Goal: Obtain resource: Download file/media

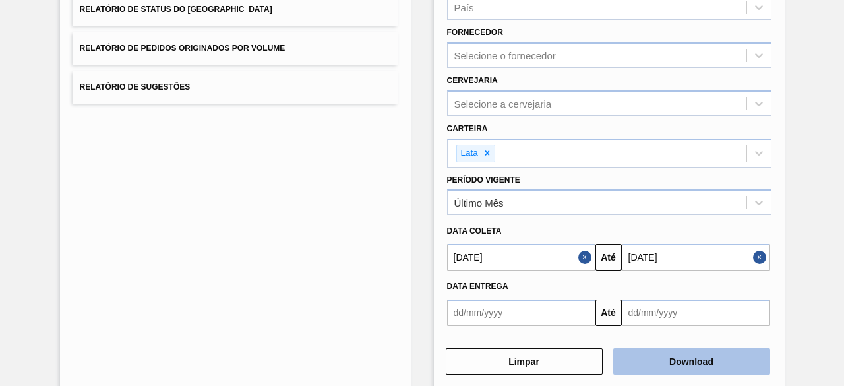
scroll to position [226, 0]
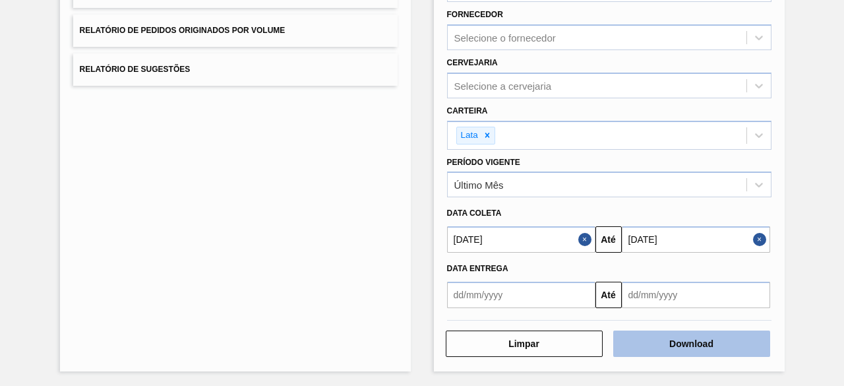
click at [728, 347] on button "Download" at bounding box center [691, 343] width 157 height 26
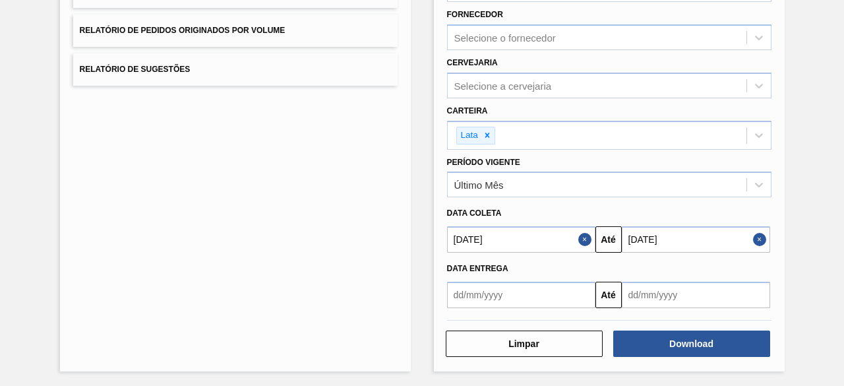
scroll to position [0, 0]
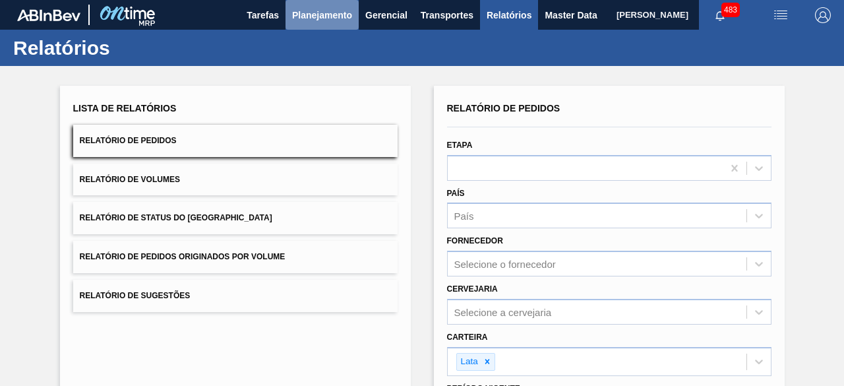
click at [322, 15] on span "Planejamento" at bounding box center [322, 15] width 60 height 16
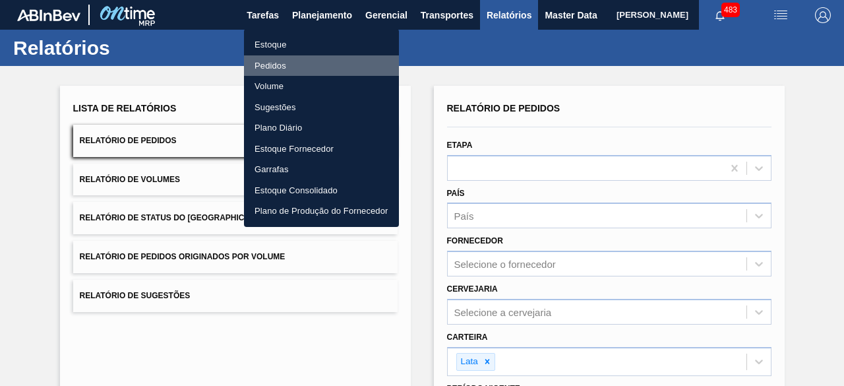
click at [276, 65] on li "Pedidos" at bounding box center [321, 65] width 155 height 21
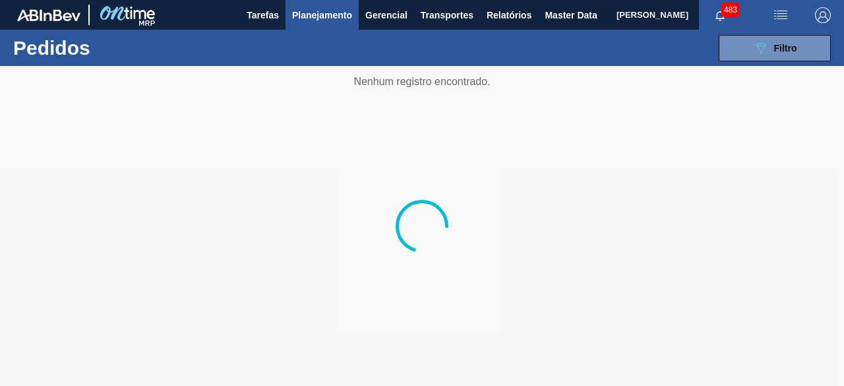
click at [320, 12] on span "Planejamento" at bounding box center [322, 15] width 60 height 16
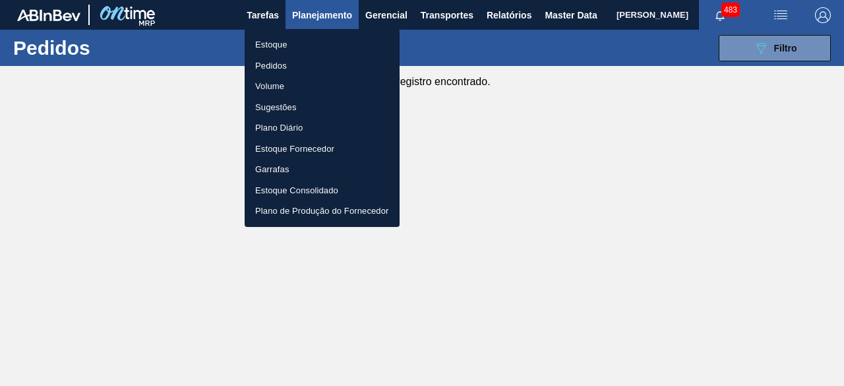
click at [276, 43] on li "Estoque" at bounding box center [322, 44] width 155 height 21
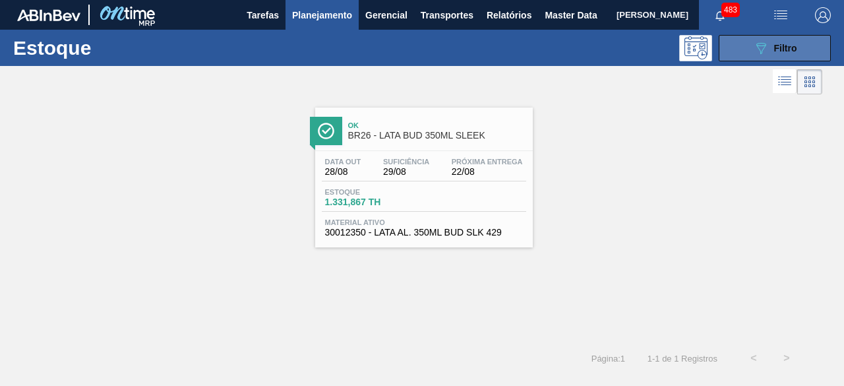
click at [759, 49] on icon "089F7B8B-B2A5-4AFE-B5C0-19BA573D28AC" at bounding box center [761, 48] width 16 height 16
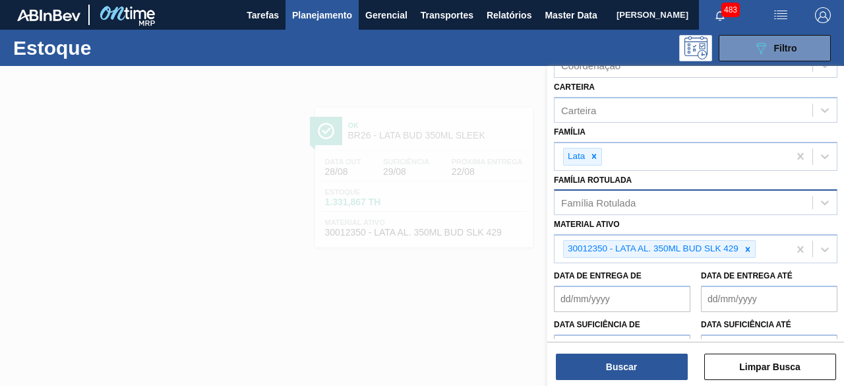
scroll to position [198, 0]
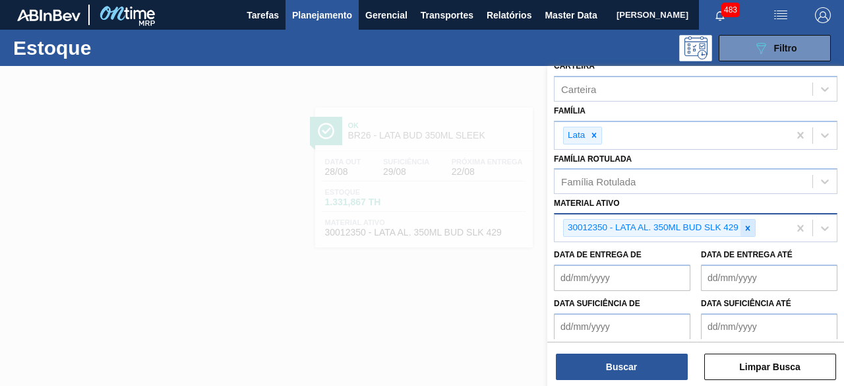
click at [748, 228] on icon at bounding box center [747, 228] width 9 height 9
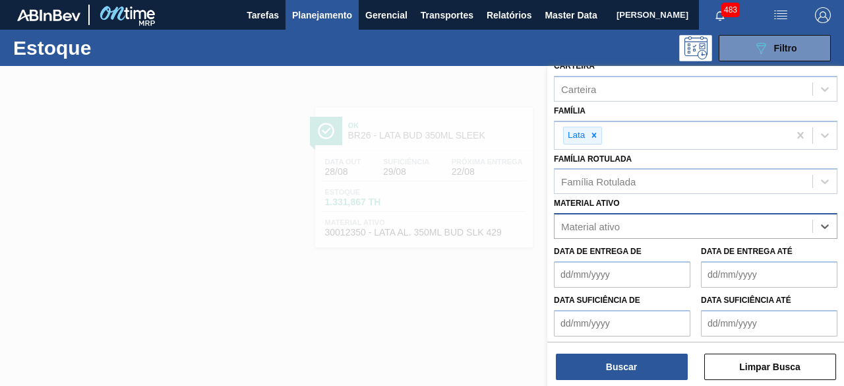
paste ativo "30012342"
type ativo "30012342"
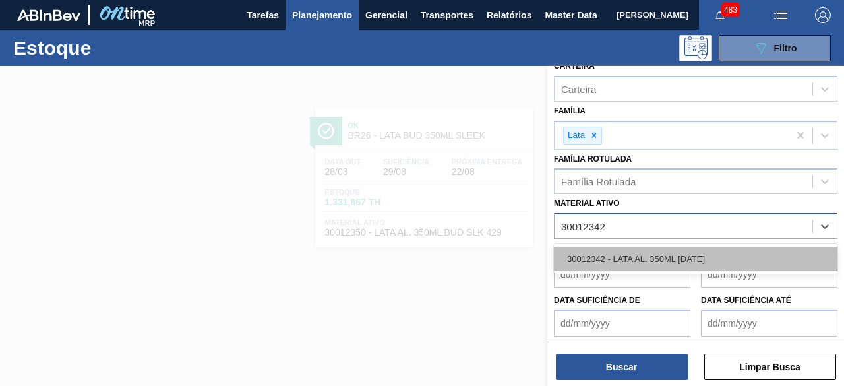
click at [712, 249] on div "30012342 - LATA AL. 350ML [DATE]" at bounding box center [696, 259] width 284 height 24
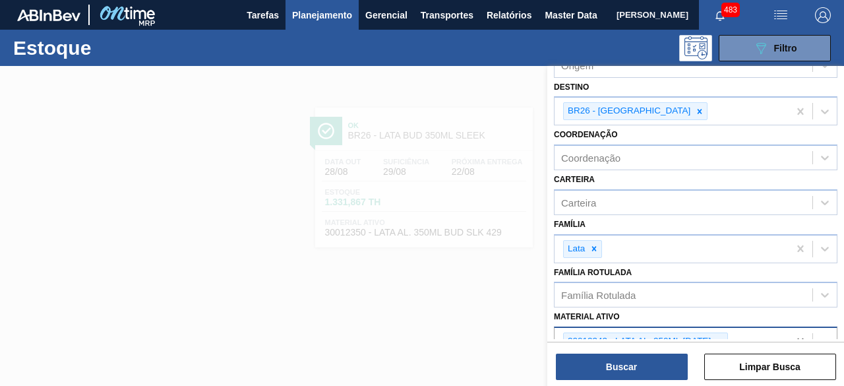
scroll to position [66, 0]
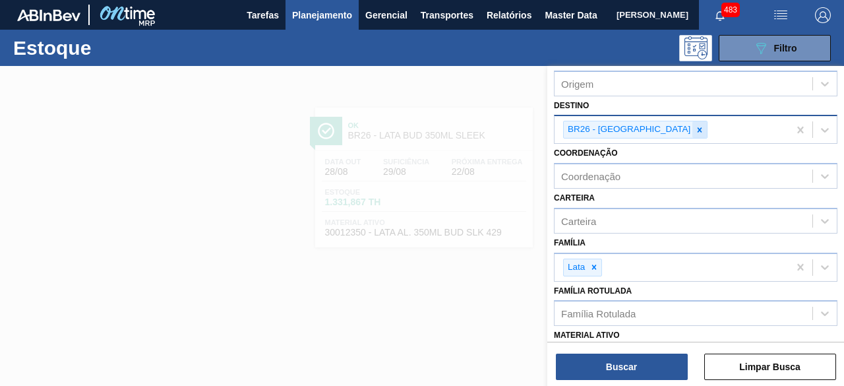
click at [695, 131] on icon at bounding box center [699, 129] width 9 height 9
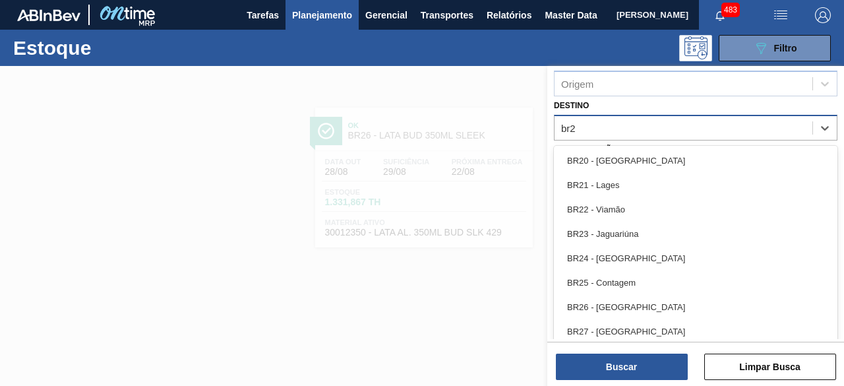
type input "br24"
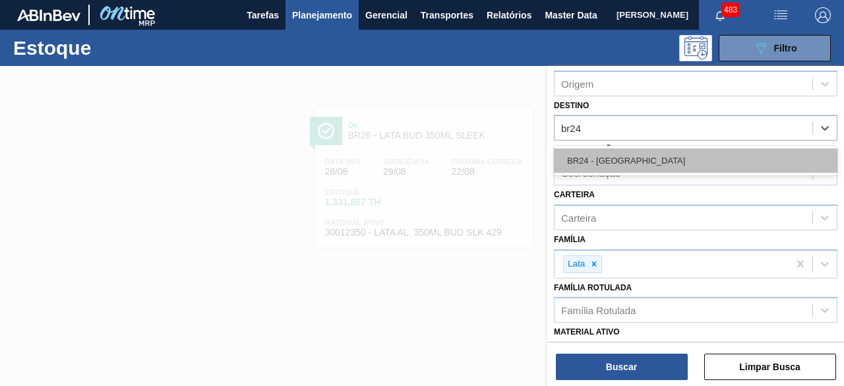
click at [642, 156] on div "BR24 - Ponta Grossa" at bounding box center [696, 160] width 284 height 24
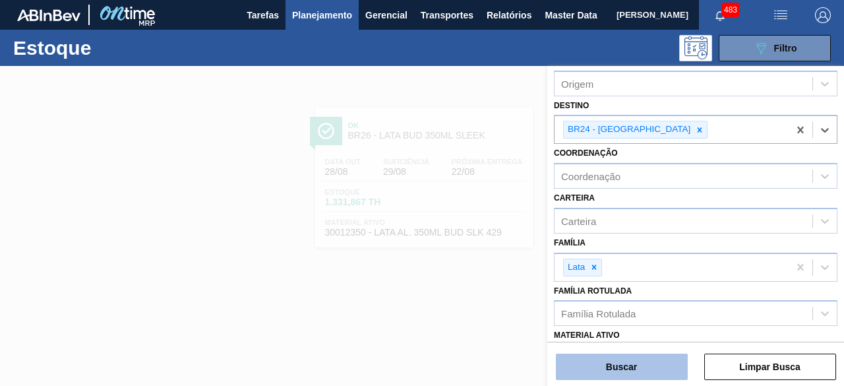
click at [641, 364] on button "Buscar" at bounding box center [622, 367] width 132 height 26
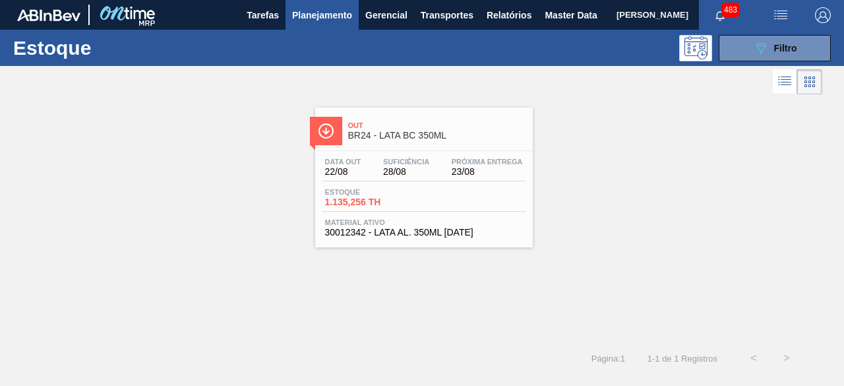
click at [424, 180] on div "Data out 22/08 Suficiência 28/08 Próxima Entrega 23/08" at bounding box center [424, 170] width 204 height 24
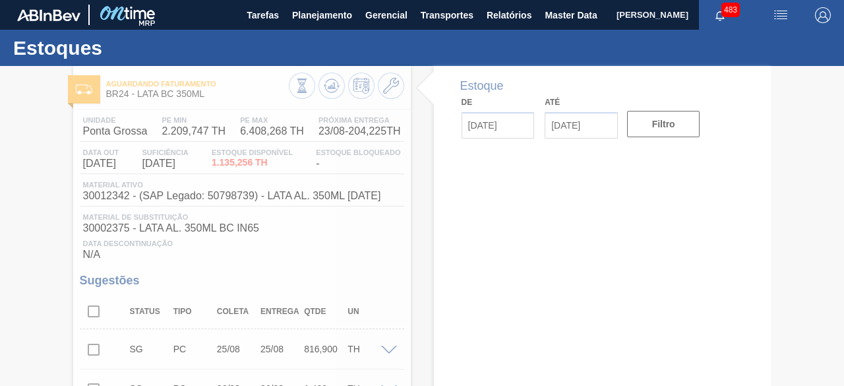
type input "[DATE]"
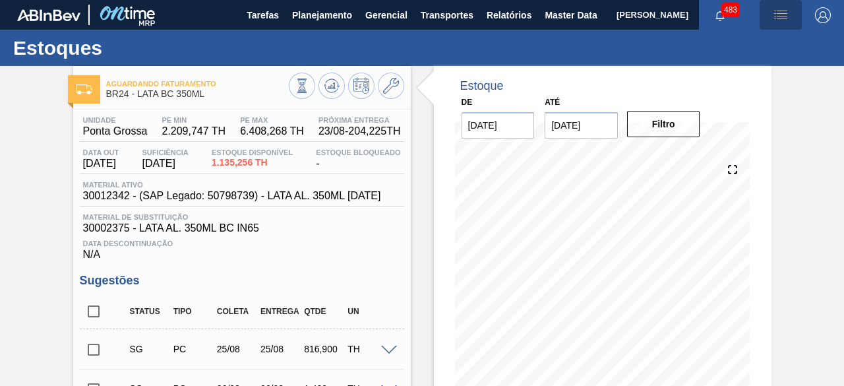
click at [775, 16] on img "button" at bounding box center [781, 15] width 16 height 16
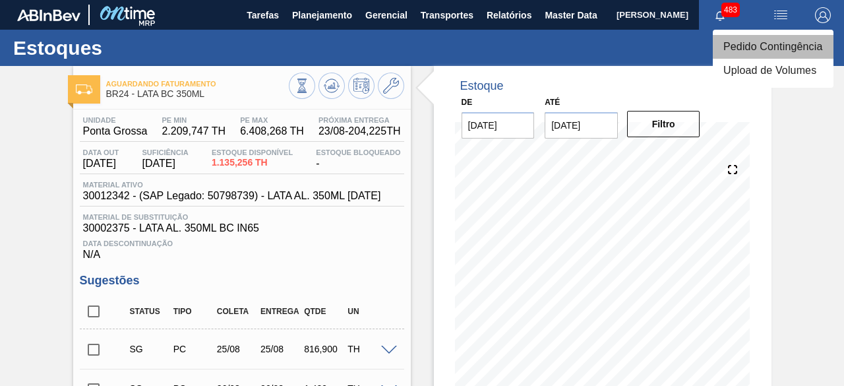
click at [762, 47] on li "Pedido Contingência" at bounding box center [773, 47] width 121 height 24
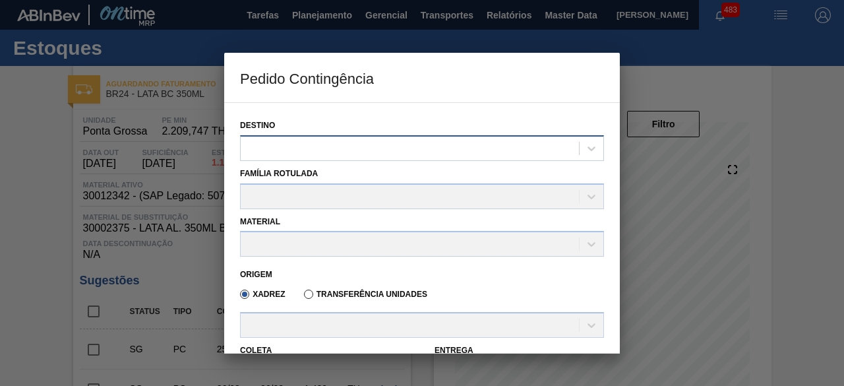
click at [429, 143] on div at bounding box center [410, 148] width 338 height 19
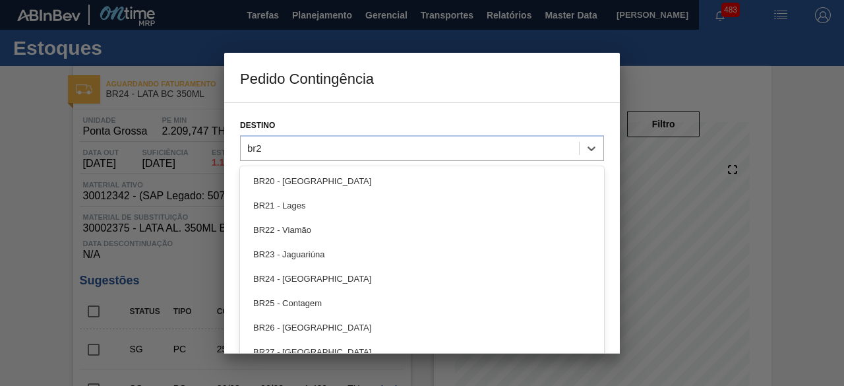
type input "br24"
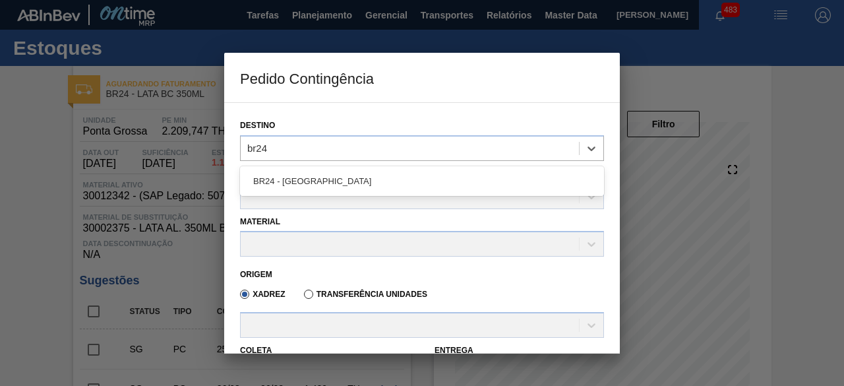
click at [363, 179] on div "BR24 - Ponta Grossa" at bounding box center [422, 181] width 364 height 24
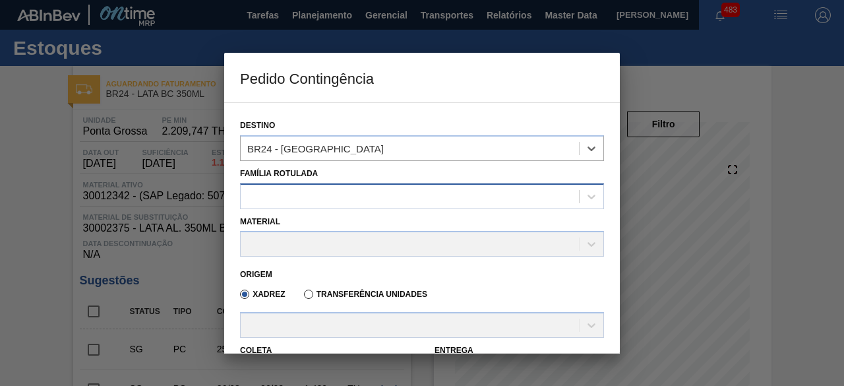
click at [350, 197] on div at bounding box center [410, 196] width 338 height 19
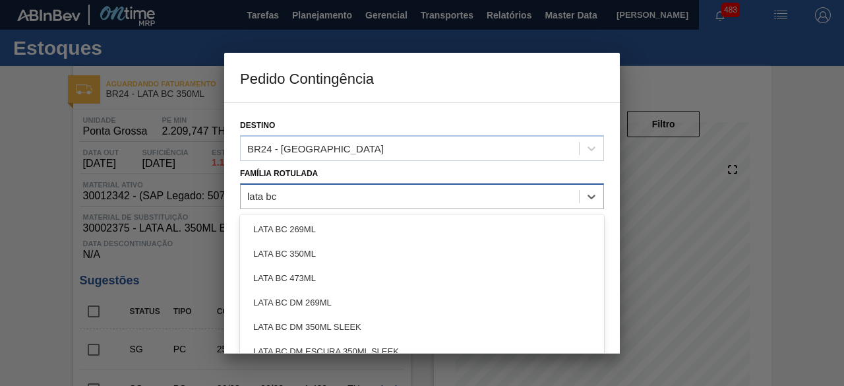
type Rotulada "lata bc 3"
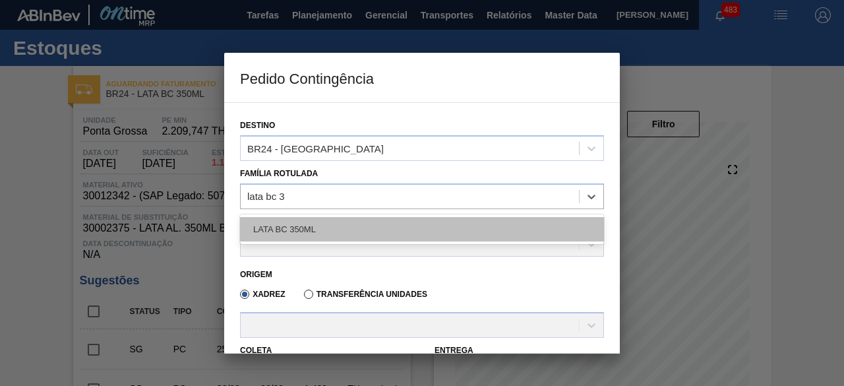
click at [348, 227] on div "LATA BC 350ML" at bounding box center [422, 229] width 364 height 24
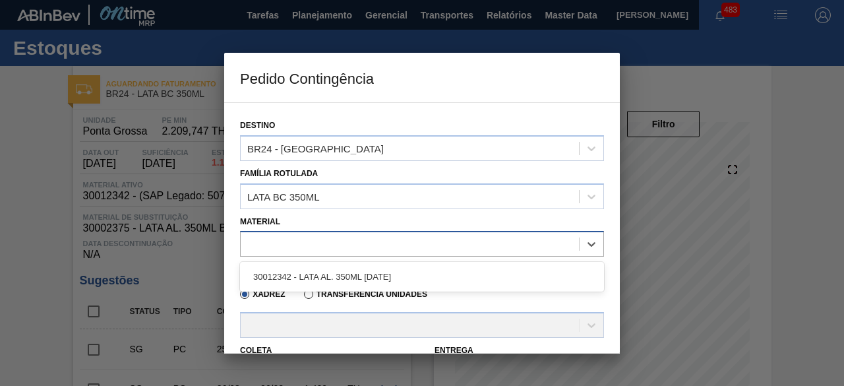
click at [344, 243] on div at bounding box center [410, 244] width 338 height 19
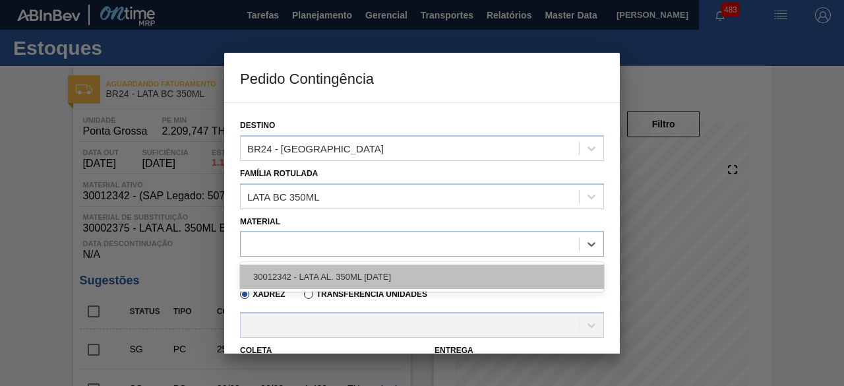
click at [332, 269] on div "30012342 - LATA AL. 350ML [DATE]" at bounding box center [422, 276] width 364 height 24
type input "8,169"
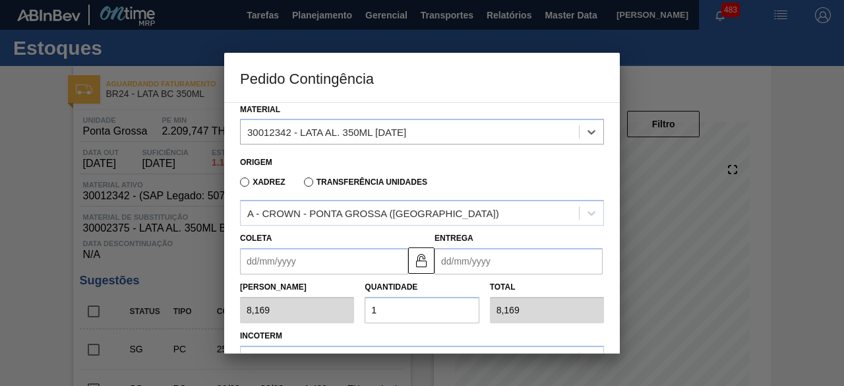
scroll to position [132, 0]
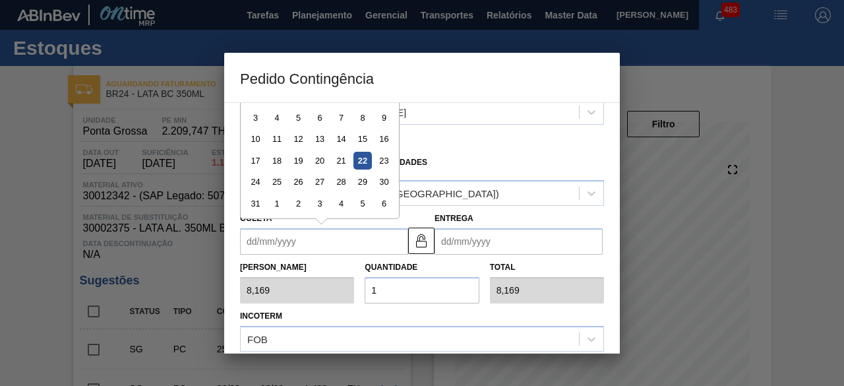
click at [346, 242] on input "Coleta" at bounding box center [324, 241] width 168 height 26
click at [273, 180] on div "25" at bounding box center [277, 182] width 18 height 18
type input "[DATE]"
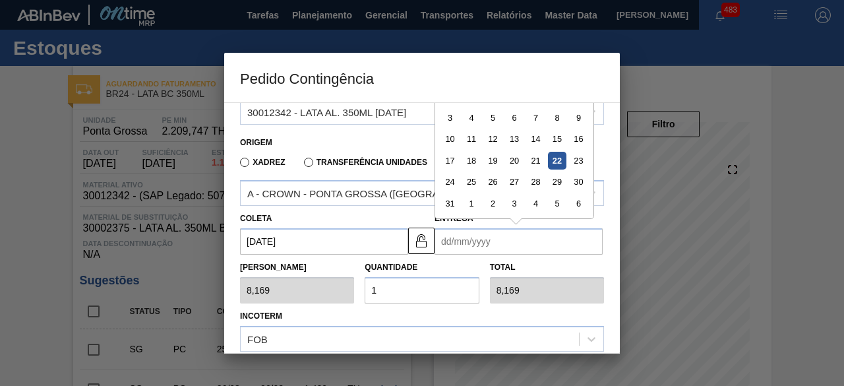
click at [528, 239] on input "Entrega" at bounding box center [519, 241] width 168 height 26
click at [471, 183] on div "25" at bounding box center [472, 182] width 18 height 18
type input "[DATE]"
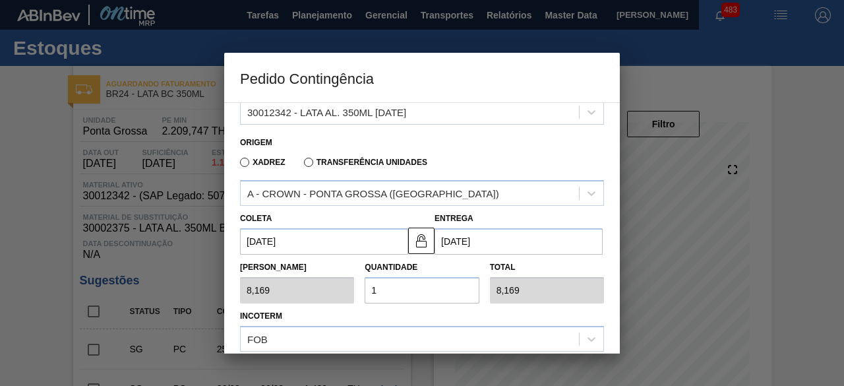
click at [418, 289] on input "1" at bounding box center [422, 290] width 114 height 26
type input "0,000"
type input "2"
type input "16,338"
type input "25"
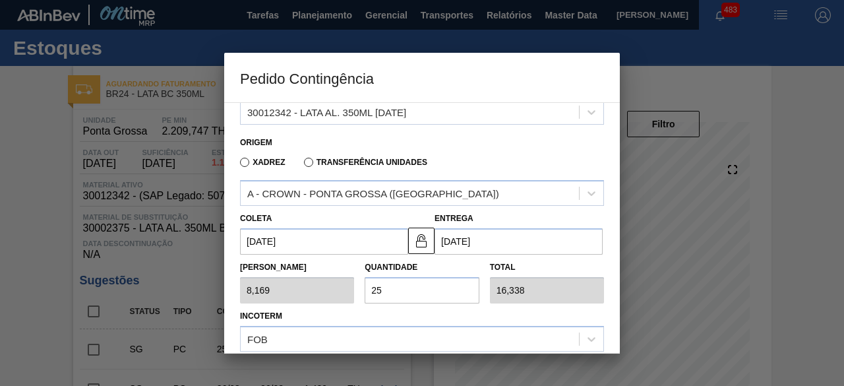
type input "204,225"
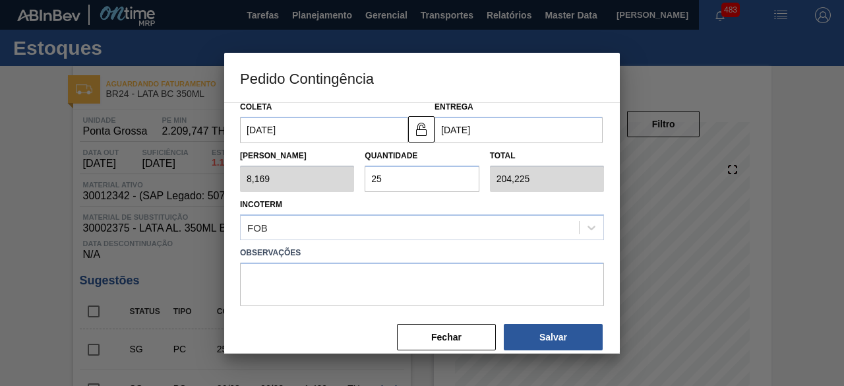
scroll to position [259, 0]
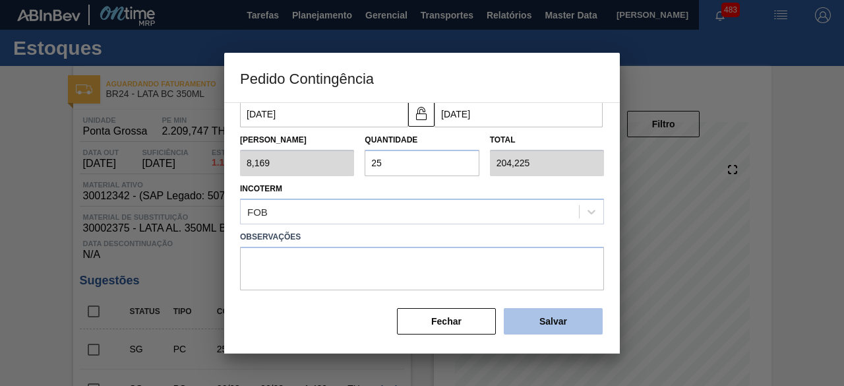
type input "25"
click at [545, 317] on button "Salvar" at bounding box center [553, 321] width 99 height 26
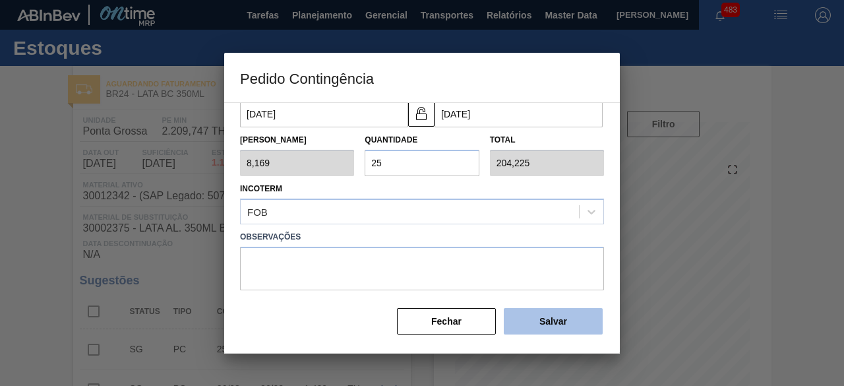
click at [545, 317] on button "Salvar" at bounding box center [553, 321] width 99 height 26
type input "1,000"
type input "1"
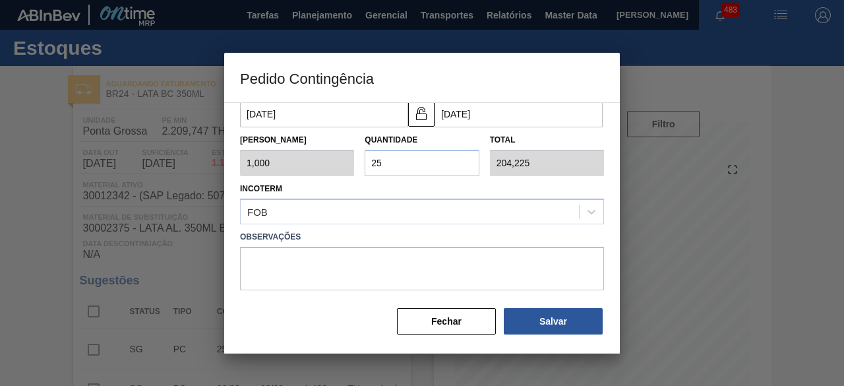
type input "1,000"
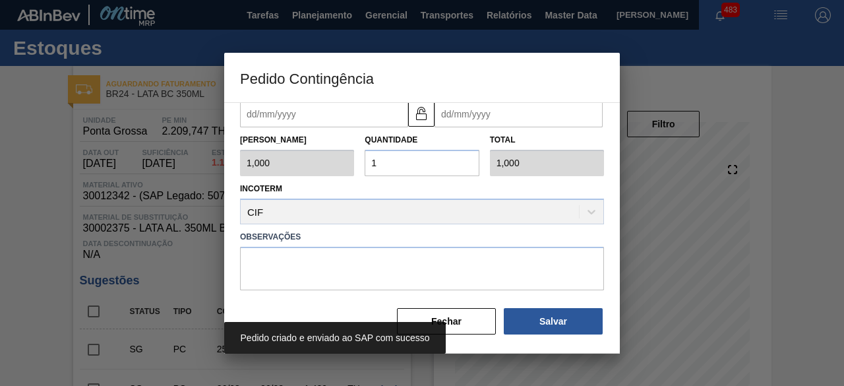
click at [55, 247] on div at bounding box center [422, 193] width 844 height 386
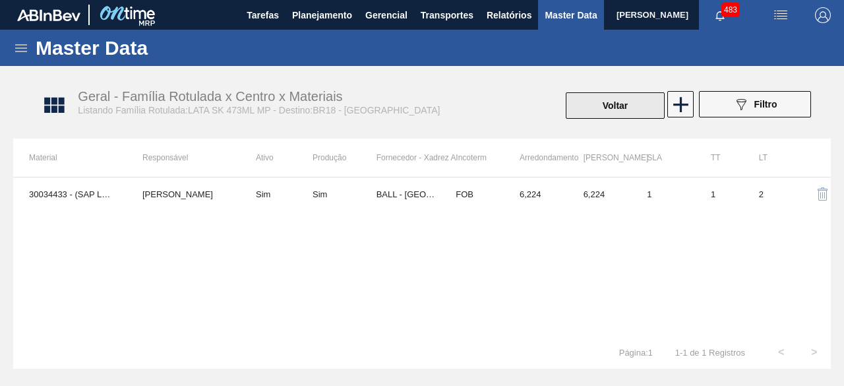
drag, startPoint x: 0, startPoint y: 0, endPoint x: 614, endPoint y: 102, distance: 622.4
click at [614, 102] on button "Voltar" at bounding box center [615, 105] width 99 height 26
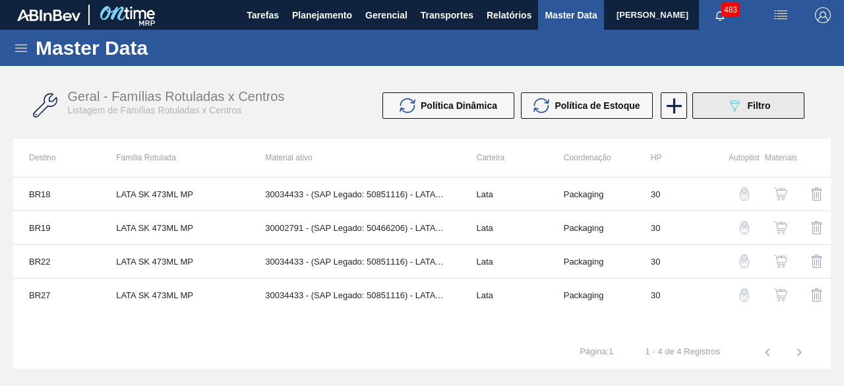
click at [723, 102] on button "089F7B8B-B2A5-4AFE-B5C0-19BA573D28AC Filtro" at bounding box center [749, 105] width 112 height 26
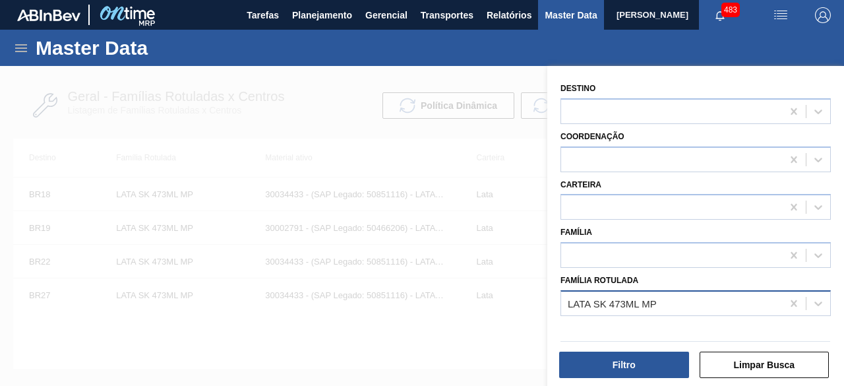
click at [653, 305] on div "LATA SK 473ML MP" at bounding box center [612, 302] width 89 height 11
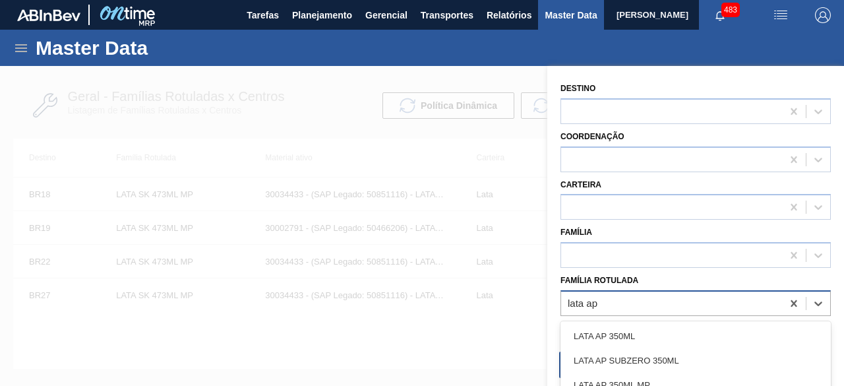
type Rotulada "lata ap 4"
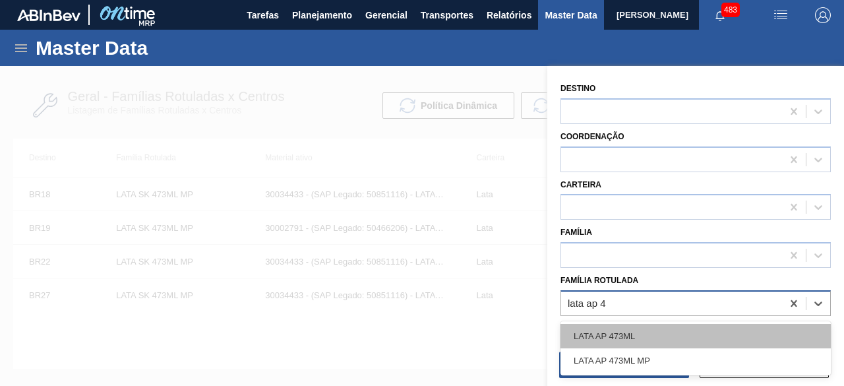
click at [631, 337] on div "LATA AP 473ML" at bounding box center [696, 336] width 270 height 24
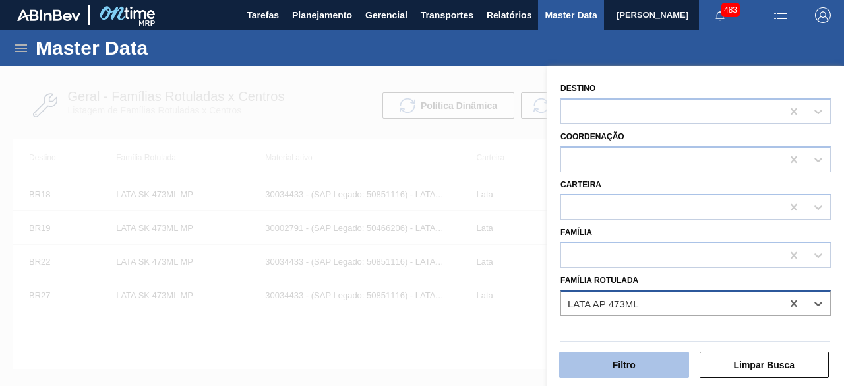
click at [628, 353] on button "Filtro" at bounding box center [624, 365] width 130 height 26
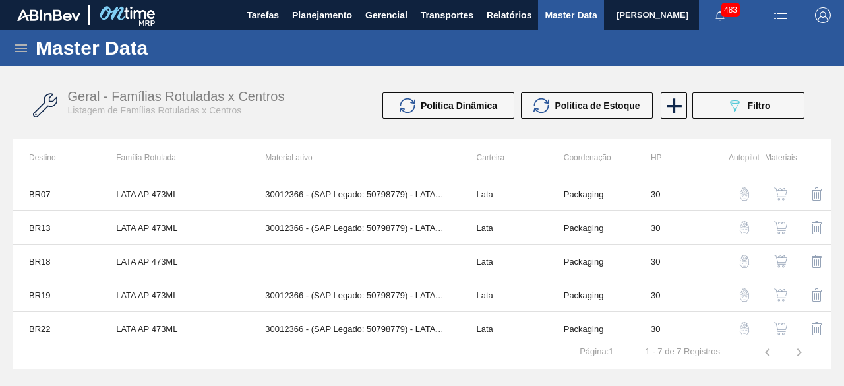
click at [785, 234] on button "button" at bounding box center [781, 228] width 32 height 32
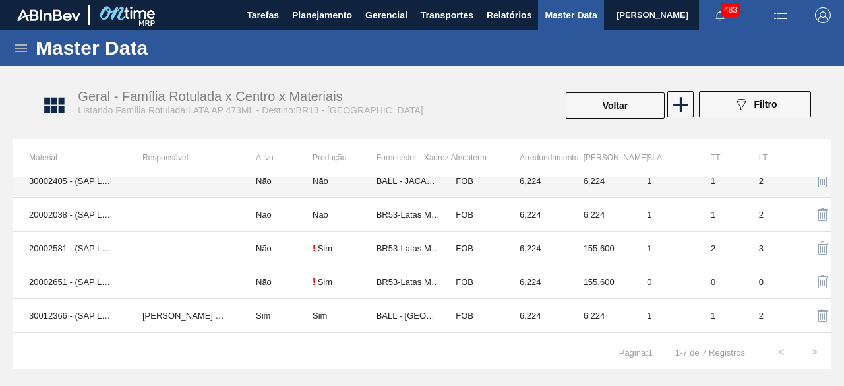
scroll to position [66, 0]
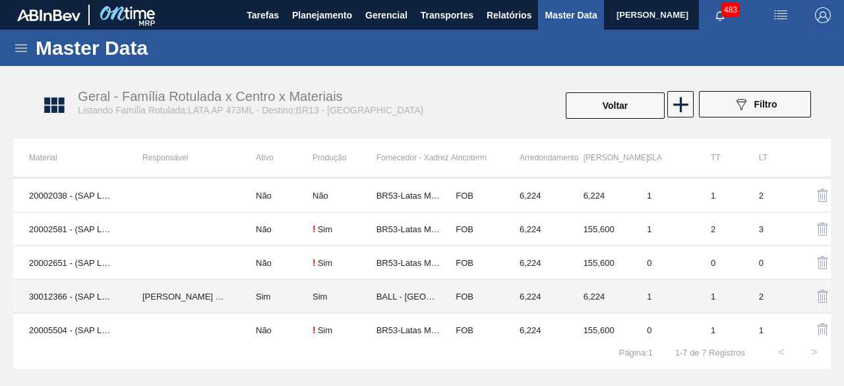
click at [65, 297] on td "30012366 - (SAP Legado: 50798779) - LATA AL. 473ML AP 429" at bounding box center [69, 297] width 113 height 34
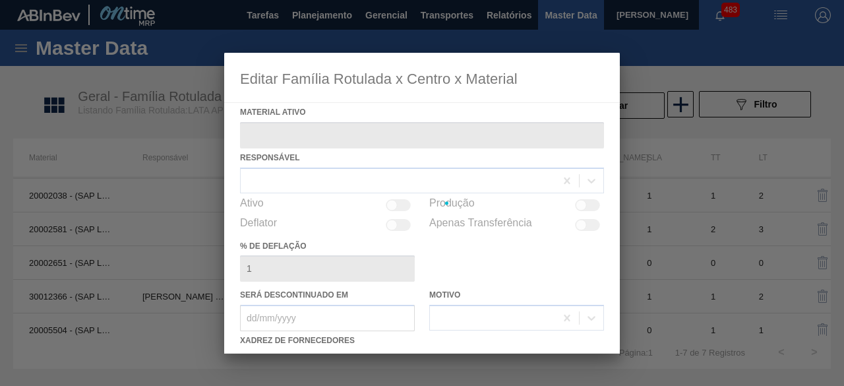
type ativo "30012366 - (SAP Legado: 50798779) - LATA AL. 473ML AP 429"
checkbox input "true"
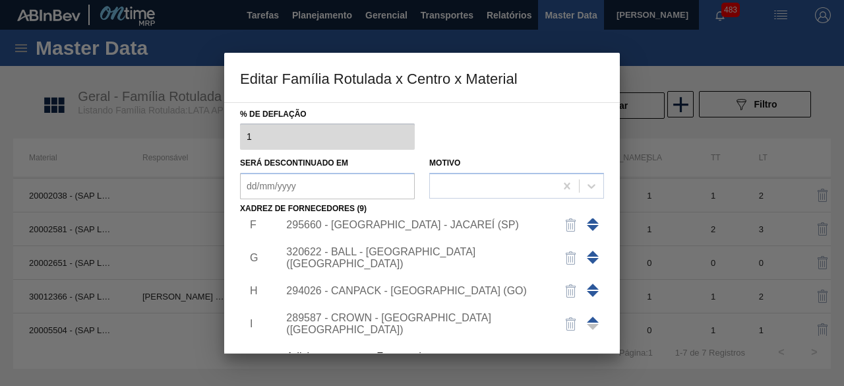
scroll to position [198, 0]
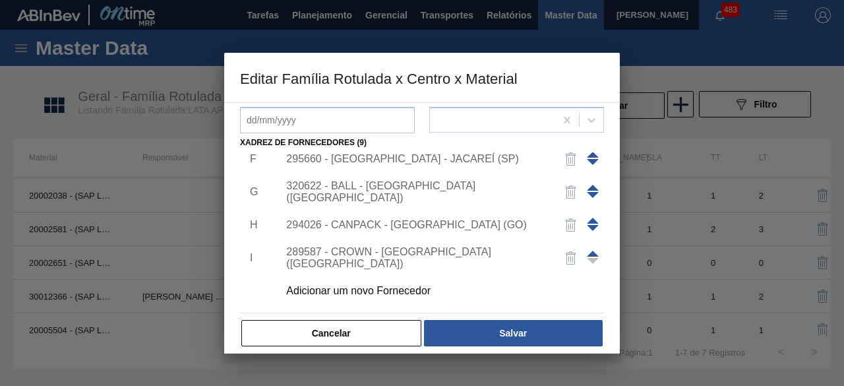
click at [414, 289] on div "Adicionar um novo Fornecedor" at bounding box center [415, 291] width 259 height 12
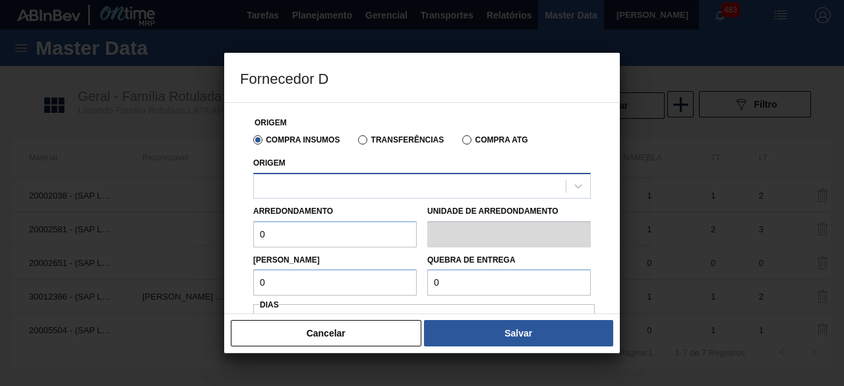
click at [427, 184] on div at bounding box center [410, 185] width 312 height 19
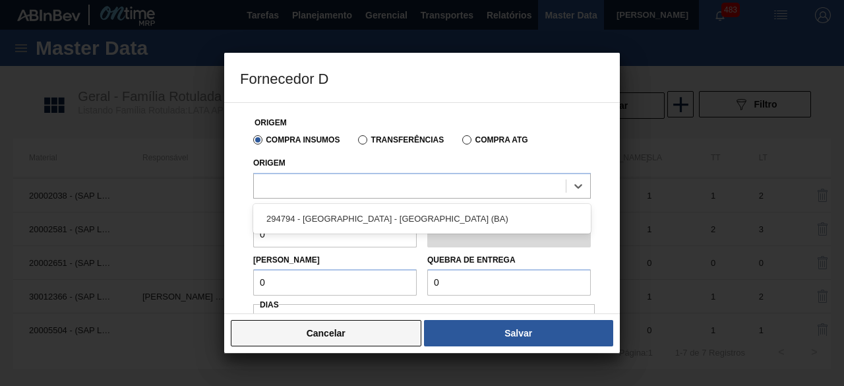
click at [414, 336] on button "Cancelar" at bounding box center [326, 333] width 191 height 26
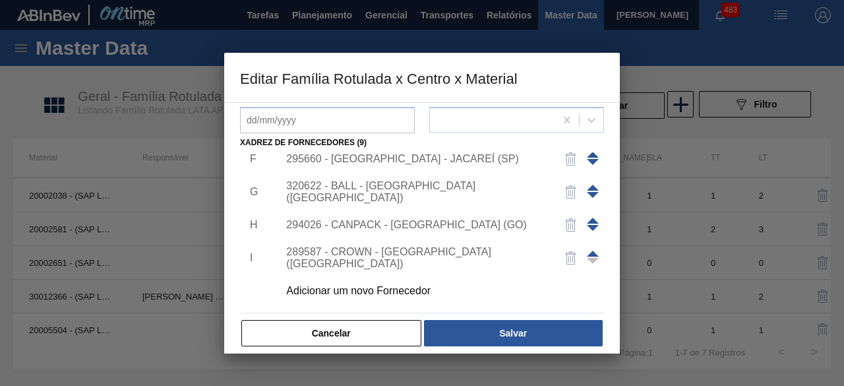
scroll to position [0, 0]
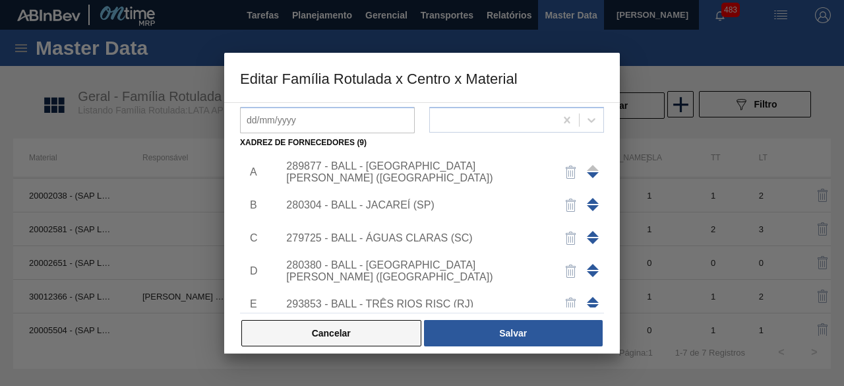
click at [359, 342] on button "Cancelar" at bounding box center [331, 333] width 180 height 26
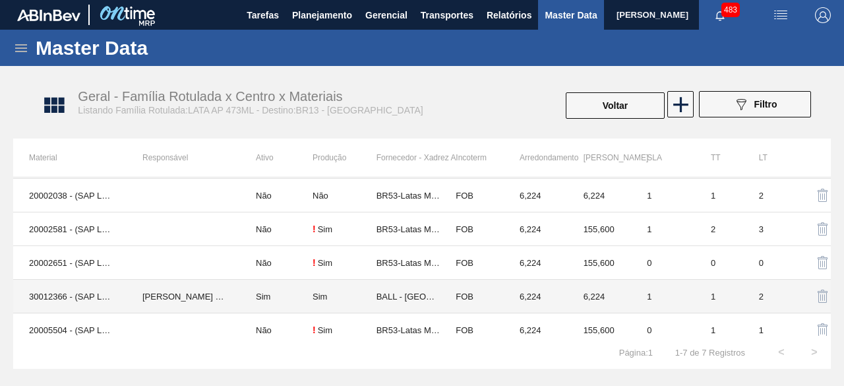
click at [41, 302] on td "30012366 - (SAP Legado: 50798779) - LATA AL. 473ML AP 429" at bounding box center [69, 297] width 113 height 34
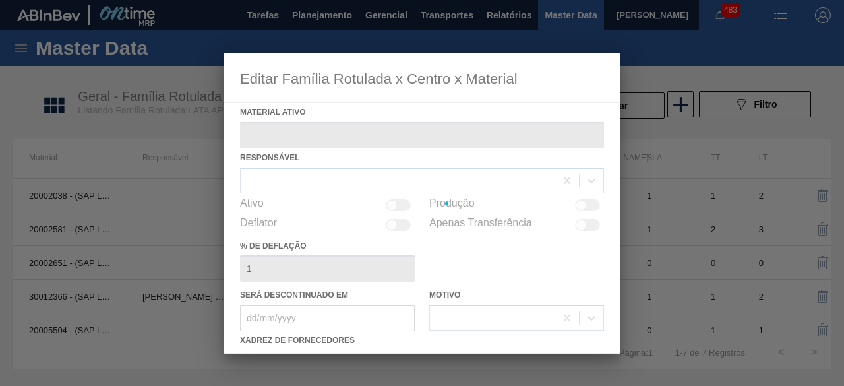
type ativo "30012366 - (SAP Legado: 50798779) - LATA AL. 473ML AP 429"
checkbox input "true"
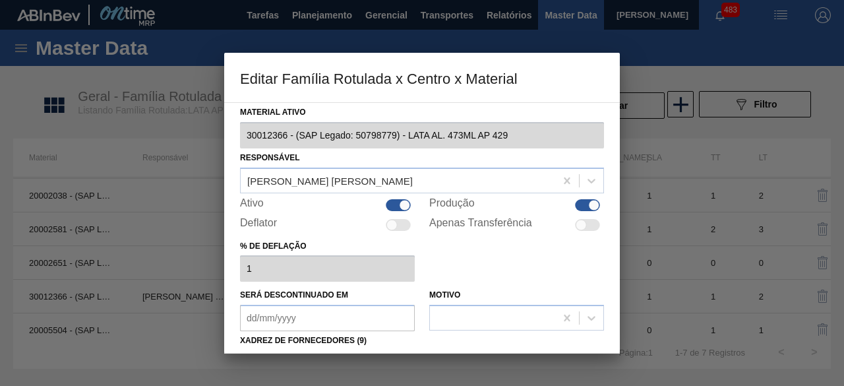
scroll to position [198, 0]
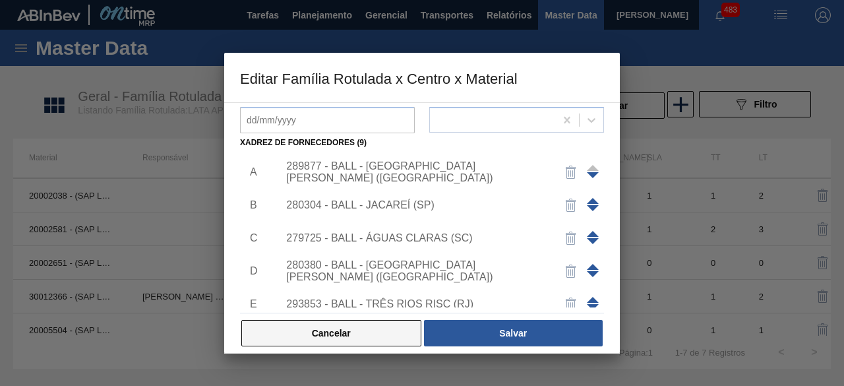
click at [398, 330] on button "Cancelar" at bounding box center [331, 333] width 180 height 26
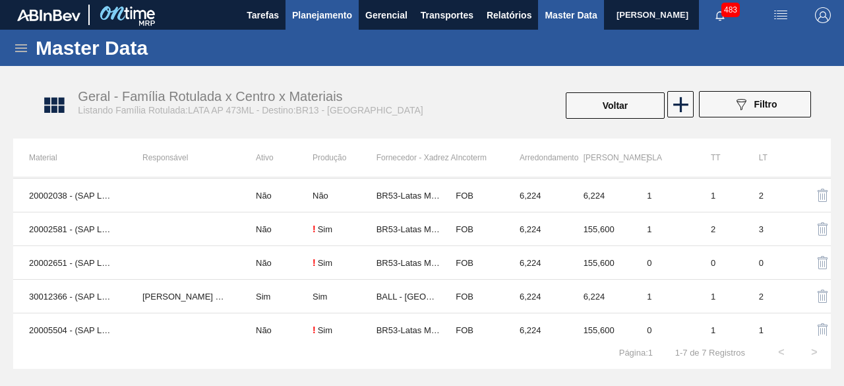
click at [315, 16] on span "Planejamento" at bounding box center [322, 15] width 60 height 16
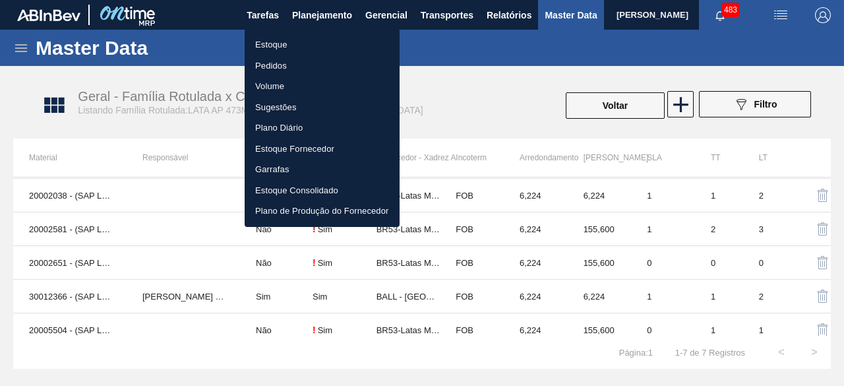
click at [293, 43] on li "Estoque" at bounding box center [322, 44] width 155 height 21
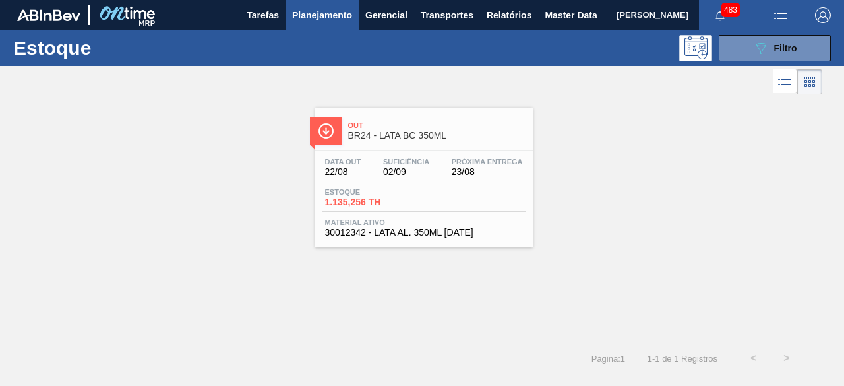
click at [425, 191] on div "Estoque 1.135,256 TH" at bounding box center [424, 200] width 204 height 24
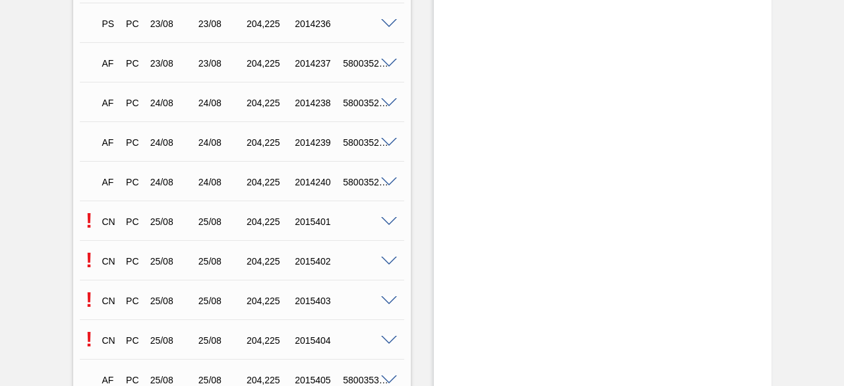
scroll to position [1451, 0]
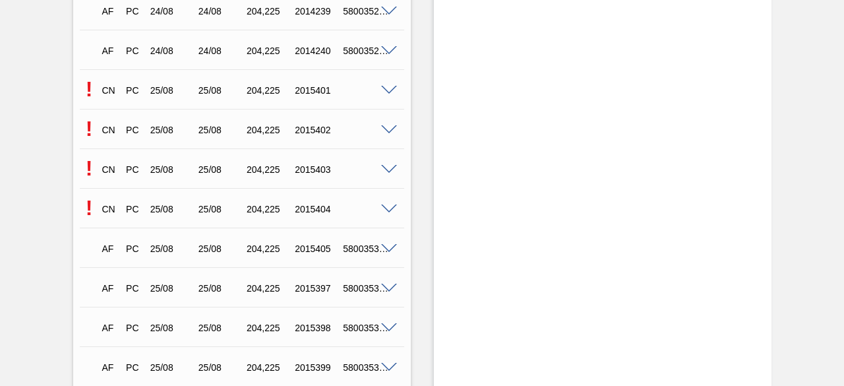
click at [385, 94] on span at bounding box center [389, 91] width 16 height 10
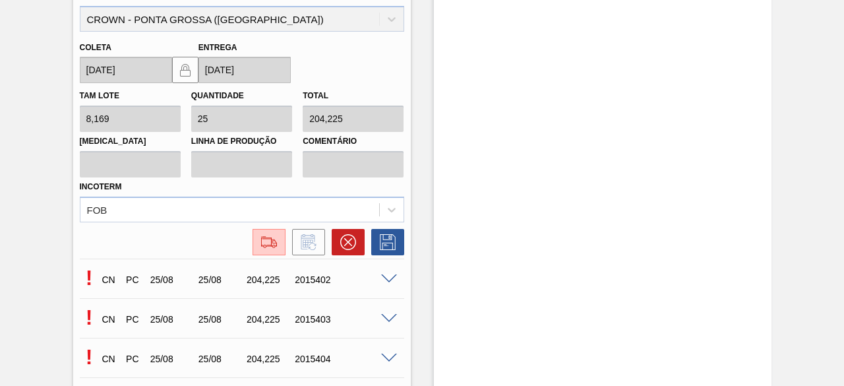
scroll to position [1649, 0]
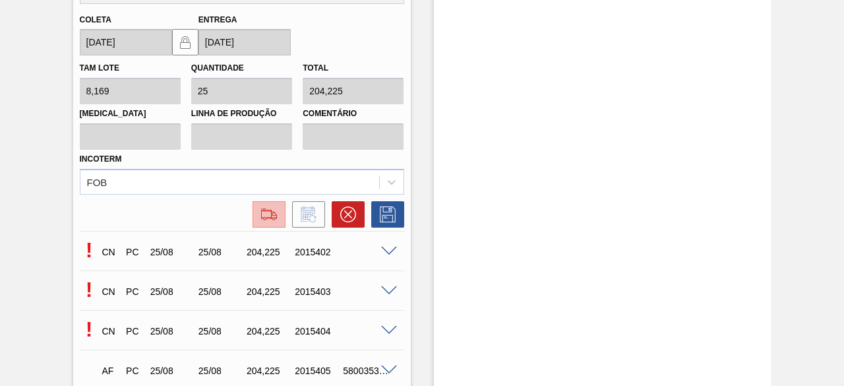
click at [268, 212] on img at bounding box center [269, 214] width 21 height 16
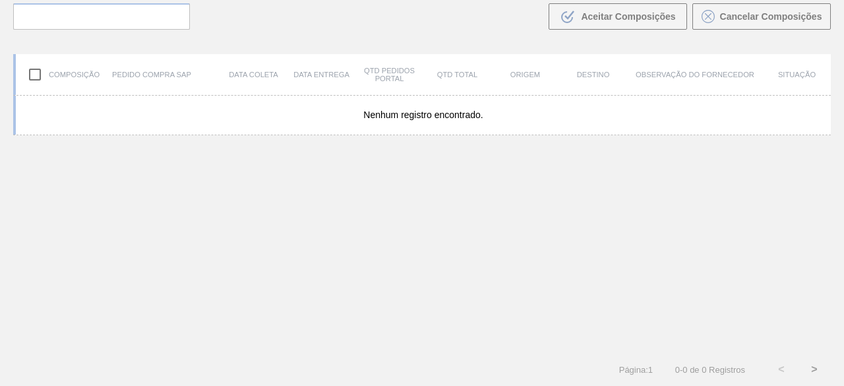
scroll to position [94, 0]
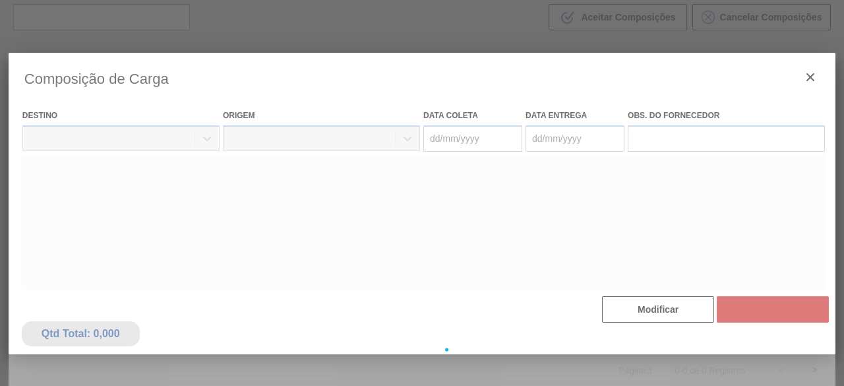
type coleta "[DATE]"
type entrega "[DATE]"
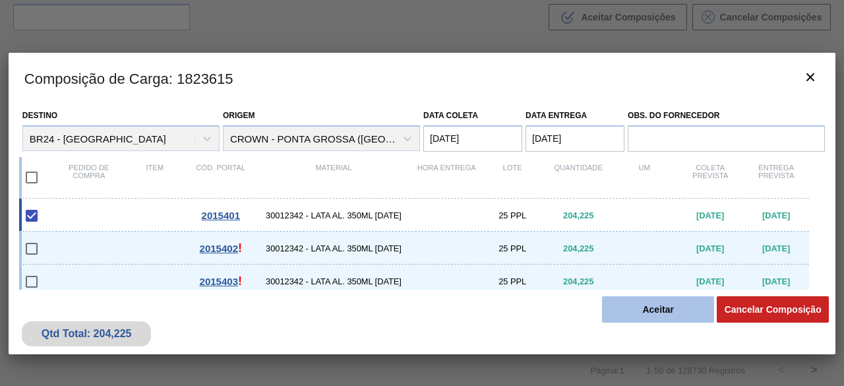
click at [679, 315] on button "Aceitar" at bounding box center [658, 309] width 112 height 26
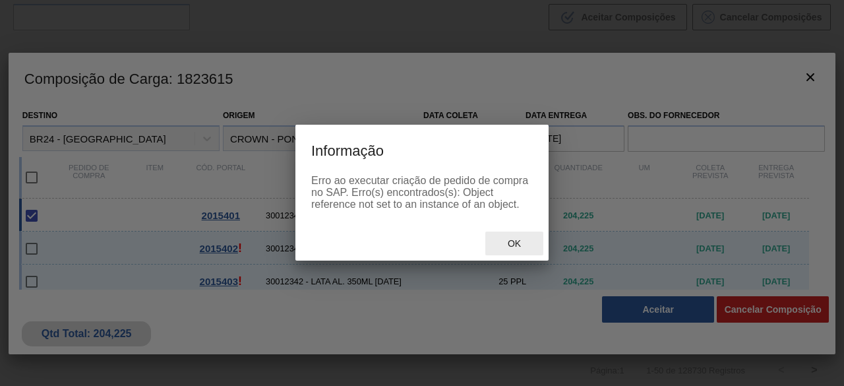
click at [516, 243] on span "Ok" at bounding box center [514, 243] width 34 height 11
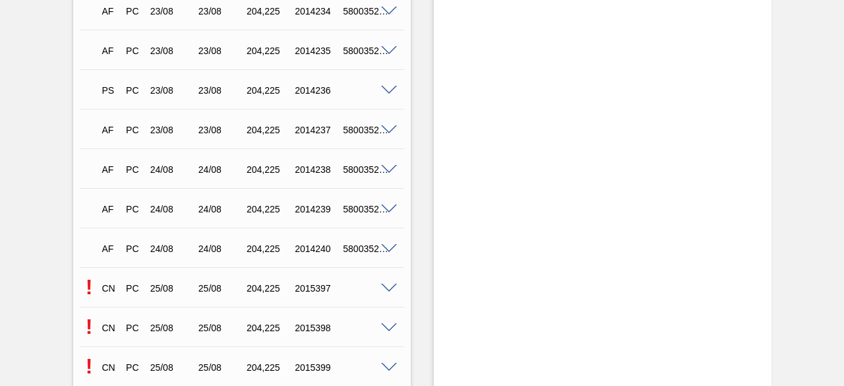
scroll to position [1385, 0]
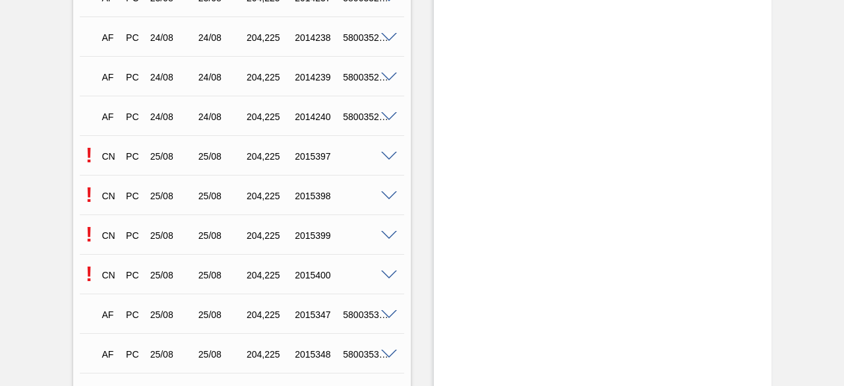
click at [387, 279] on span at bounding box center [389, 275] width 16 height 10
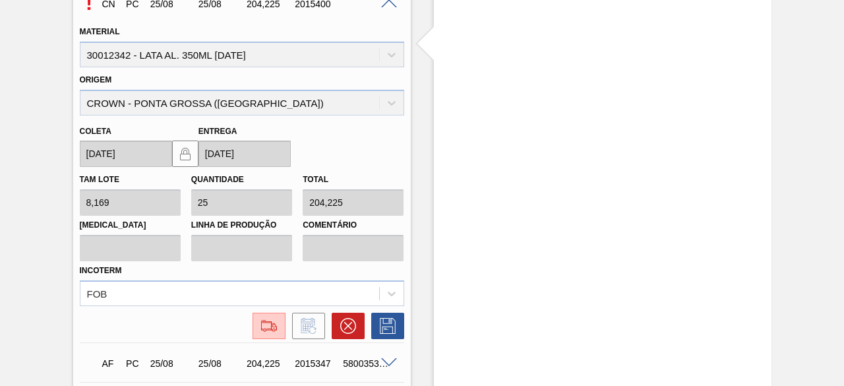
scroll to position [1781, 0]
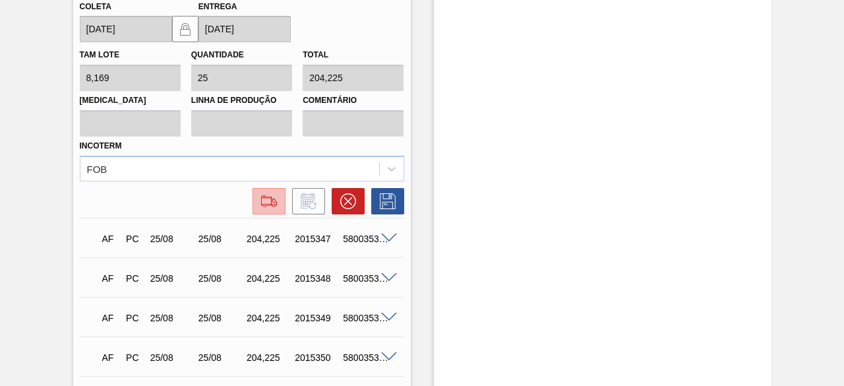
click at [274, 204] on img at bounding box center [269, 201] width 21 height 16
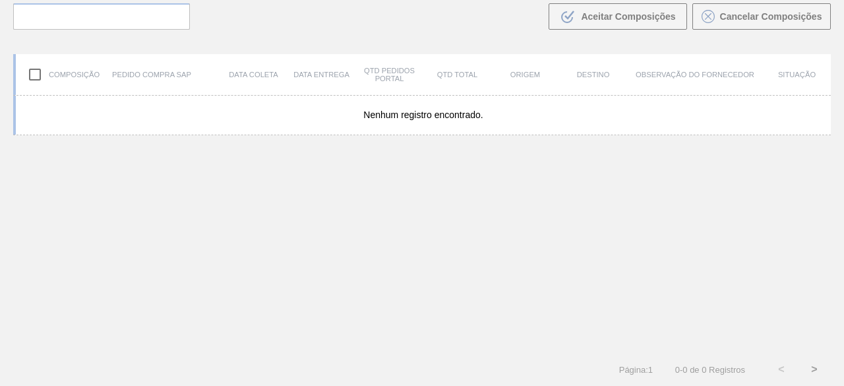
scroll to position [94, 0]
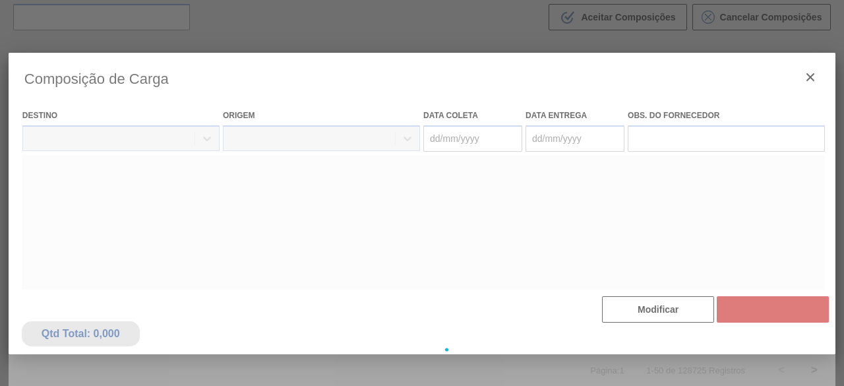
type coleta "[DATE]"
type entrega "[DATE]"
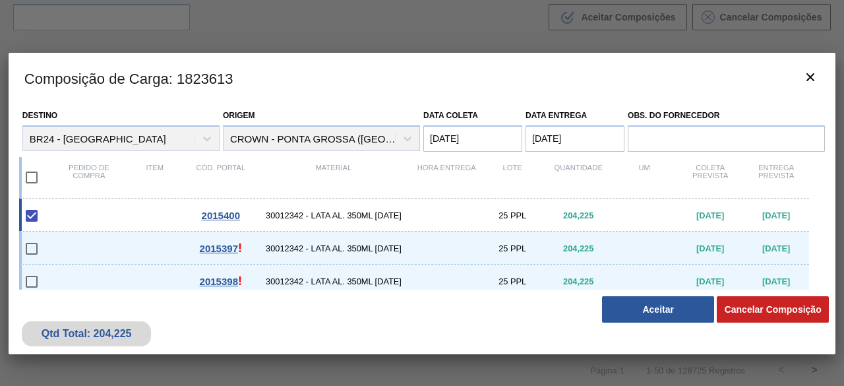
click at [679, 312] on button "Aceitar" at bounding box center [658, 309] width 112 height 26
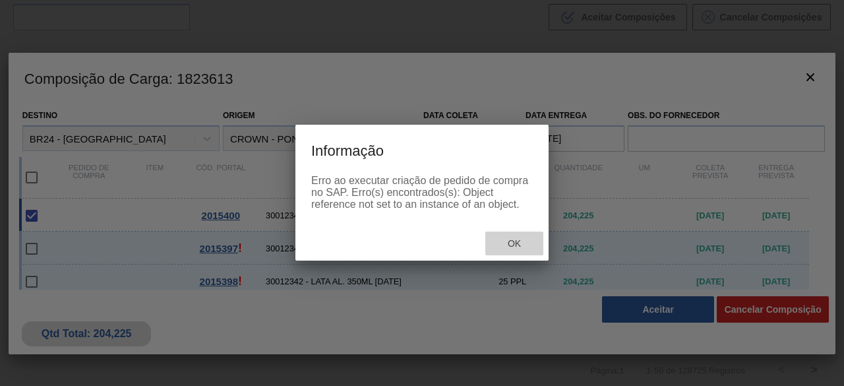
click at [515, 243] on span "Ok" at bounding box center [514, 243] width 34 height 11
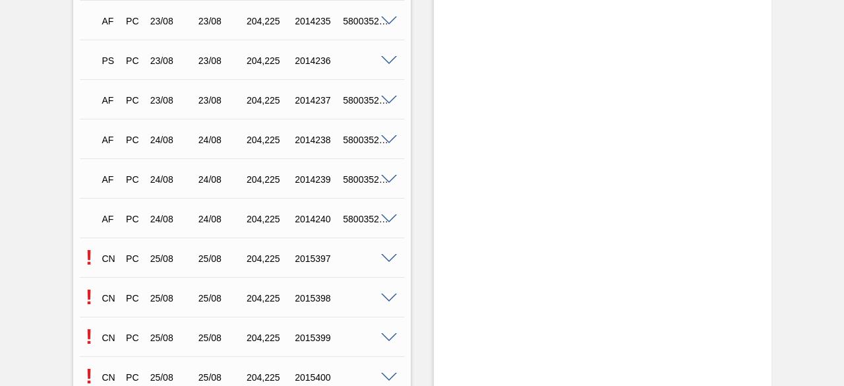
scroll to position [1385, 0]
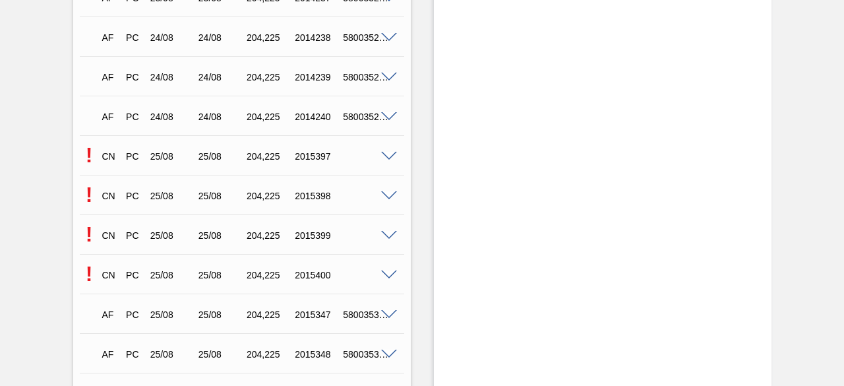
click at [388, 235] on span at bounding box center [389, 236] width 16 height 10
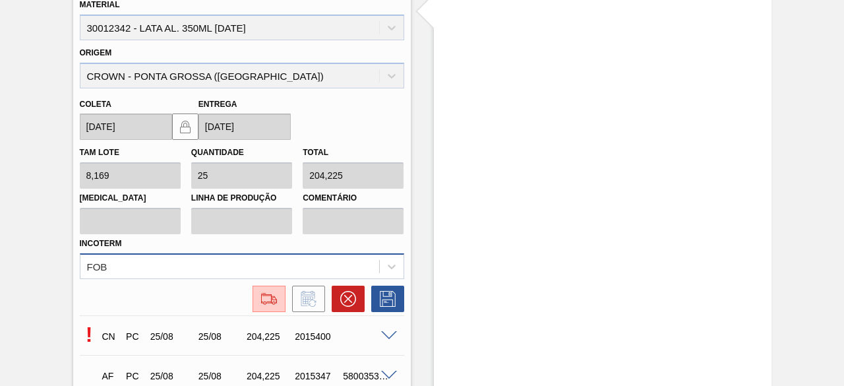
scroll to position [1649, 0]
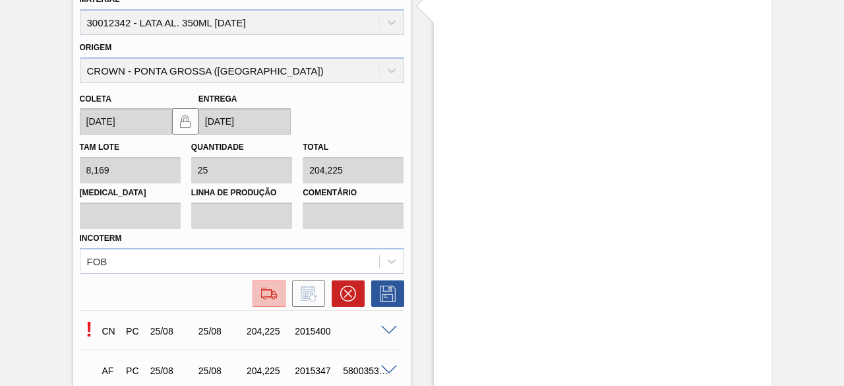
click at [260, 296] on img at bounding box center [269, 294] width 21 height 16
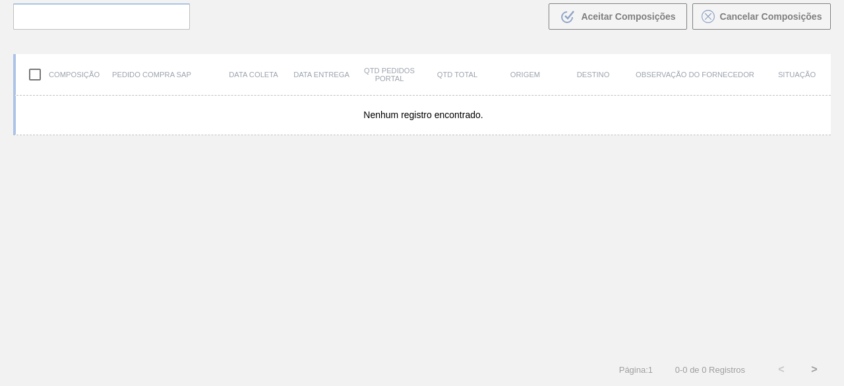
scroll to position [94, 0]
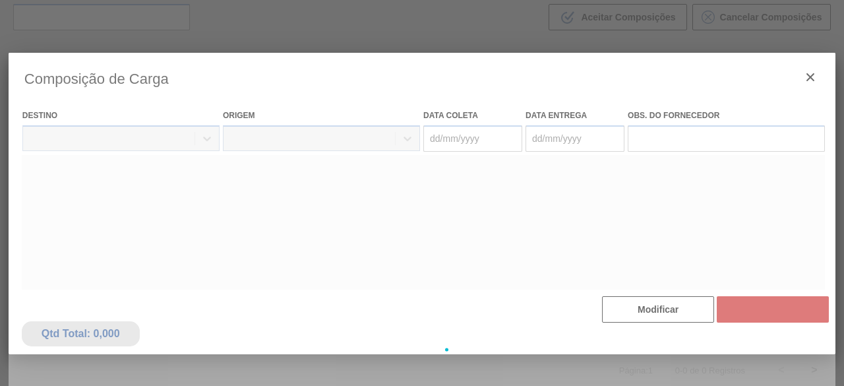
type coleta "[DATE]"
type entrega "[DATE]"
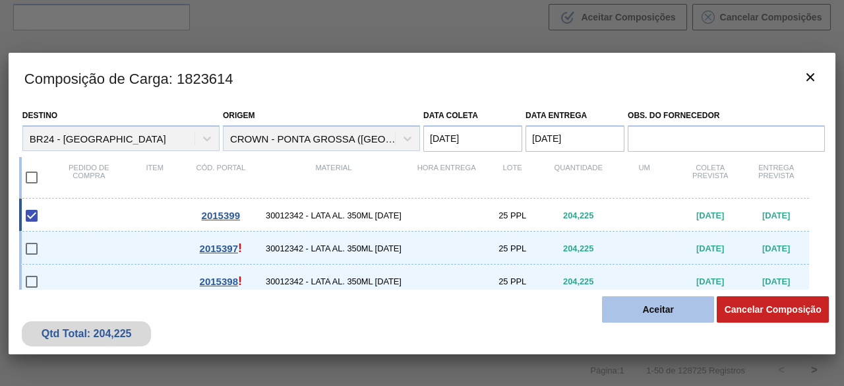
click at [646, 314] on button "Aceitar" at bounding box center [658, 309] width 112 height 26
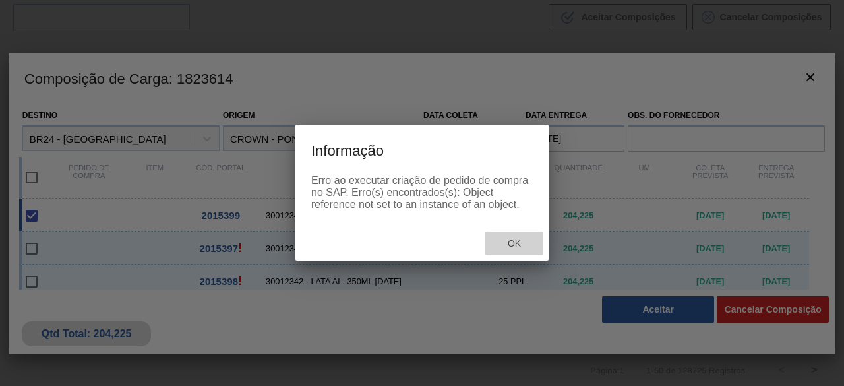
click at [516, 246] on span "Ok" at bounding box center [514, 243] width 34 height 11
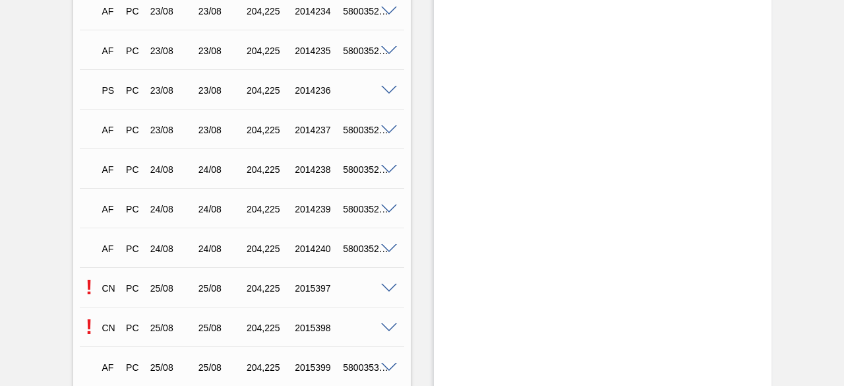
scroll to position [1385, 0]
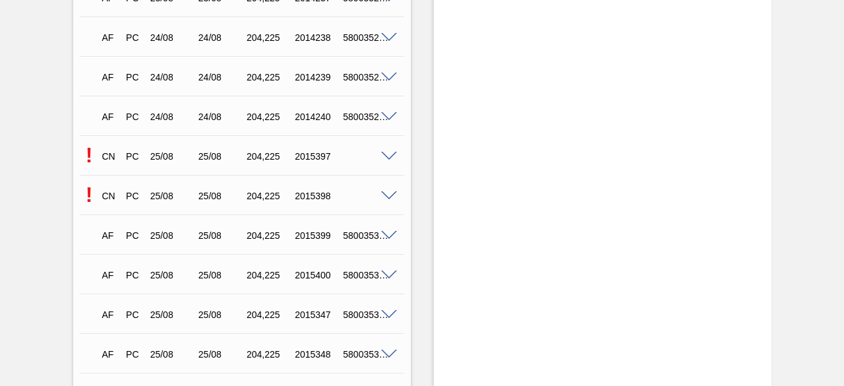
click at [388, 160] on span at bounding box center [389, 157] width 16 height 10
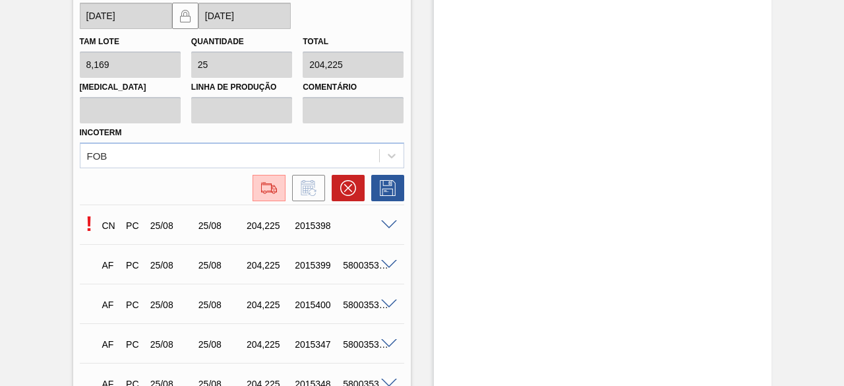
scroll to position [1715, 0]
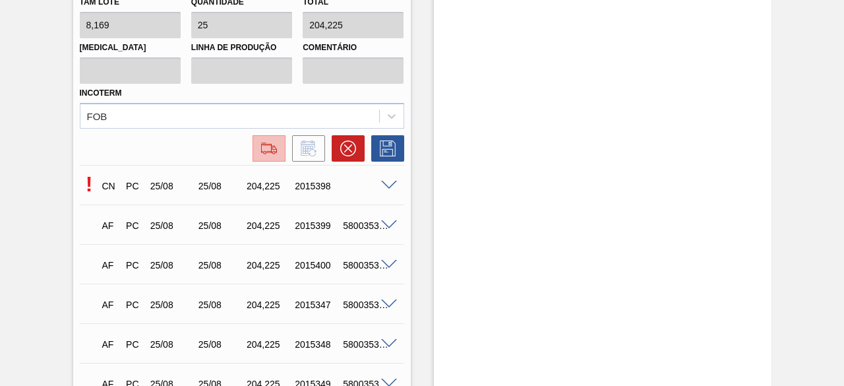
click at [274, 152] on img at bounding box center [269, 148] width 21 height 16
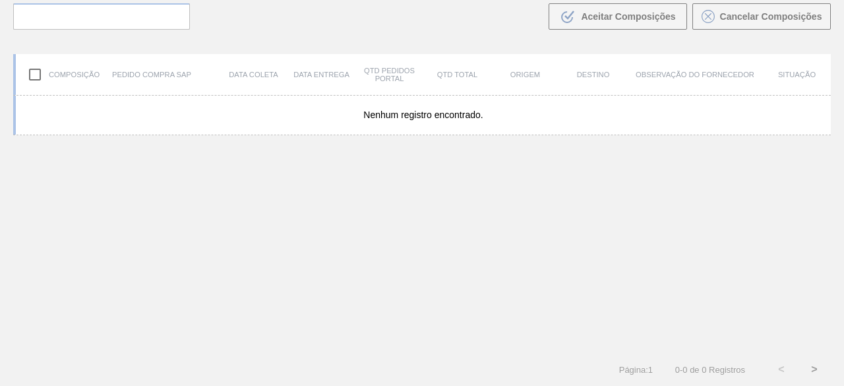
scroll to position [94, 0]
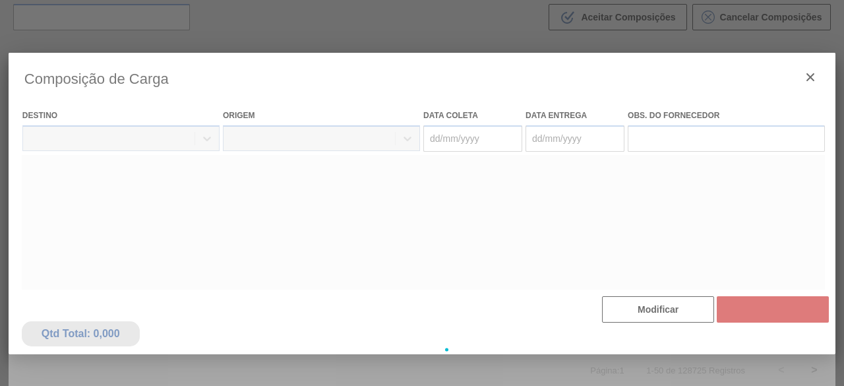
type coleta "[DATE]"
type entrega "[DATE]"
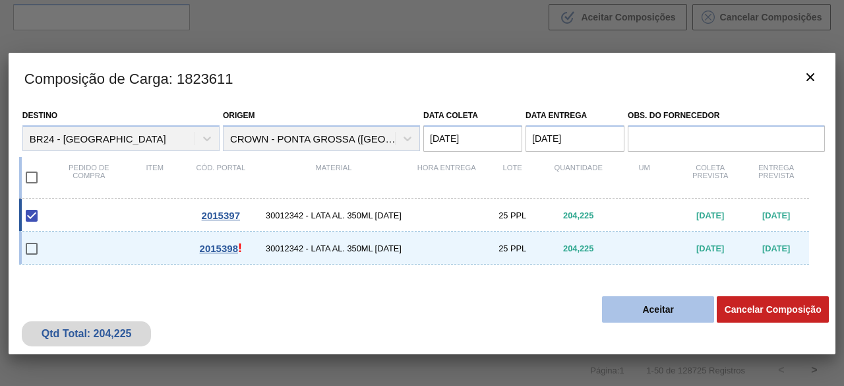
click at [697, 311] on button "Aceitar" at bounding box center [658, 309] width 112 height 26
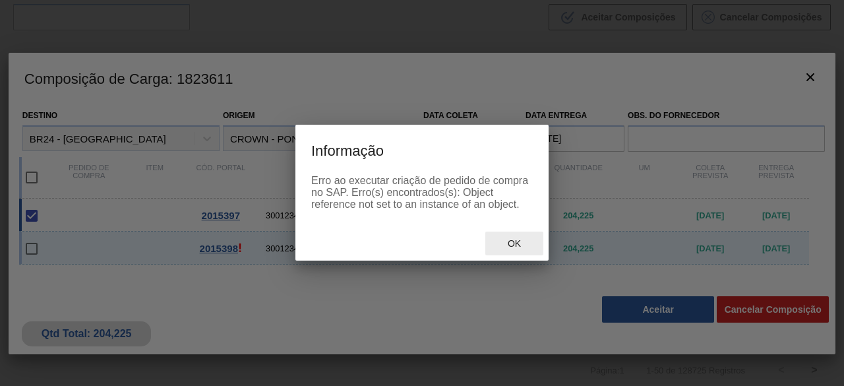
click at [506, 239] on div "Ok" at bounding box center [514, 244] width 58 height 24
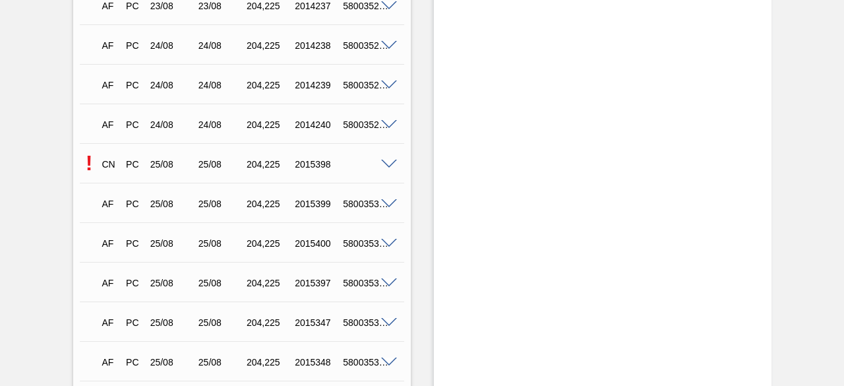
scroll to position [1385, 0]
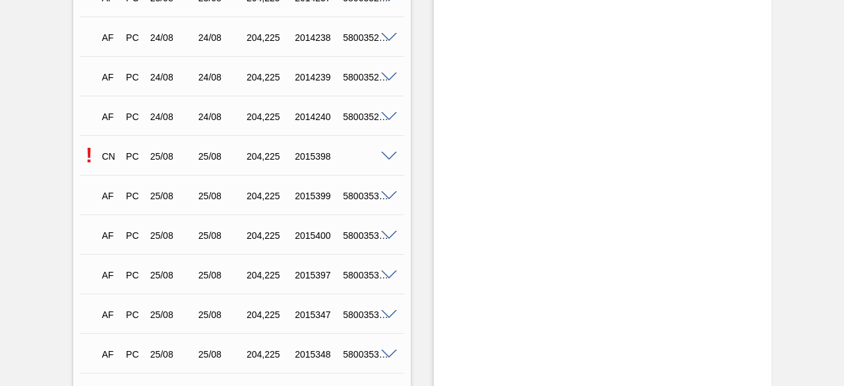
click at [388, 155] on span at bounding box center [389, 157] width 16 height 10
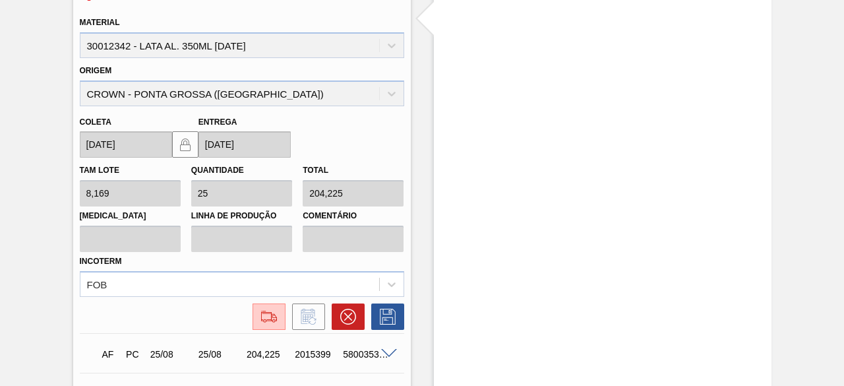
scroll to position [1583, 0]
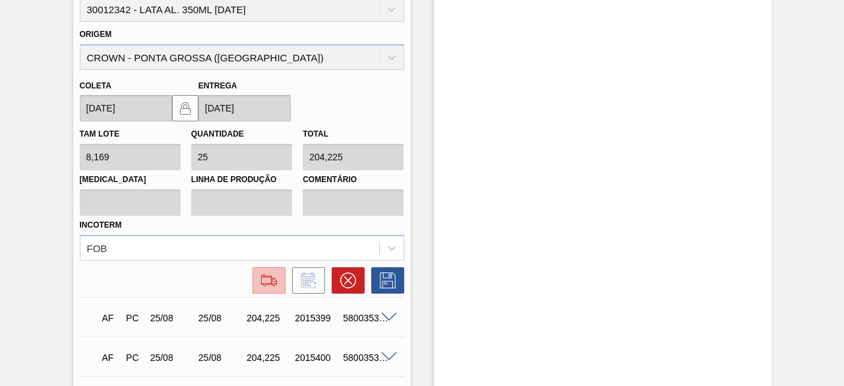
click at [261, 281] on img at bounding box center [269, 280] width 21 height 16
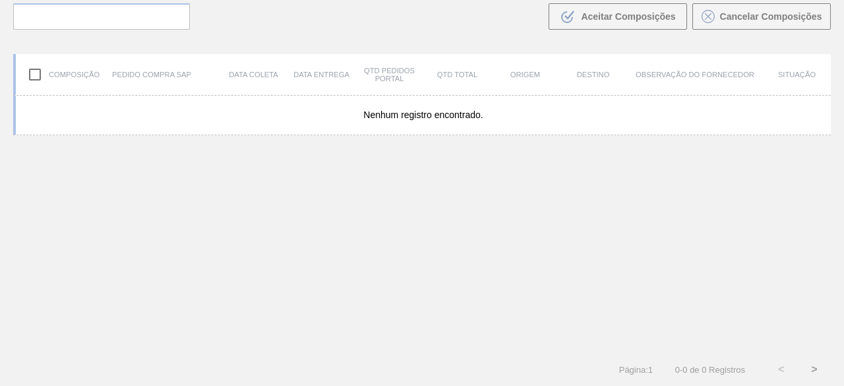
scroll to position [94, 0]
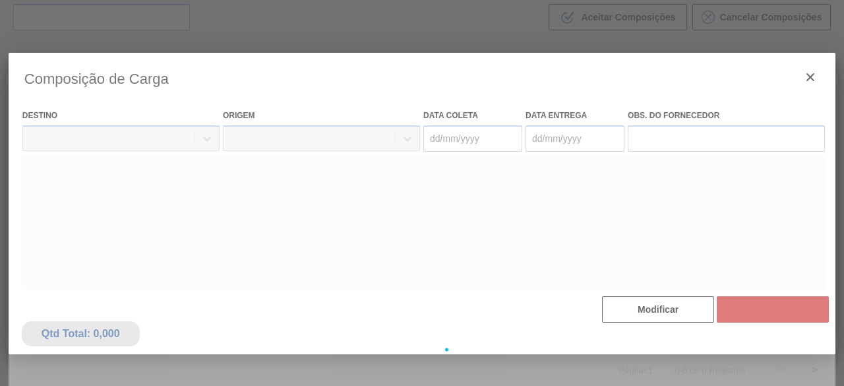
type coleta "[DATE]"
type entrega "[DATE]"
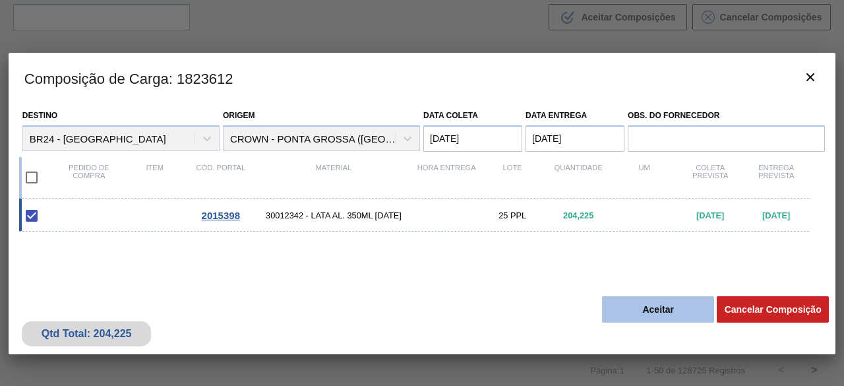
click at [632, 306] on button "Aceitar" at bounding box center [658, 309] width 112 height 26
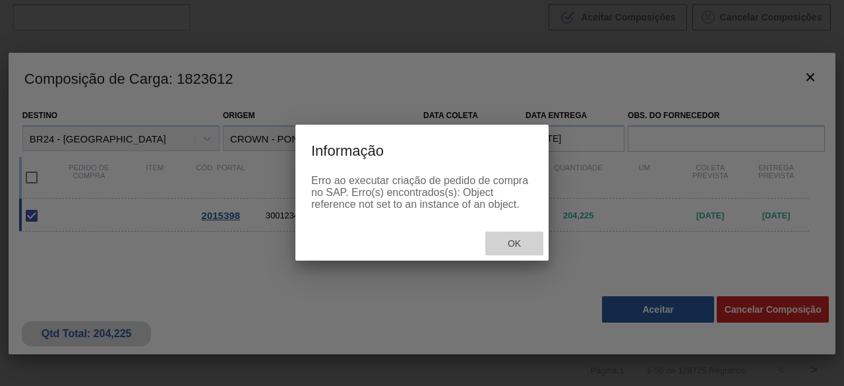
click at [517, 249] on span "Ok" at bounding box center [514, 243] width 34 height 11
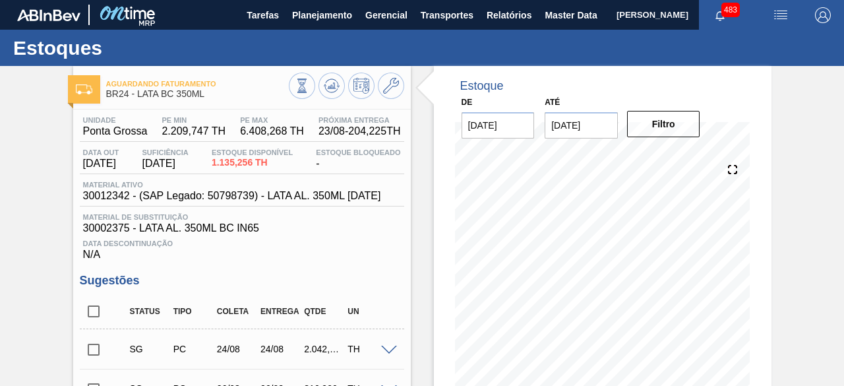
click at [782, 20] on img "button" at bounding box center [781, 15] width 16 height 16
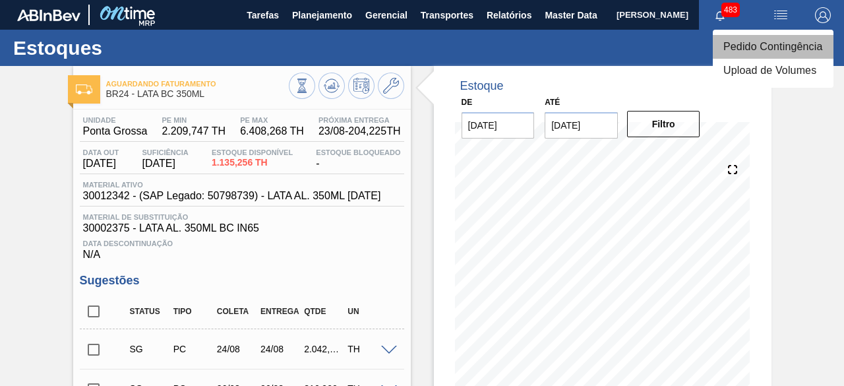
click at [776, 51] on li "Pedido Contingência" at bounding box center [773, 47] width 121 height 24
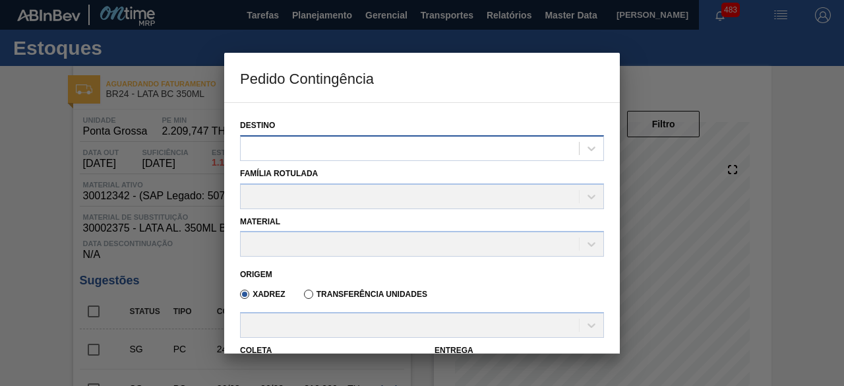
click at [394, 148] on div at bounding box center [410, 148] width 338 height 19
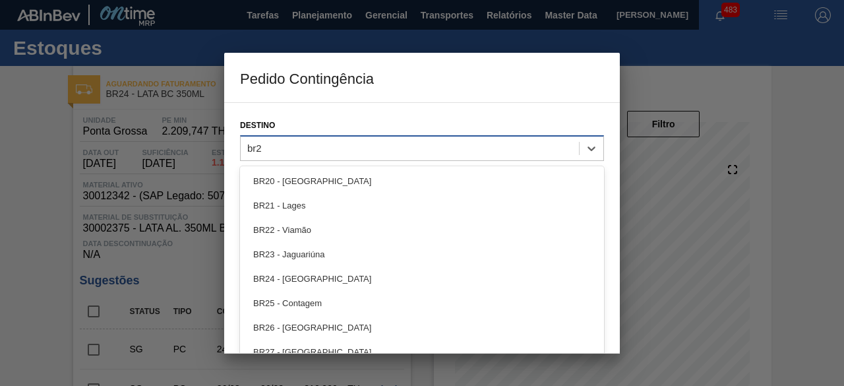
type input "br24"
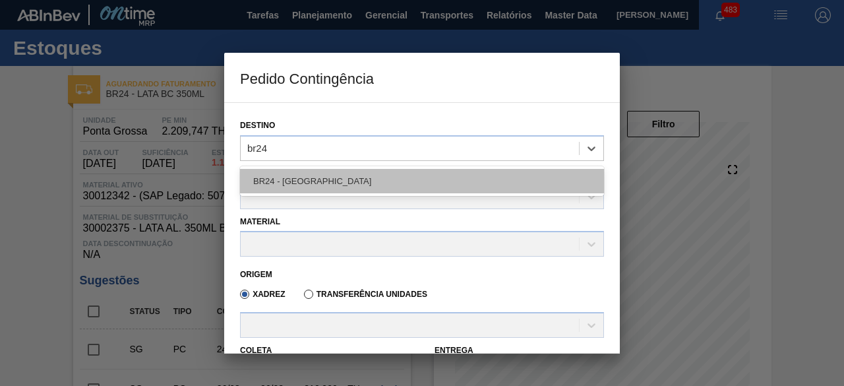
click at [359, 172] on div "BR24 - [GEOGRAPHIC_DATA]" at bounding box center [422, 181] width 364 height 24
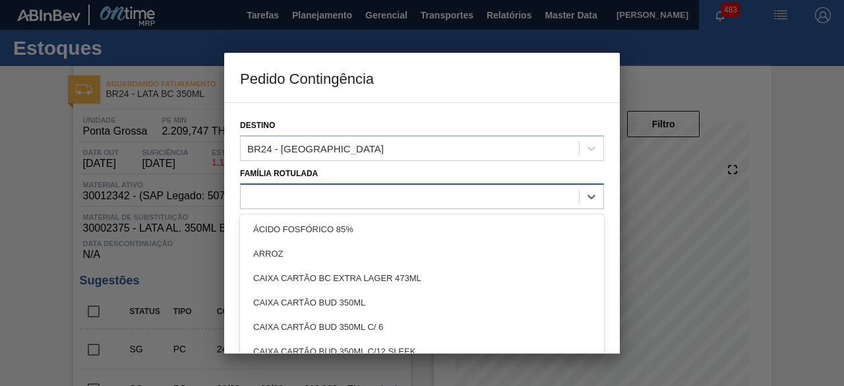
click at [317, 197] on div at bounding box center [410, 196] width 338 height 19
type Rotulada "lata bc"
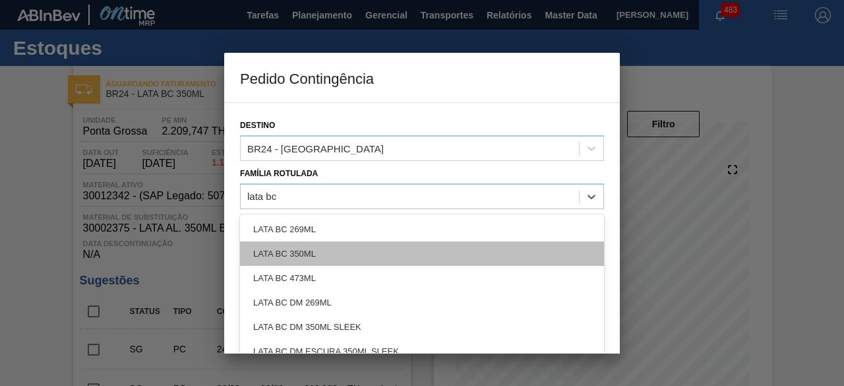
click at [315, 255] on div "LATA BC 350ML" at bounding box center [422, 253] width 364 height 24
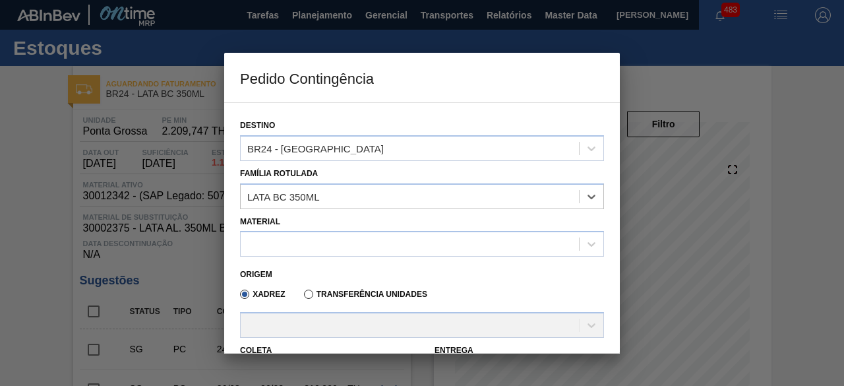
scroll to position [132, 0]
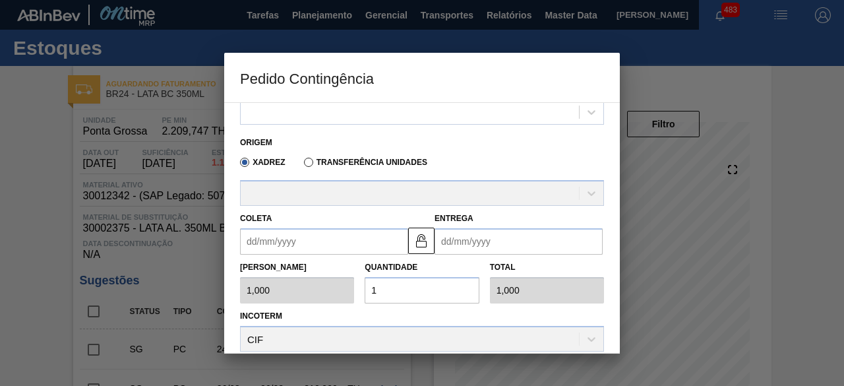
click at [326, 110] on div at bounding box center [410, 112] width 338 height 19
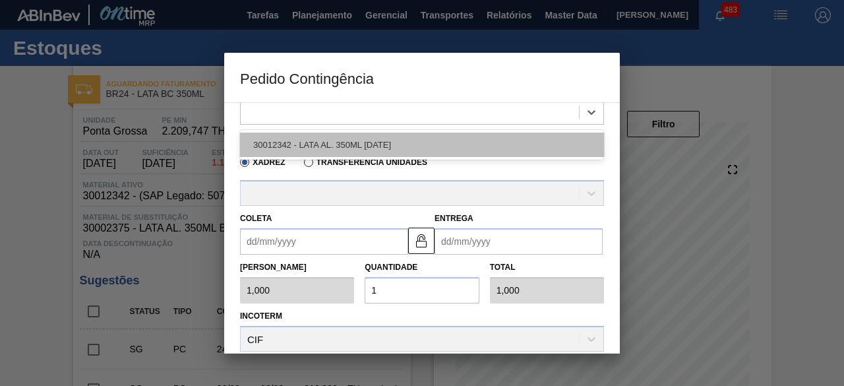
click at [318, 145] on div "30012342 - LATA AL. 350ML [DATE]" at bounding box center [422, 145] width 364 height 24
type input "8,169"
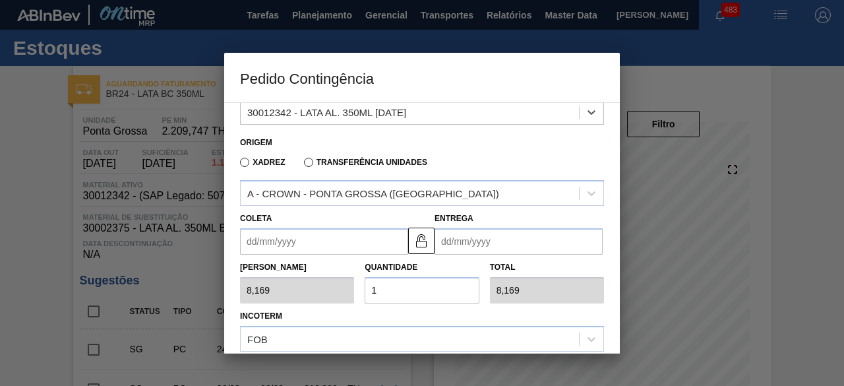
click at [344, 244] on input "Coleta" at bounding box center [324, 241] width 168 height 26
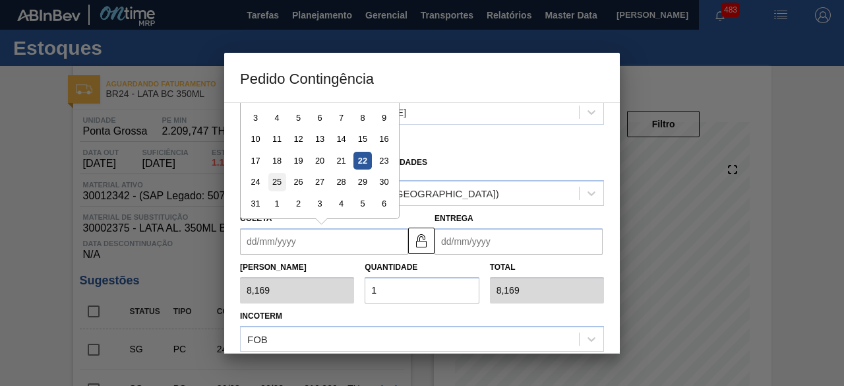
click at [277, 183] on div "25" at bounding box center [277, 182] width 18 height 18
type input "[DATE]"
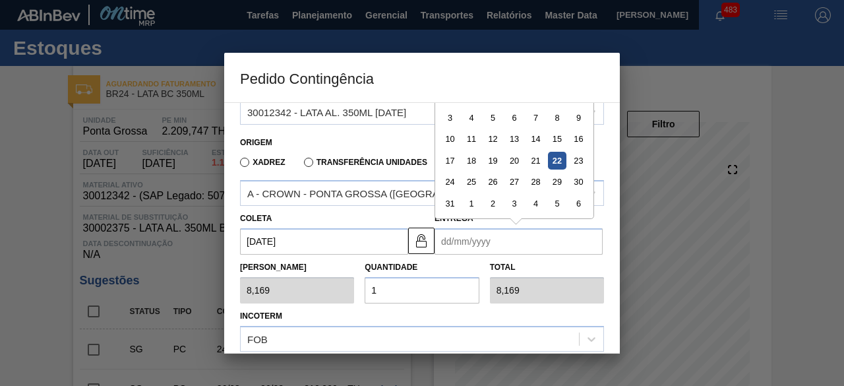
click at [527, 242] on input "Entrega" at bounding box center [519, 241] width 168 height 26
click at [466, 181] on div "25" at bounding box center [472, 182] width 18 height 18
type input "[DATE]"
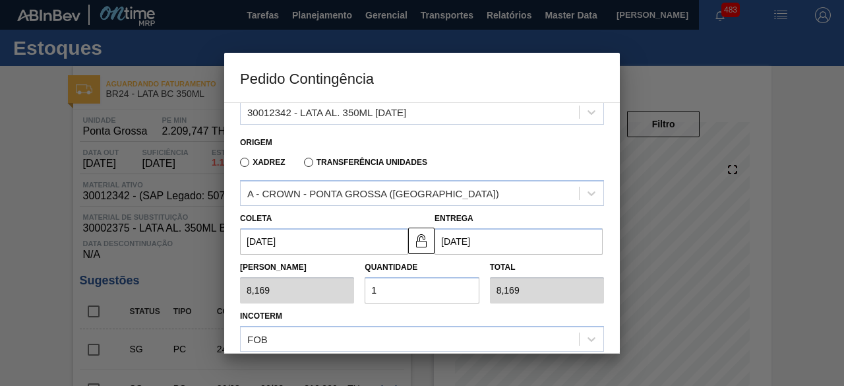
click at [424, 290] on input "1" at bounding box center [422, 290] width 114 height 26
type input "0,000"
type input "2"
type input "16,338"
type input "25"
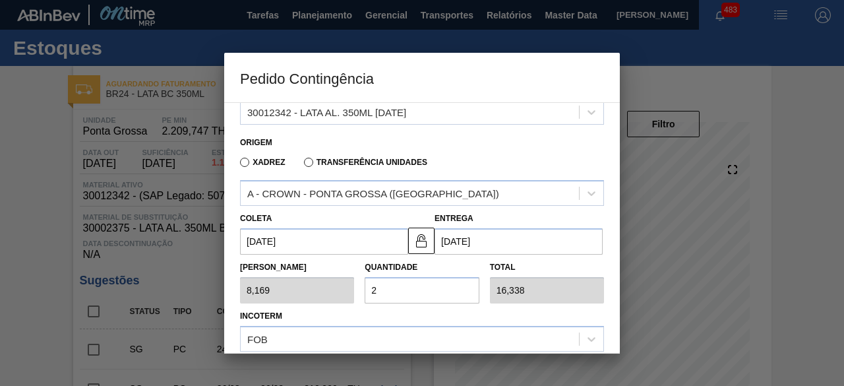
type input "204,225"
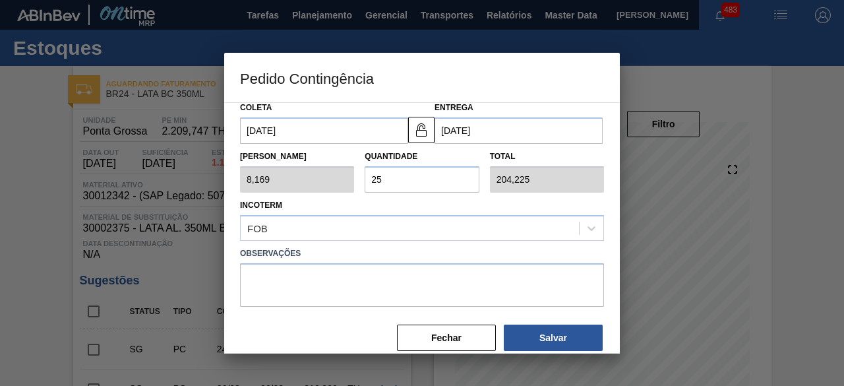
scroll to position [259, 0]
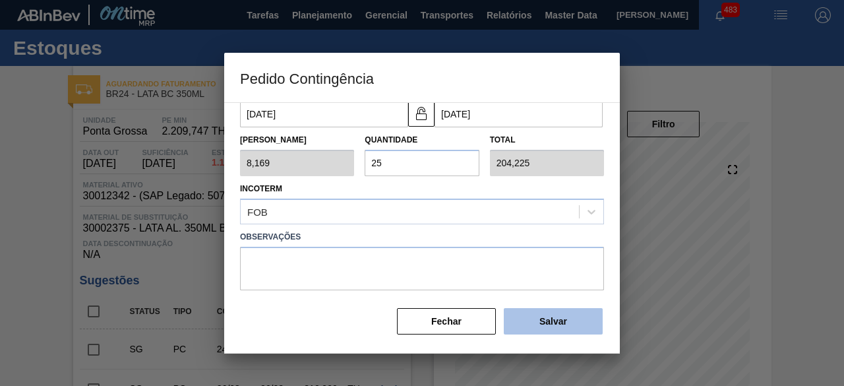
type input "25"
click at [567, 323] on button "Salvar" at bounding box center [553, 321] width 99 height 26
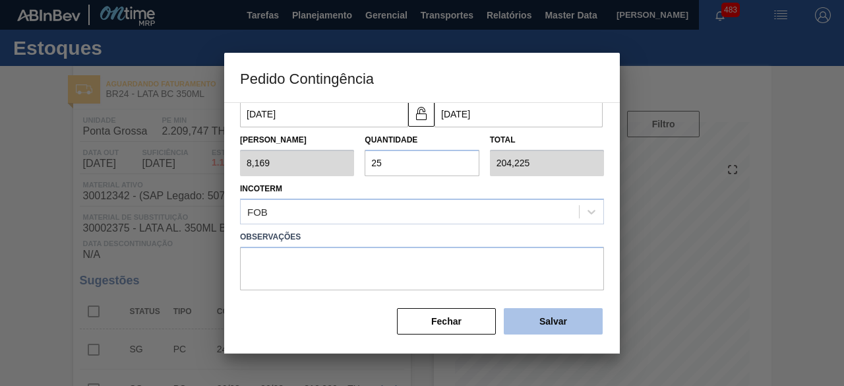
click at [567, 323] on button "Salvar" at bounding box center [553, 321] width 99 height 26
click at [40, 224] on div at bounding box center [422, 193] width 844 height 386
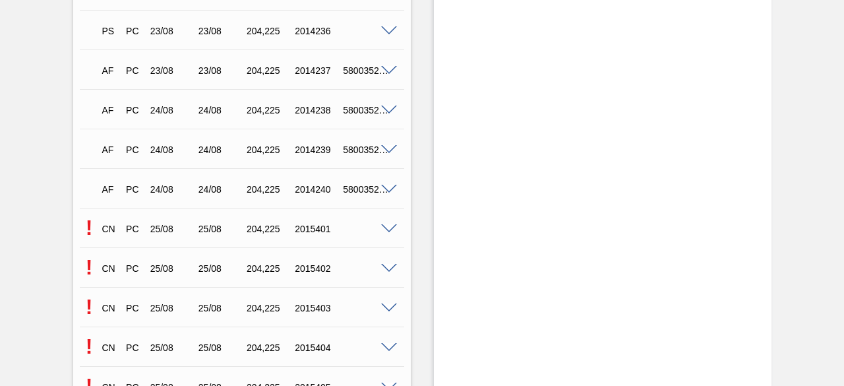
scroll to position [1385, 0]
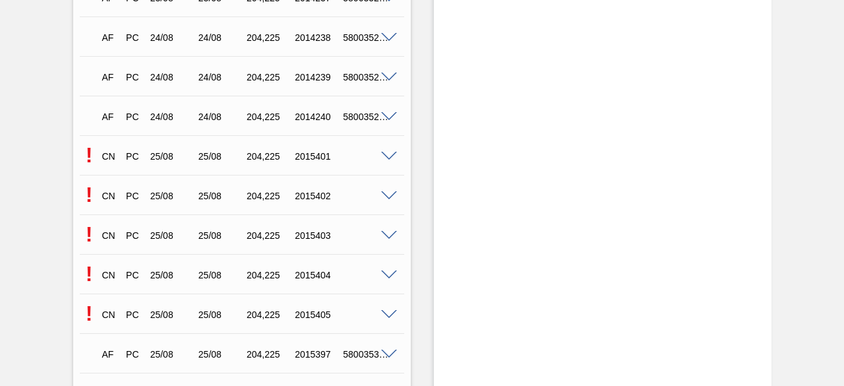
click at [388, 317] on span at bounding box center [389, 315] width 16 height 10
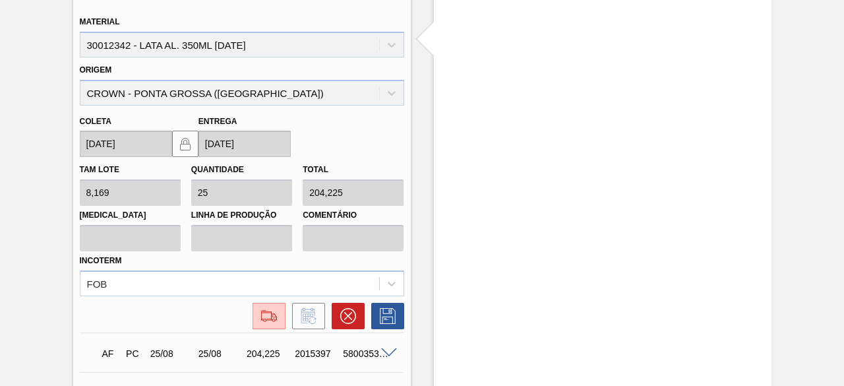
scroll to position [1715, 0]
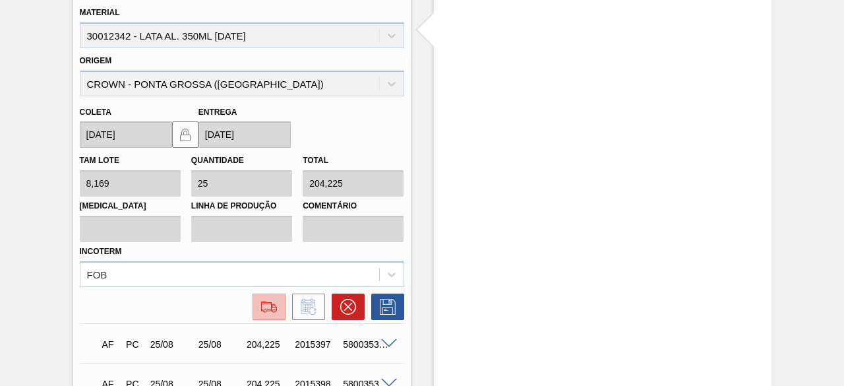
click at [267, 304] on img at bounding box center [269, 307] width 21 height 16
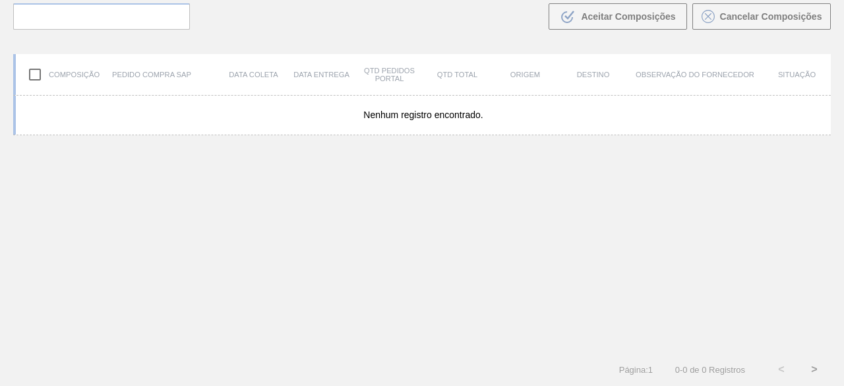
scroll to position [94, 0]
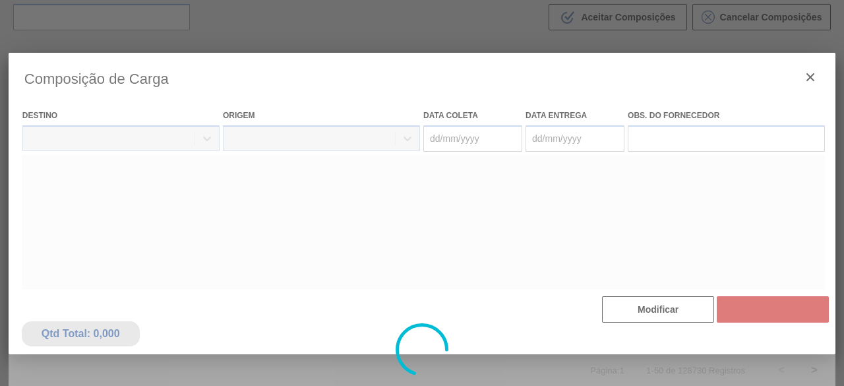
type coleta "[DATE]"
type entrega "[DATE]"
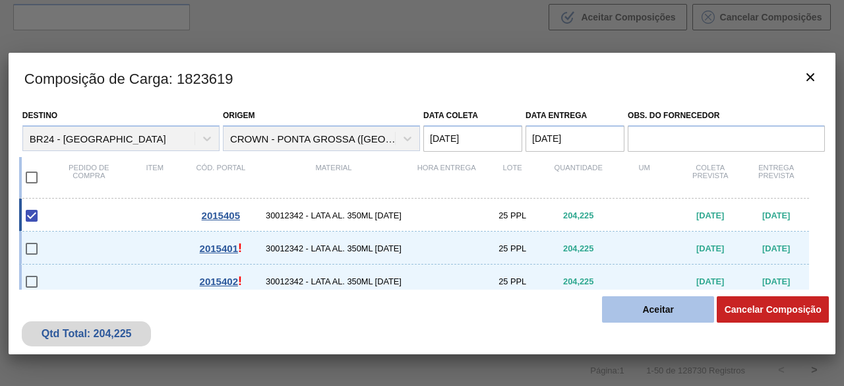
click at [650, 315] on button "Aceitar" at bounding box center [658, 309] width 112 height 26
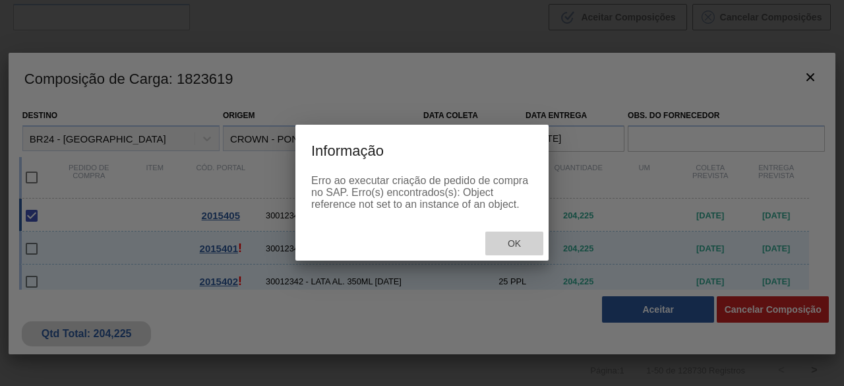
click at [513, 251] on div "Ok" at bounding box center [514, 244] width 58 height 24
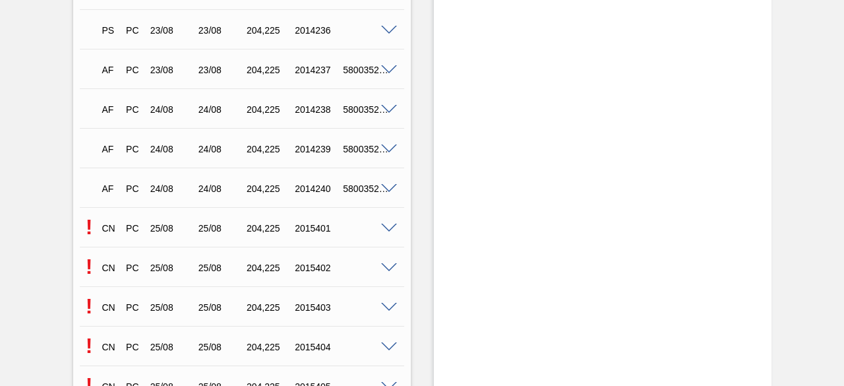
scroll to position [1385, 0]
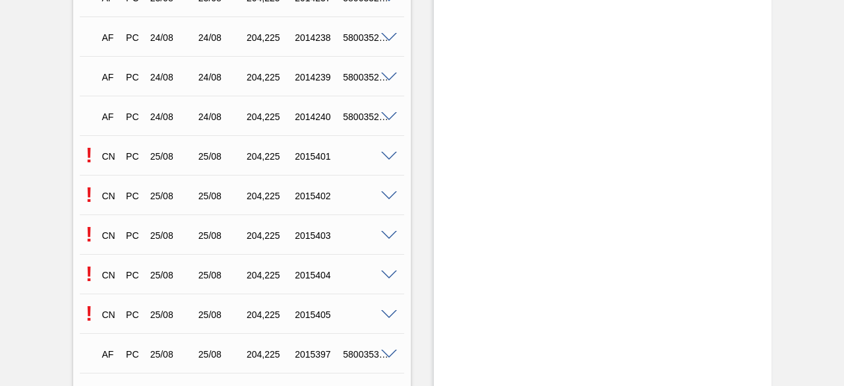
click at [387, 278] on span at bounding box center [389, 275] width 16 height 10
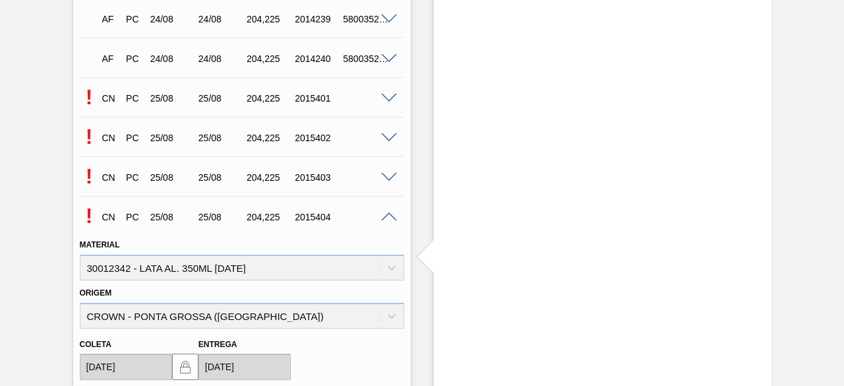
scroll to position [1649, 0]
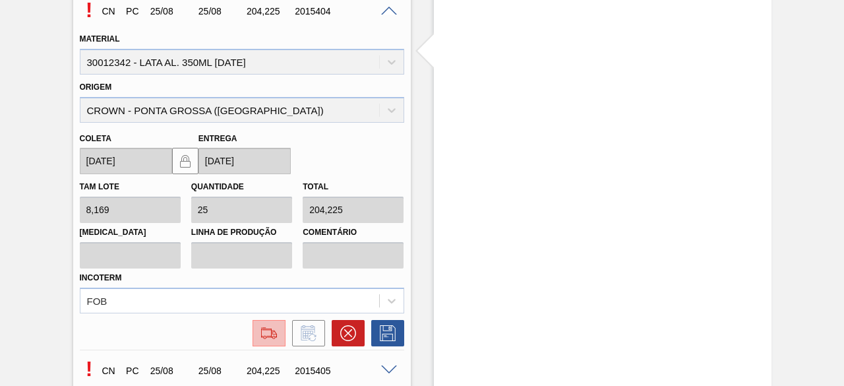
click at [268, 332] on img at bounding box center [269, 333] width 21 height 16
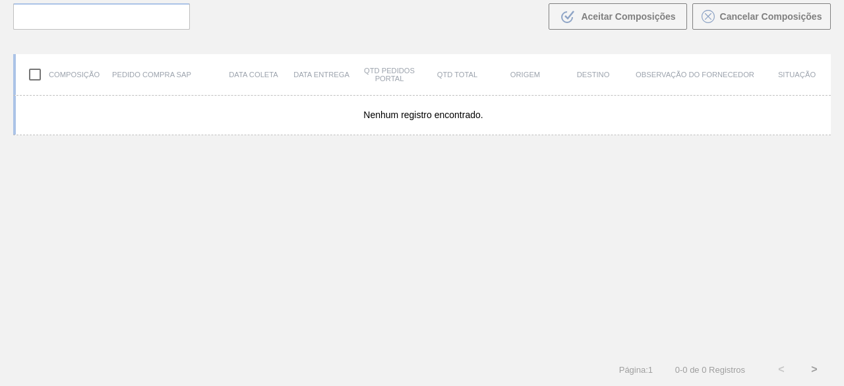
scroll to position [94, 0]
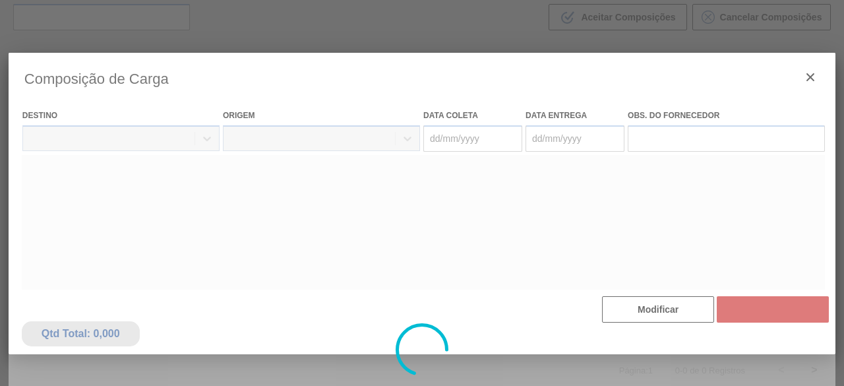
type coleta "[DATE]"
type entrega "[DATE]"
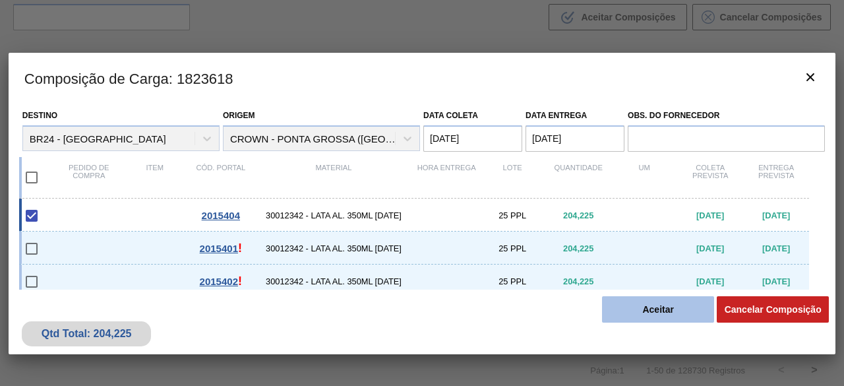
click at [667, 306] on button "Aceitar" at bounding box center [658, 309] width 112 height 26
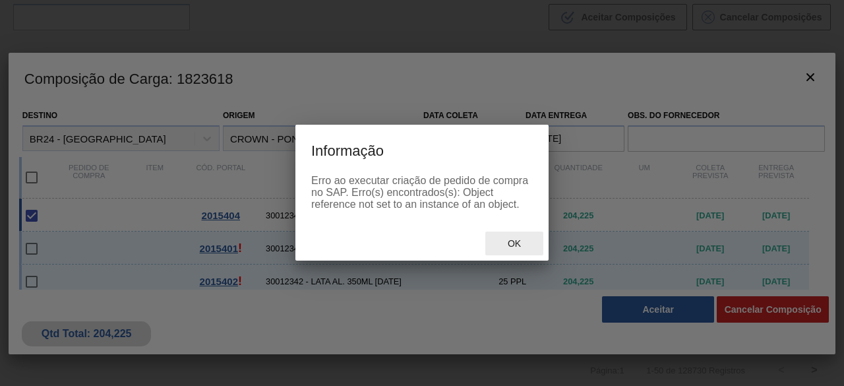
click at [517, 246] on span "Ok" at bounding box center [514, 243] width 34 height 11
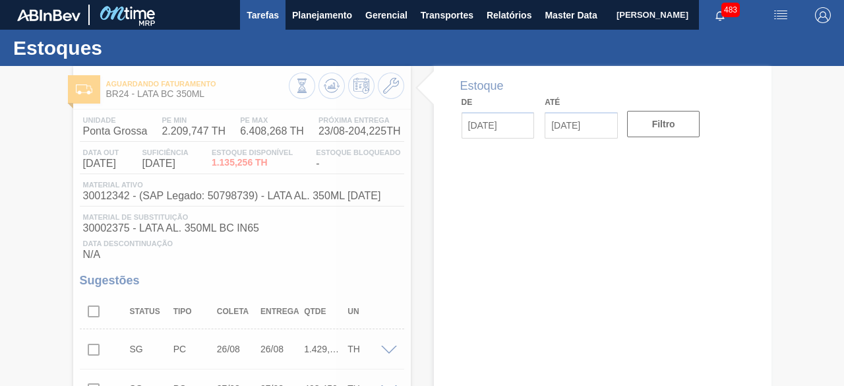
type input "[DATE]"
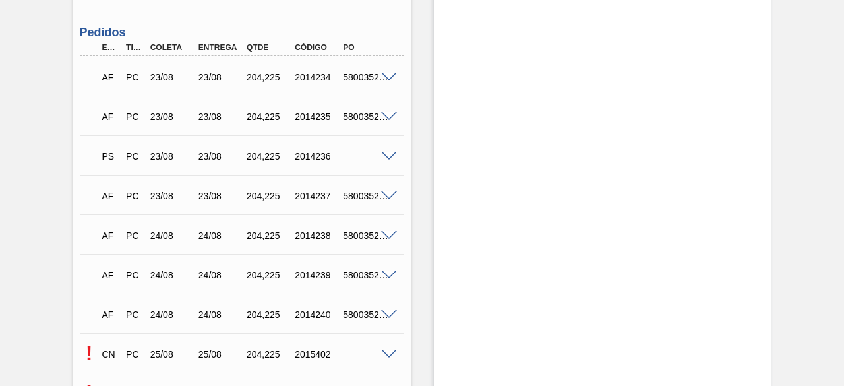
scroll to position [1385, 0]
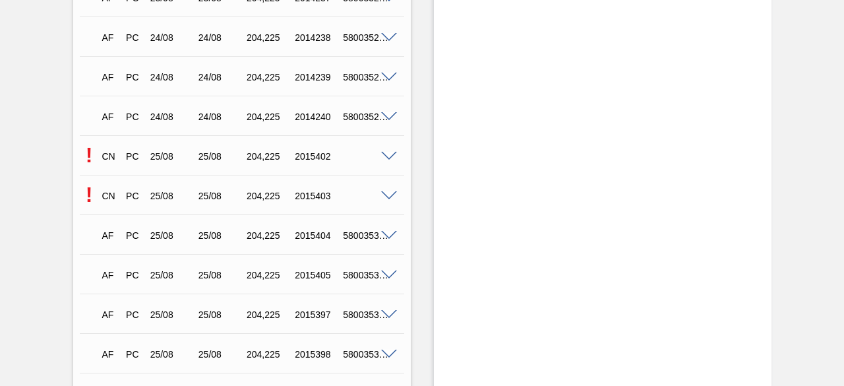
click at [388, 197] on span at bounding box center [389, 196] width 16 height 10
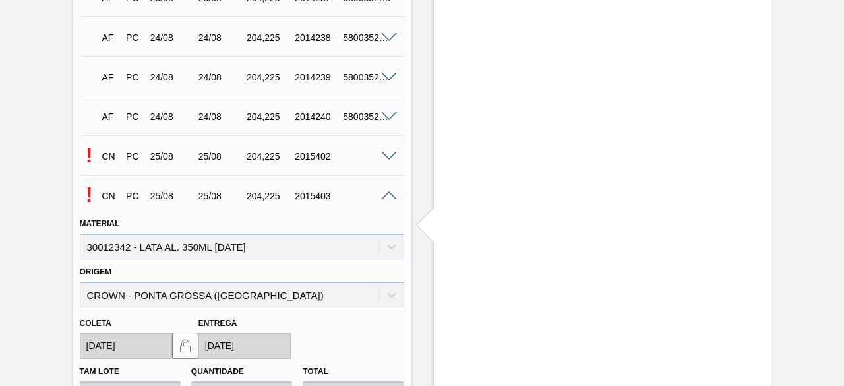
scroll to position [1649, 0]
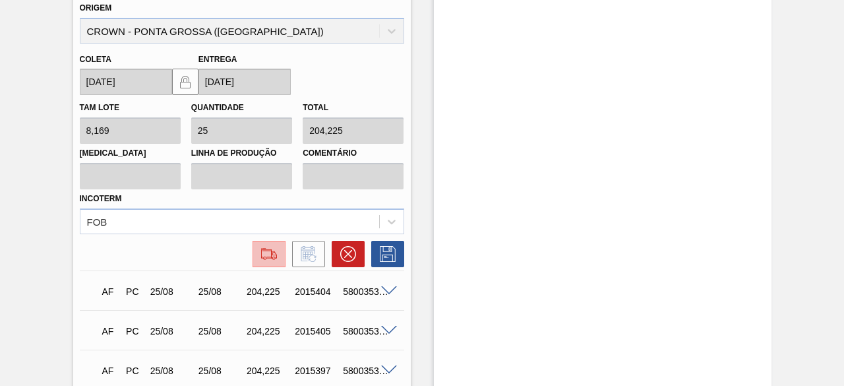
click at [274, 252] on img at bounding box center [269, 254] width 21 height 16
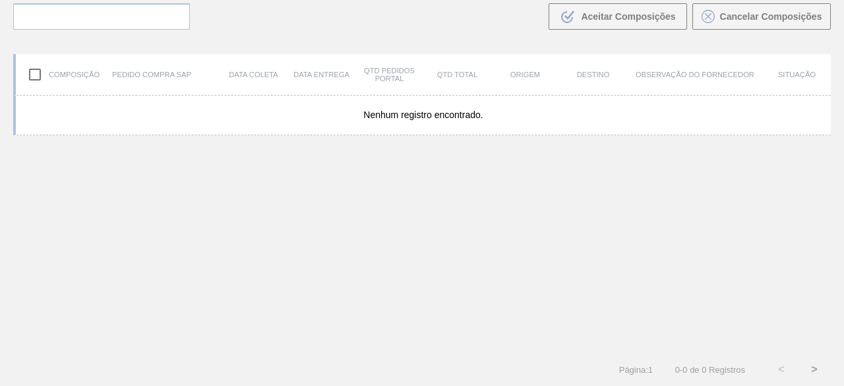
scroll to position [94, 0]
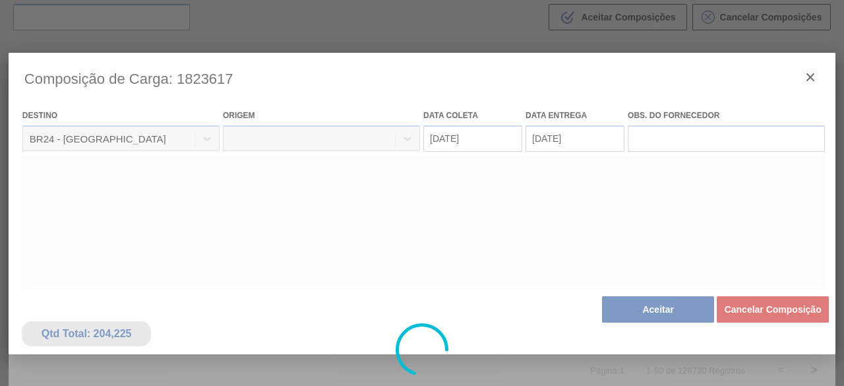
type coleta "[DATE]"
type entrega "[DATE]"
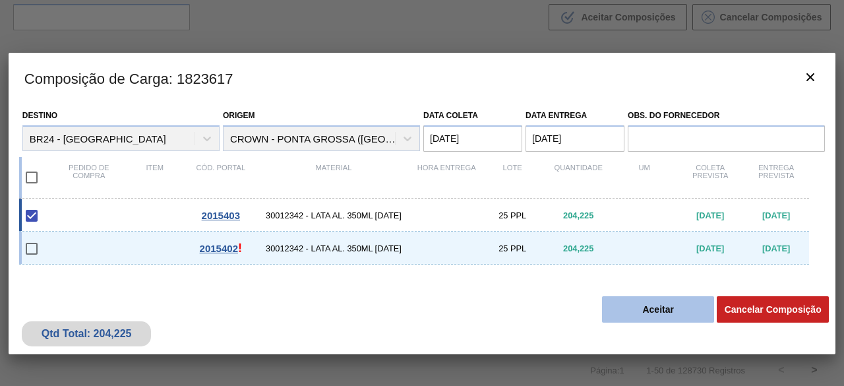
click at [637, 305] on button "Aceitar" at bounding box center [658, 309] width 112 height 26
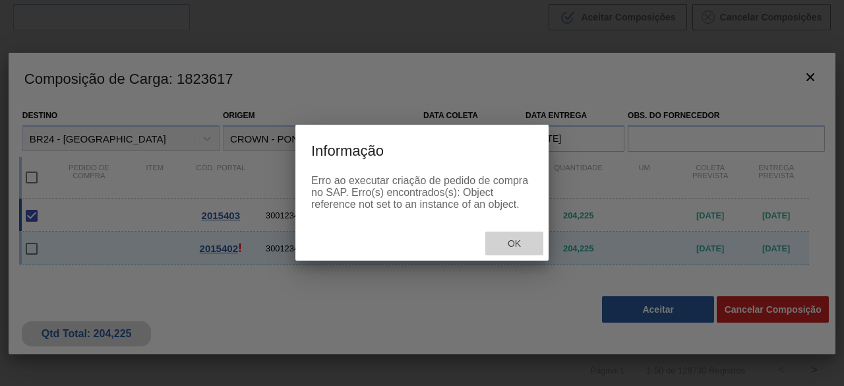
click at [510, 244] on span "Ok" at bounding box center [514, 243] width 34 height 11
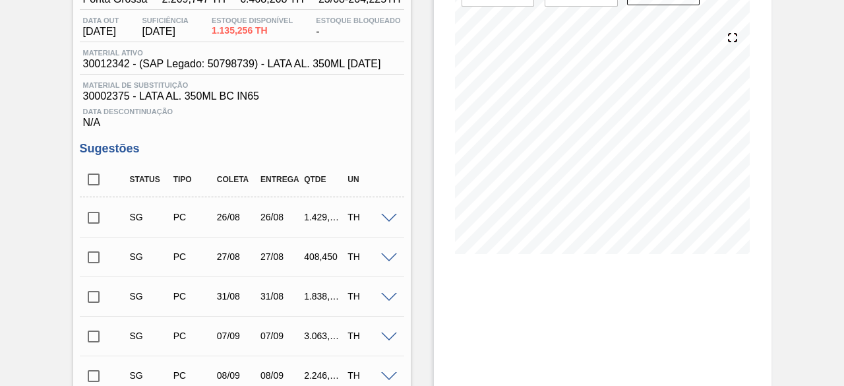
scroll to position [264, 0]
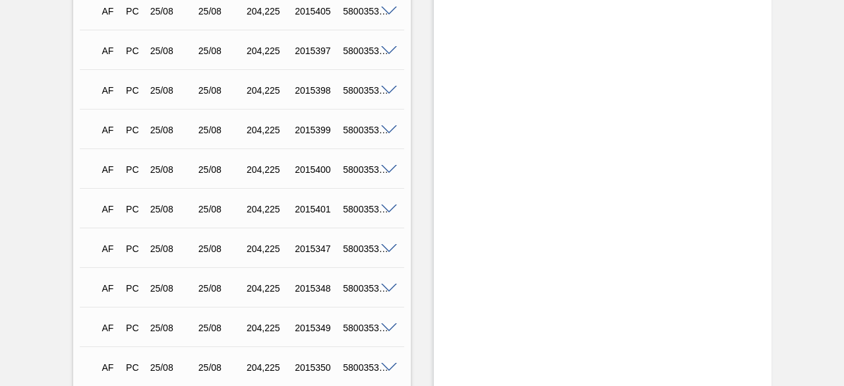
scroll to position [1451, 0]
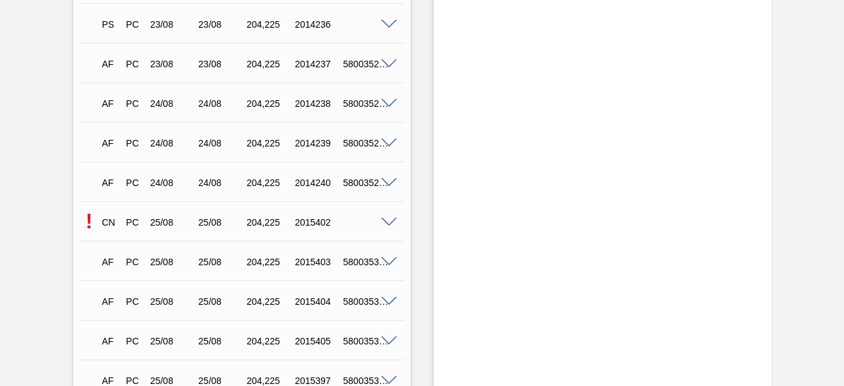
click at [389, 222] on span at bounding box center [389, 223] width 16 height 10
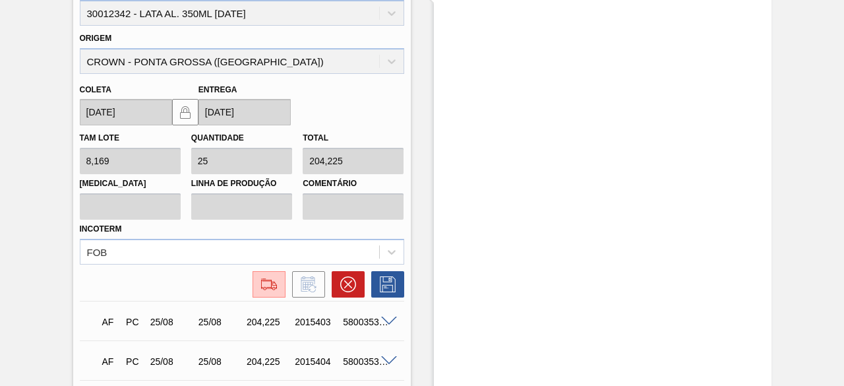
scroll to position [1583, 0]
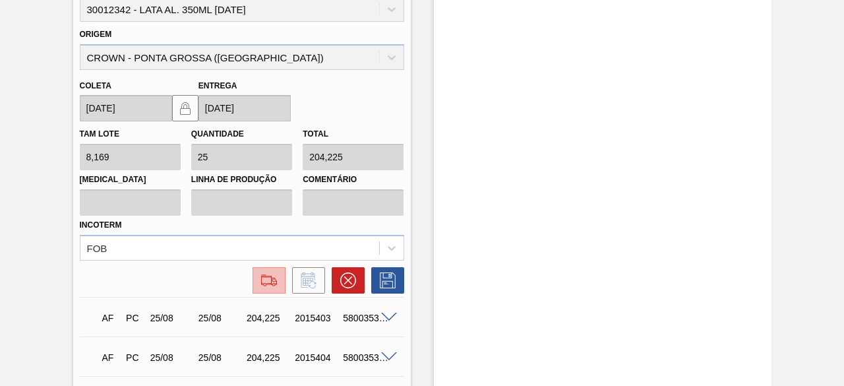
click at [270, 288] on img at bounding box center [269, 280] width 21 height 16
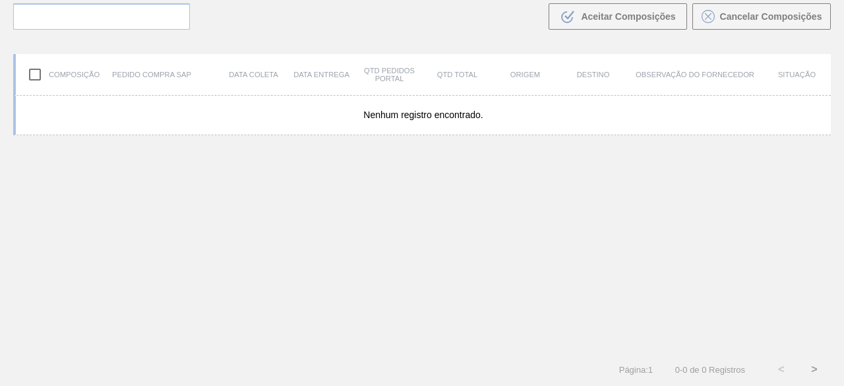
scroll to position [94, 0]
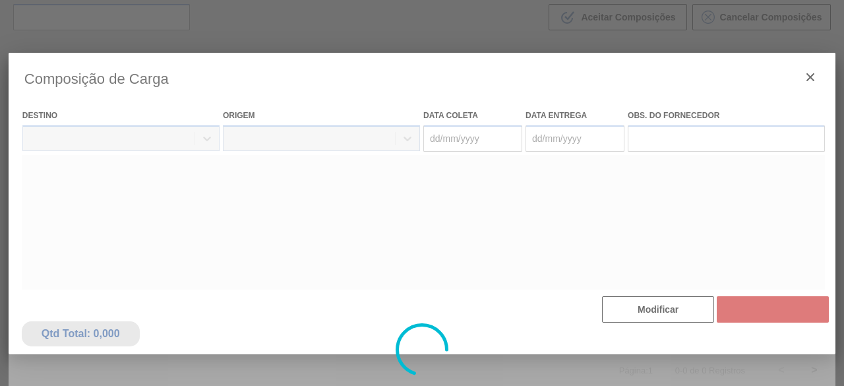
type coleta "[DATE]"
type entrega "[DATE]"
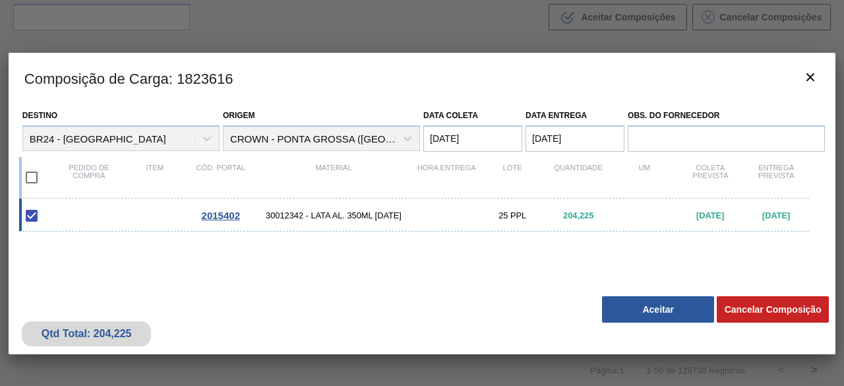
click at [671, 309] on button "Aceitar" at bounding box center [658, 309] width 112 height 26
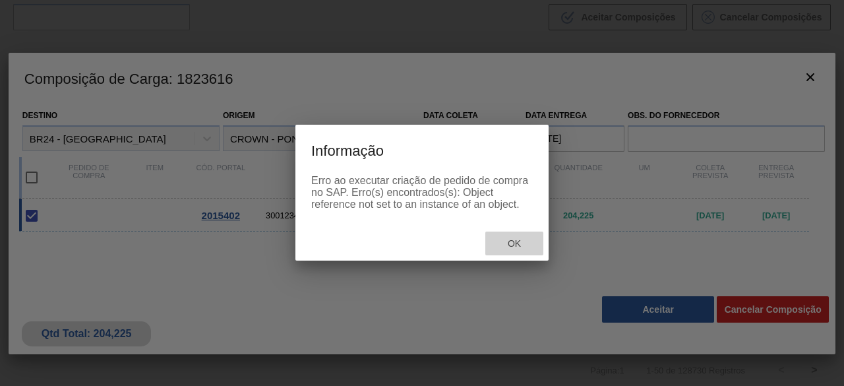
click at [508, 243] on span "Ok" at bounding box center [514, 243] width 34 height 11
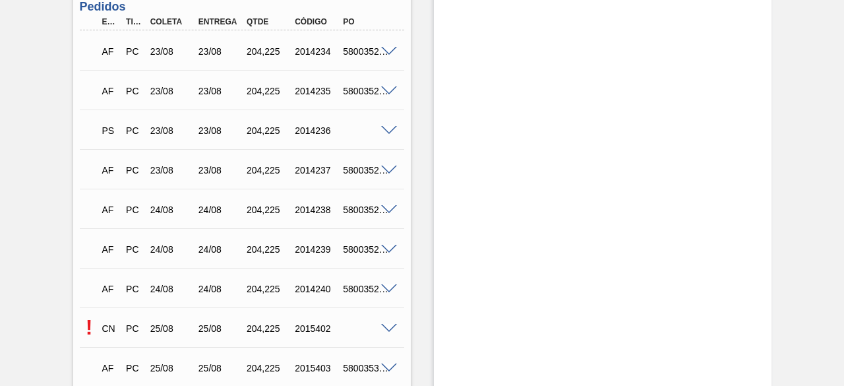
scroll to position [1319, 0]
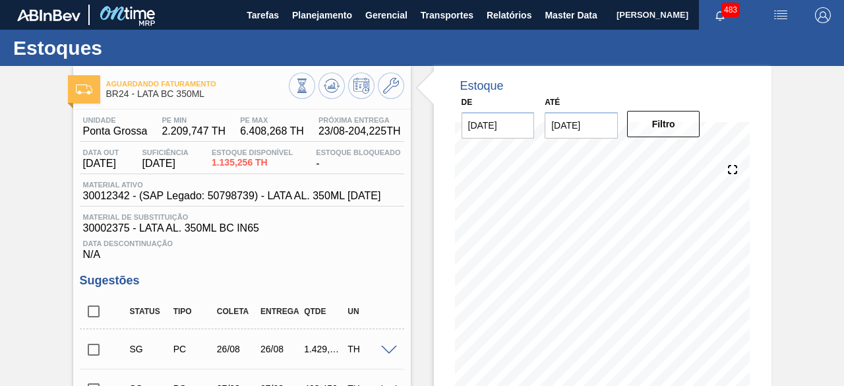
click at [778, 14] on img "button" at bounding box center [781, 15] width 16 height 16
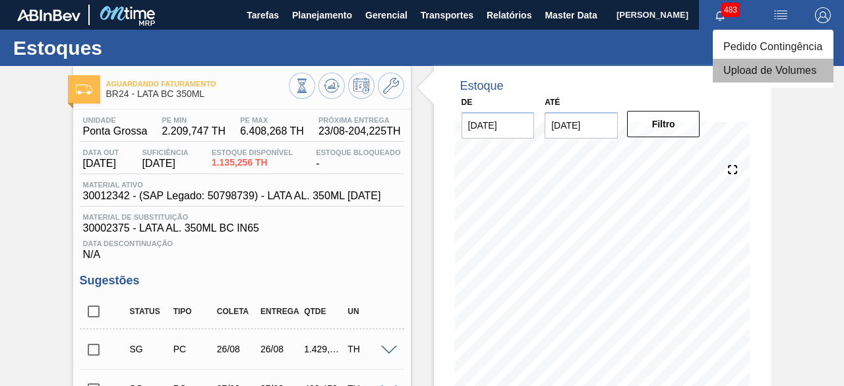
click at [748, 70] on li "Upload de Volumes" at bounding box center [773, 71] width 121 height 24
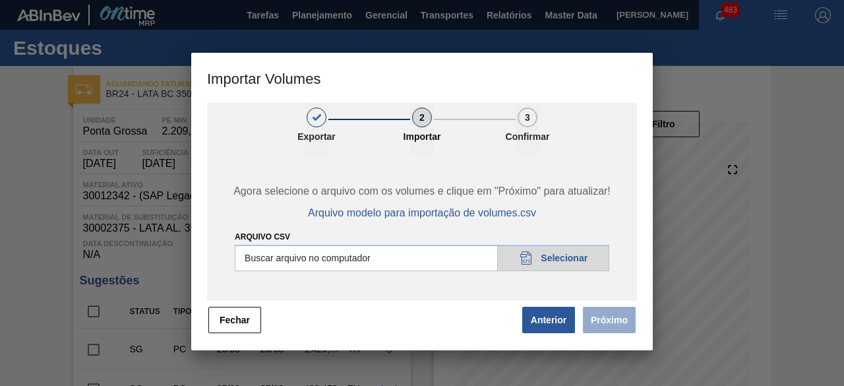
click at [589, 260] on input "Arquivo csv" at bounding box center [422, 258] width 375 height 26
click at [253, 317] on button "Fechar" at bounding box center [234, 320] width 53 height 26
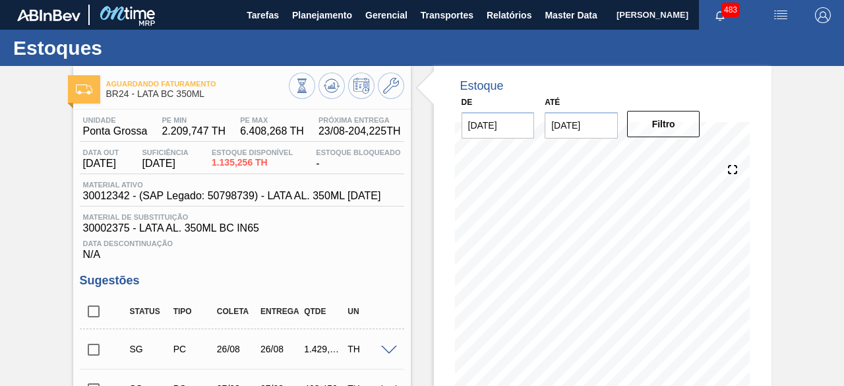
click at [778, 14] on img "button" at bounding box center [781, 15] width 16 height 16
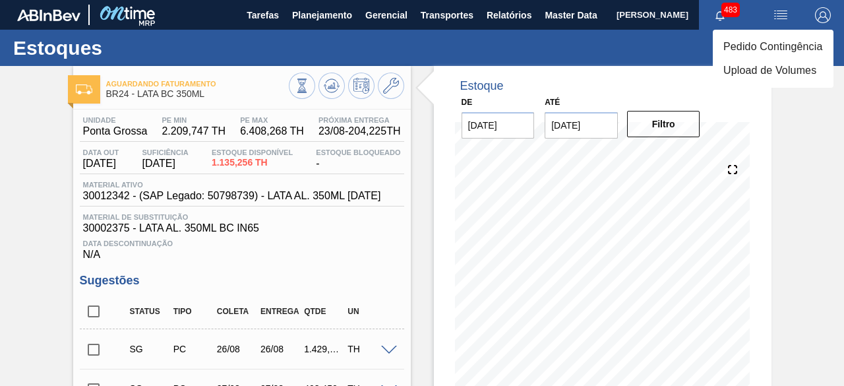
click at [737, 49] on li "Pedido Contingência" at bounding box center [773, 47] width 121 height 24
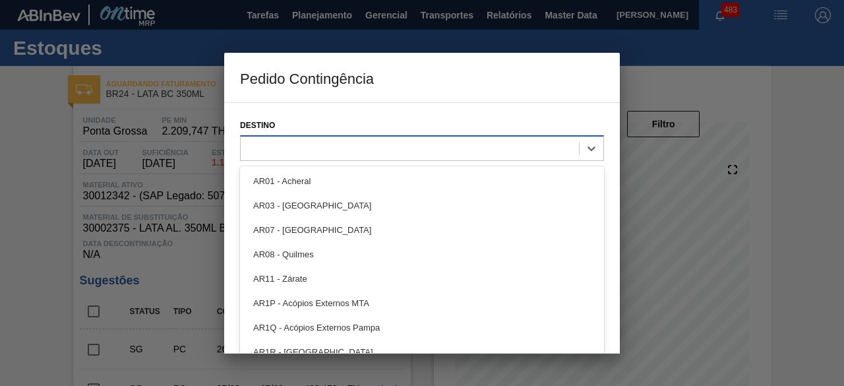
click at [509, 142] on div at bounding box center [410, 148] width 338 height 19
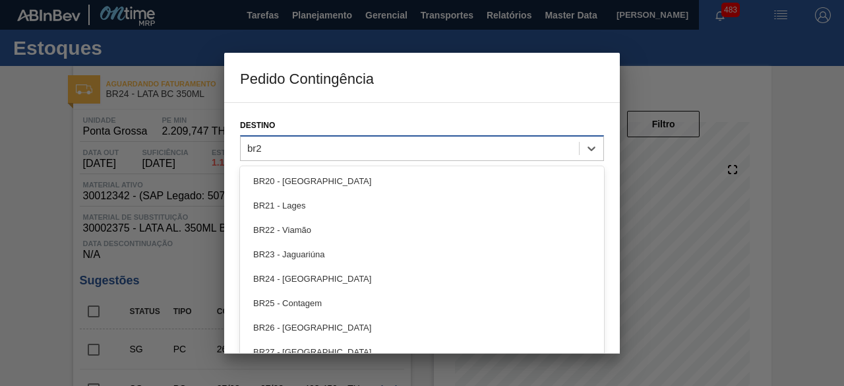
type input "br24"
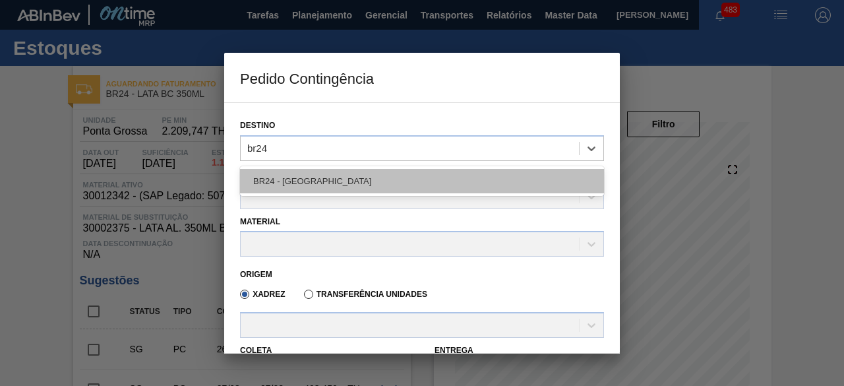
click at [374, 181] on div "BR24 - [GEOGRAPHIC_DATA]" at bounding box center [422, 181] width 364 height 24
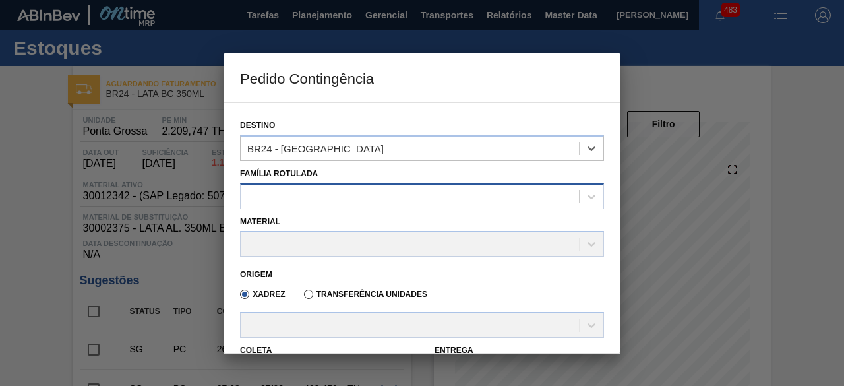
click at [377, 191] on div at bounding box center [410, 196] width 338 height 19
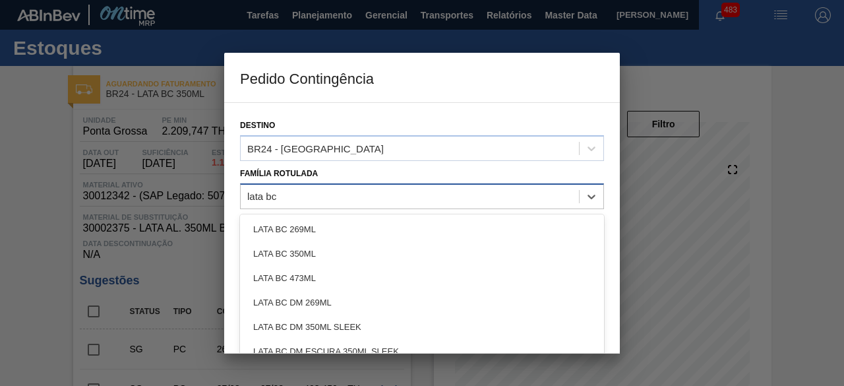
type Rotulada "lata bc"
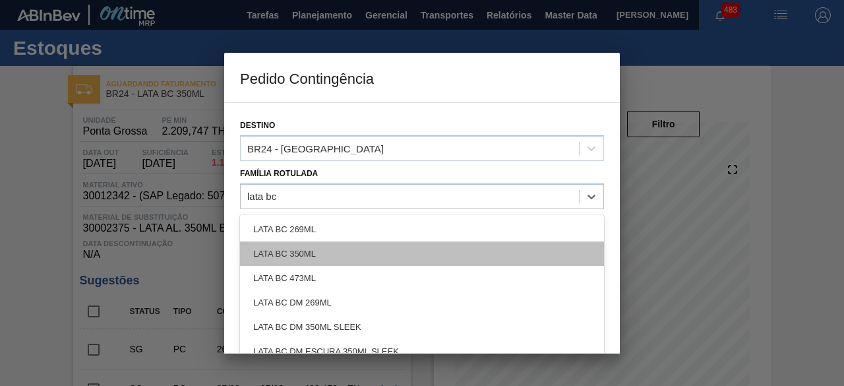
click at [326, 245] on div "LATA BC 350ML" at bounding box center [422, 253] width 364 height 24
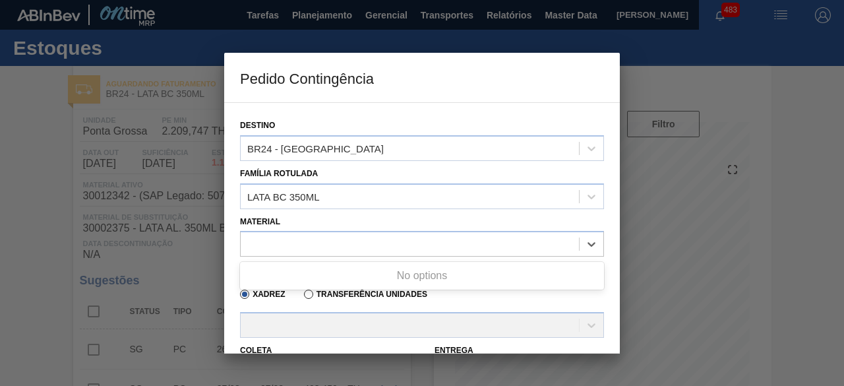
click at [326, 245] on div at bounding box center [410, 244] width 338 height 19
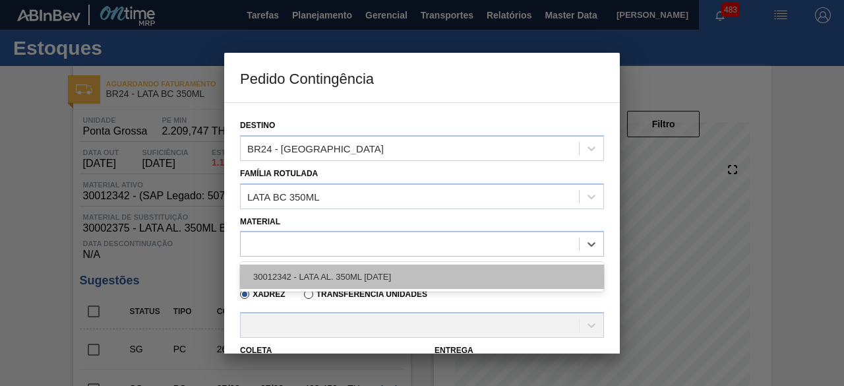
click at [323, 279] on div "30012342 - LATA AL. 350ML [DATE]" at bounding box center [422, 276] width 364 height 24
type input "8,169"
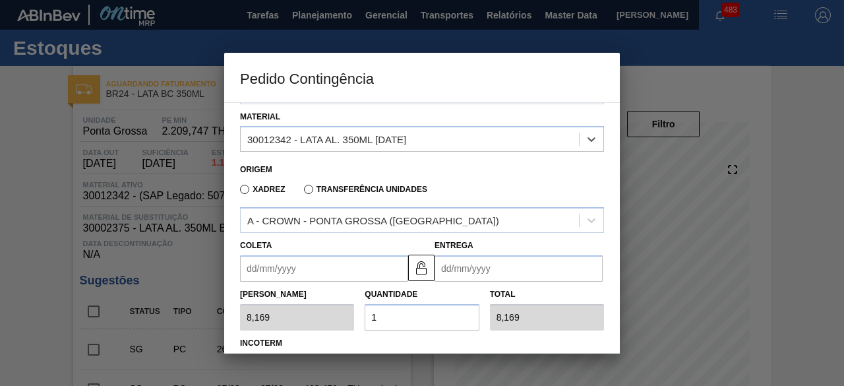
scroll to position [132, 0]
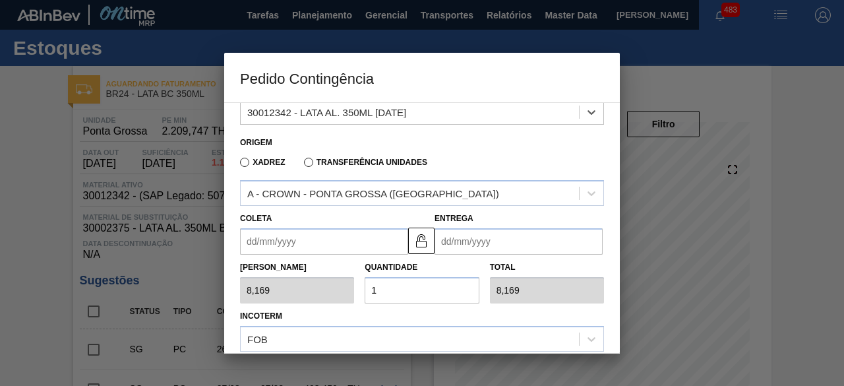
click at [328, 241] on input "Coleta" at bounding box center [324, 241] width 168 height 26
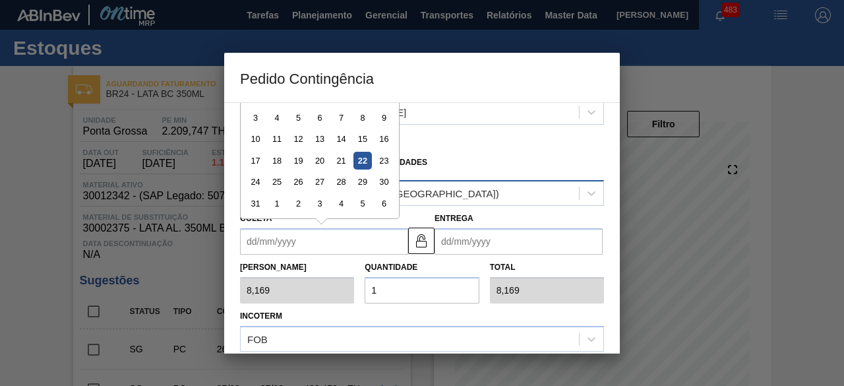
drag, startPoint x: 256, startPoint y: 183, endPoint x: 273, endPoint y: 181, distance: 17.2
click at [256, 183] on div "24" at bounding box center [256, 182] width 18 height 18
type input "[DATE]"
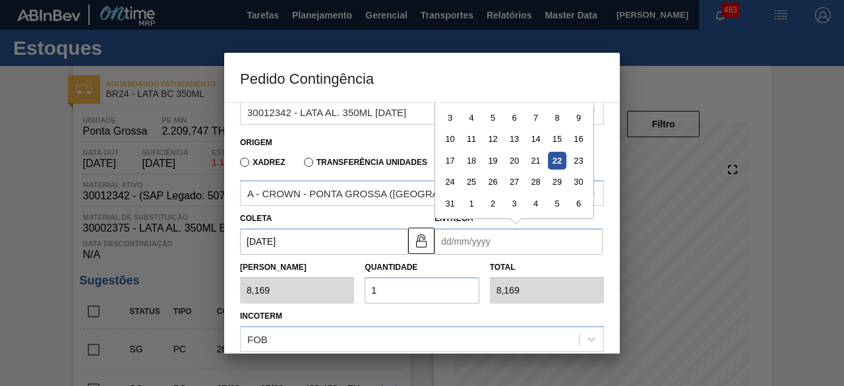
click at [485, 245] on input "Entrega" at bounding box center [519, 241] width 168 height 26
click at [449, 183] on div "24" at bounding box center [450, 182] width 18 height 18
type input "[DATE]"
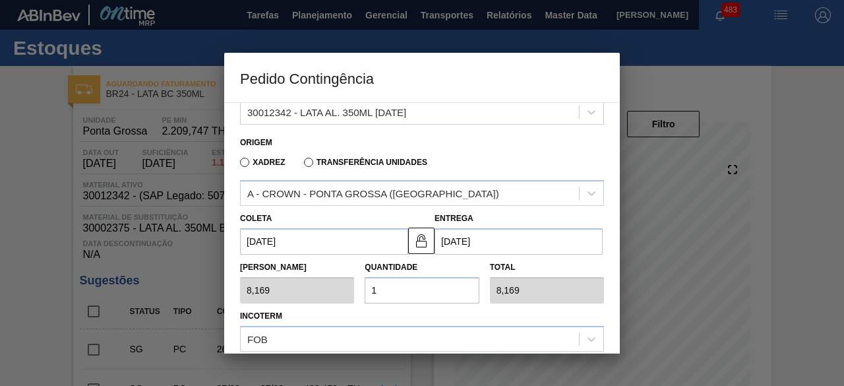
click at [425, 292] on input "1" at bounding box center [422, 290] width 114 height 26
type input "0,000"
type input "2"
type input "16,338"
type input "25"
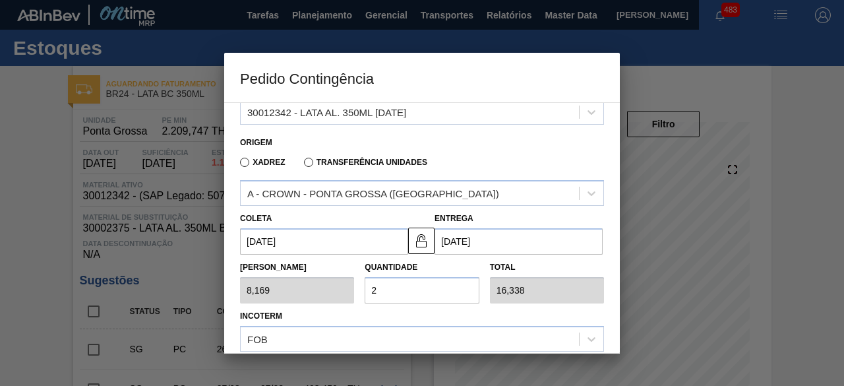
type input "204,225"
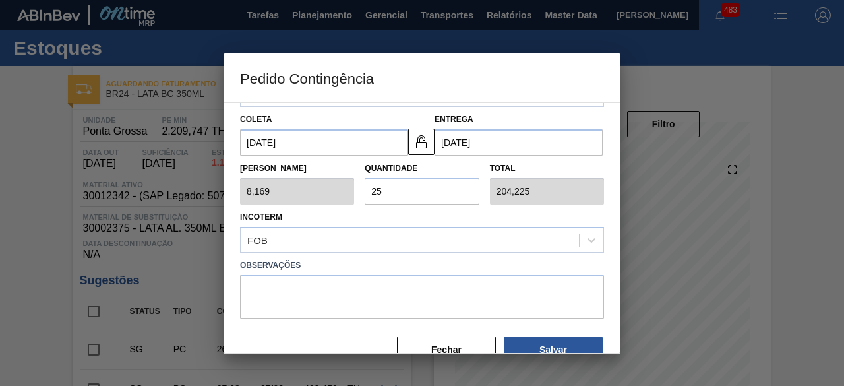
scroll to position [259, 0]
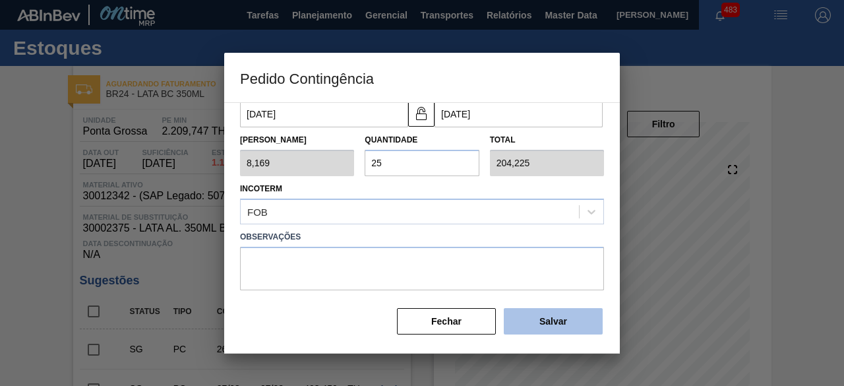
type input "25"
click at [538, 320] on button "Salvar" at bounding box center [553, 321] width 99 height 26
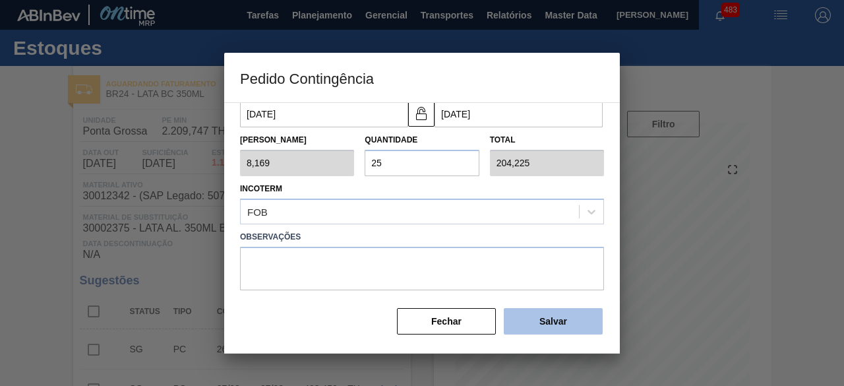
click at [538, 320] on button "Salvar" at bounding box center [553, 321] width 99 height 26
type input "1,000"
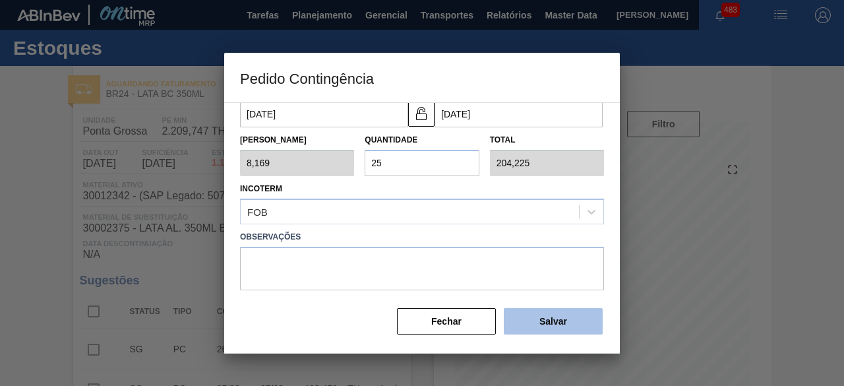
type input "1"
type input "1,000"
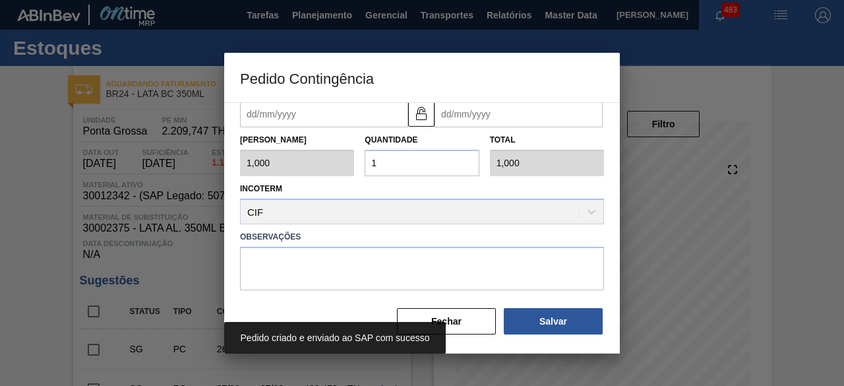
click at [33, 266] on div at bounding box center [422, 193] width 844 height 386
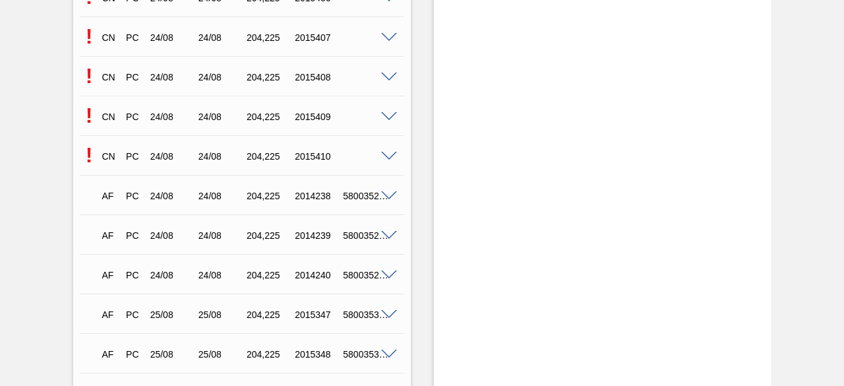
scroll to position [1319, 0]
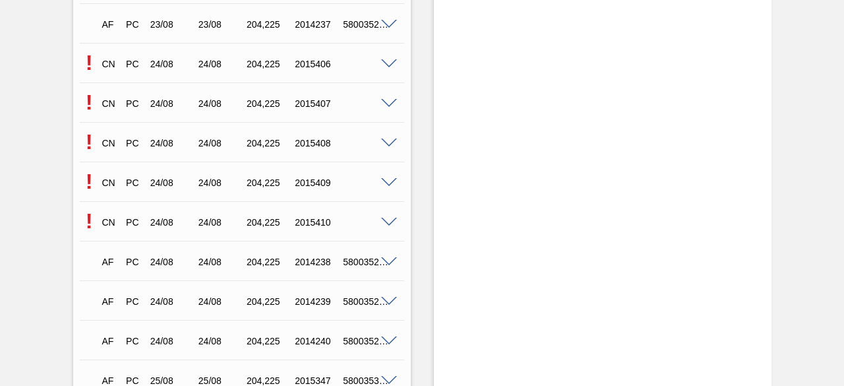
click at [385, 65] on span at bounding box center [389, 64] width 16 height 10
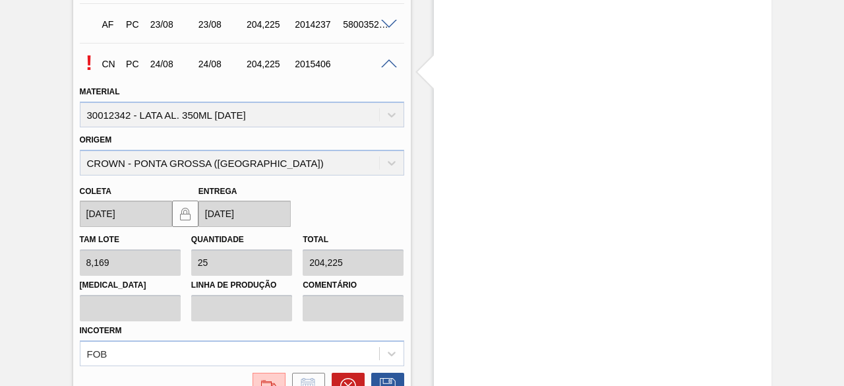
scroll to position [1451, 0]
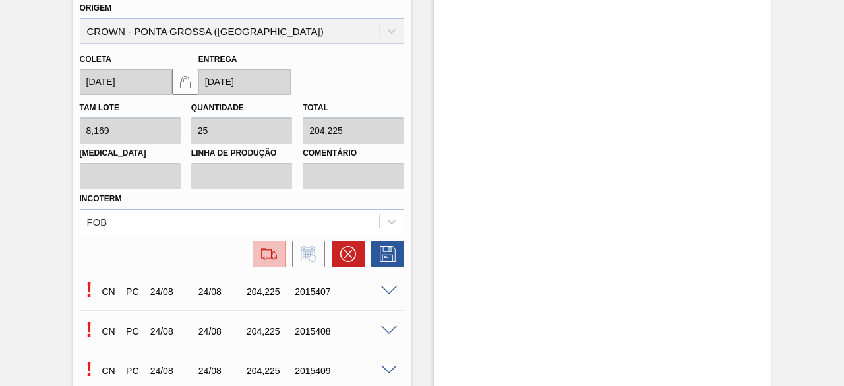
click at [268, 263] on button at bounding box center [269, 254] width 33 height 26
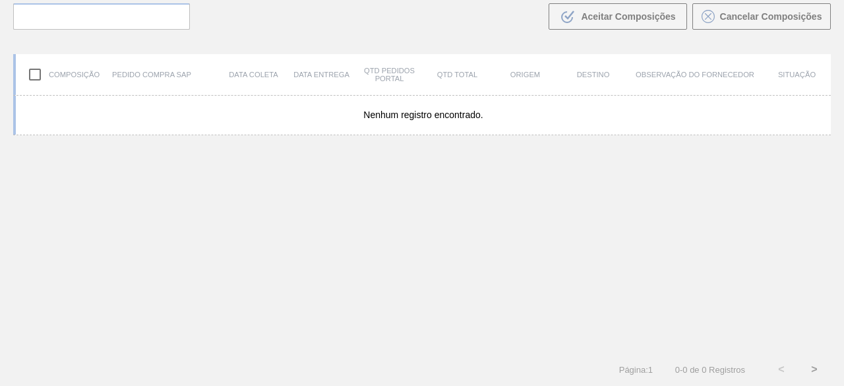
scroll to position [94, 0]
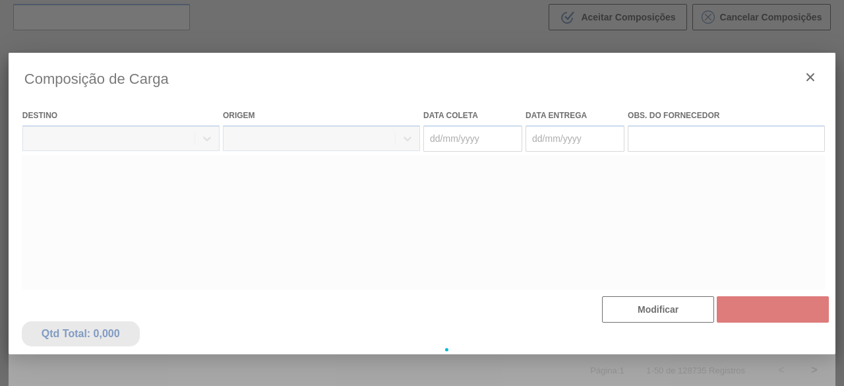
type coleta "[DATE]"
type entrega "[DATE]"
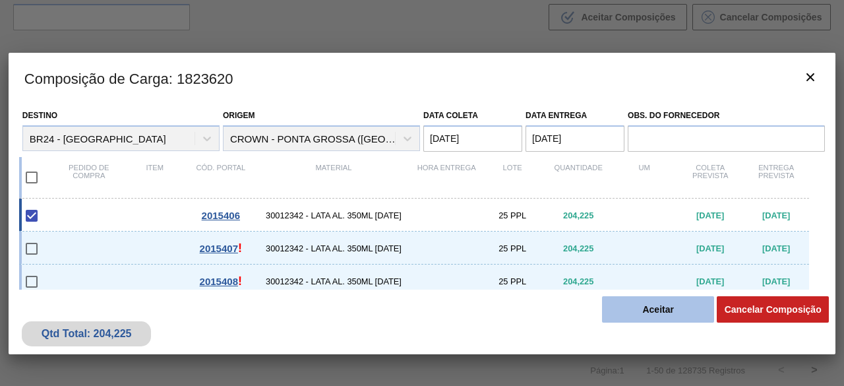
click at [648, 313] on button "Aceitar" at bounding box center [658, 309] width 112 height 26
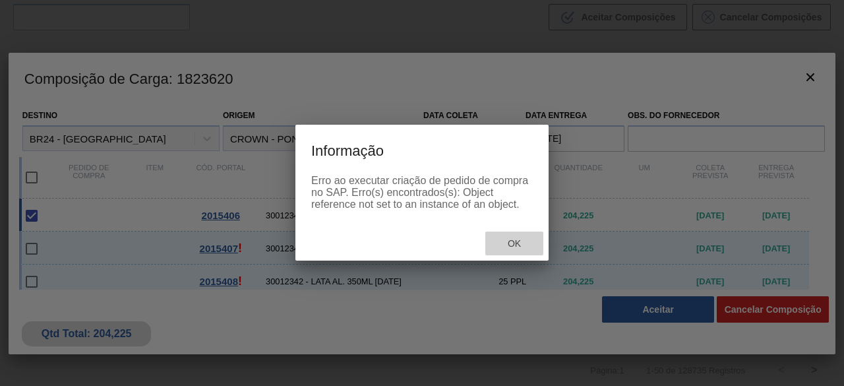
click at [526, 244] on span "Ok" at bounding box center [514, 243] width 34 height 11
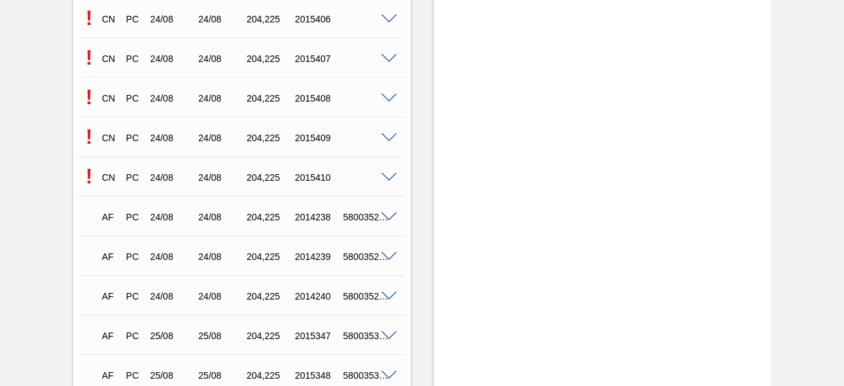
scroll to position [1385, 0]
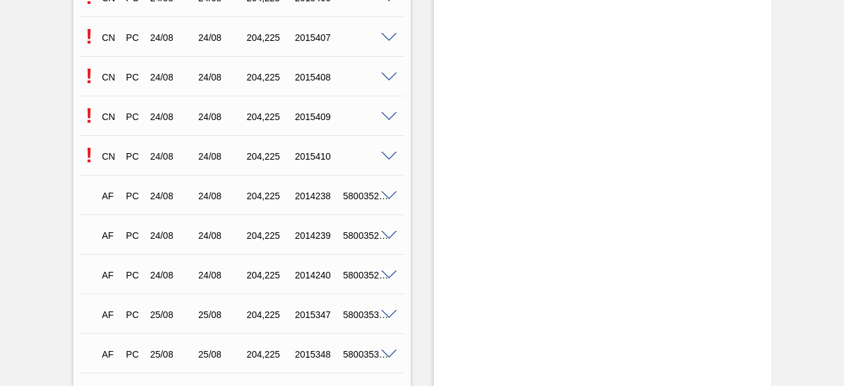
click at [387, 76] on span at bounding box center [389, 78] width 16 height 10
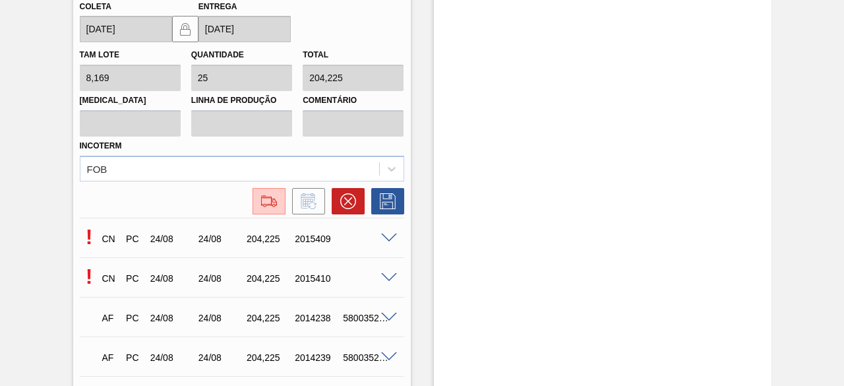
scroll to position [1715, 0]
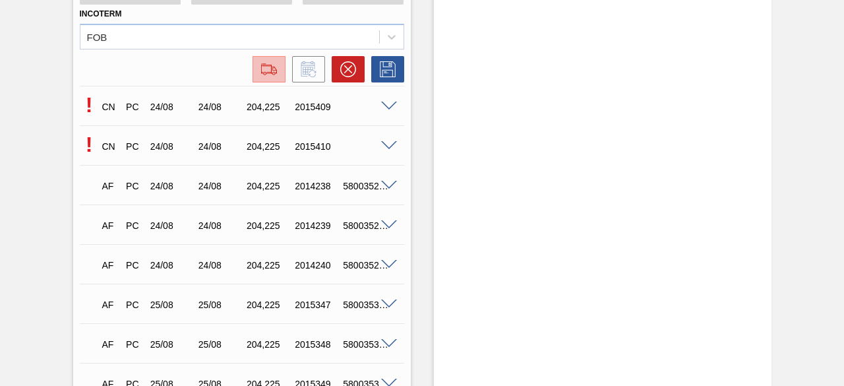
click at [257, 72] on div at bounding box center [269, 69] width 24 height 16
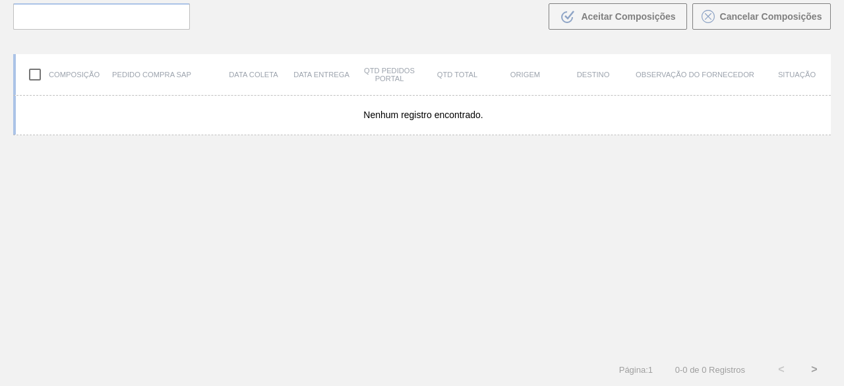
scroll to position [94, 0]
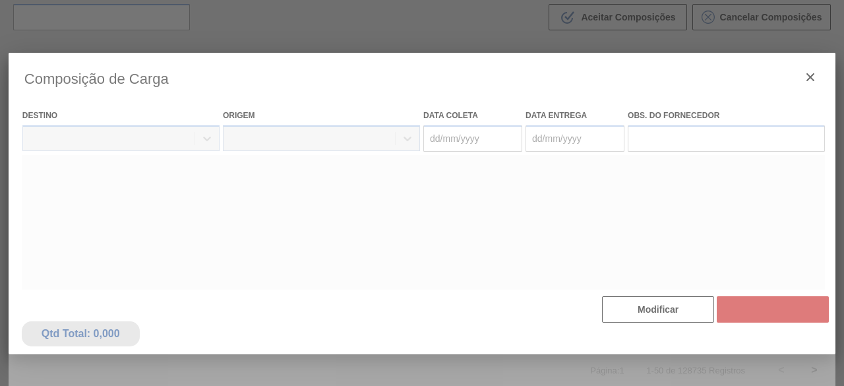
type coleta "[DATE]"
type entrega "[DATE]"
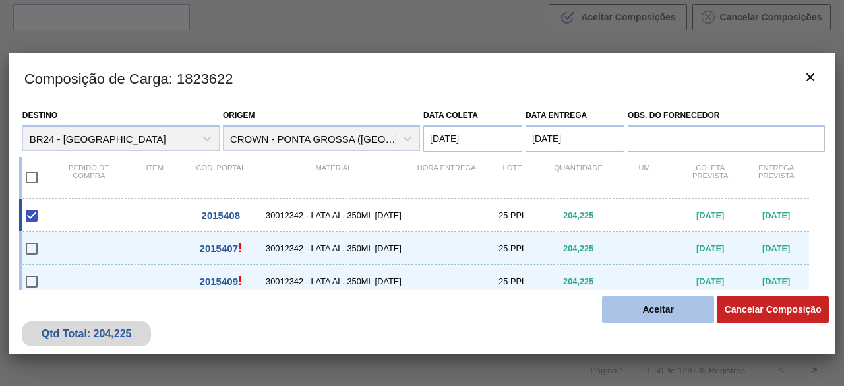
click at [640, 309] on button "Aceitar" at bounding box center [658, 309] width 112 height 26
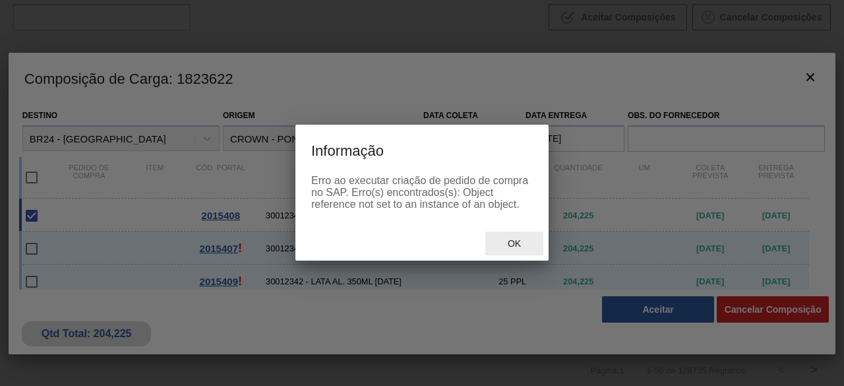
click at [516, 243] on span "Ok" at bounding box center [514, 243] width 34 height 11
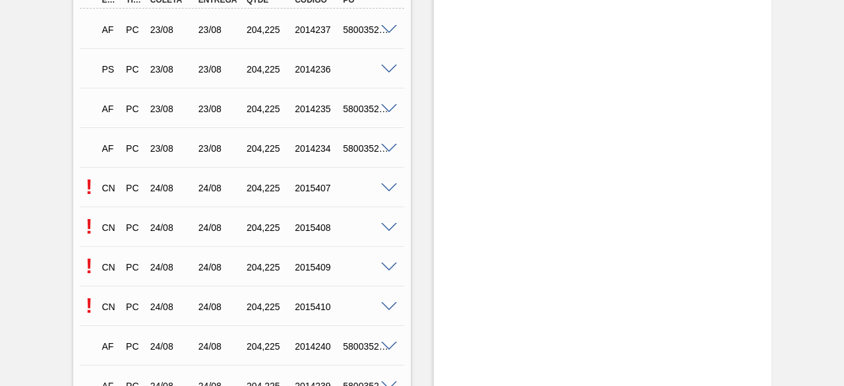
scroll to position [1253, 0]
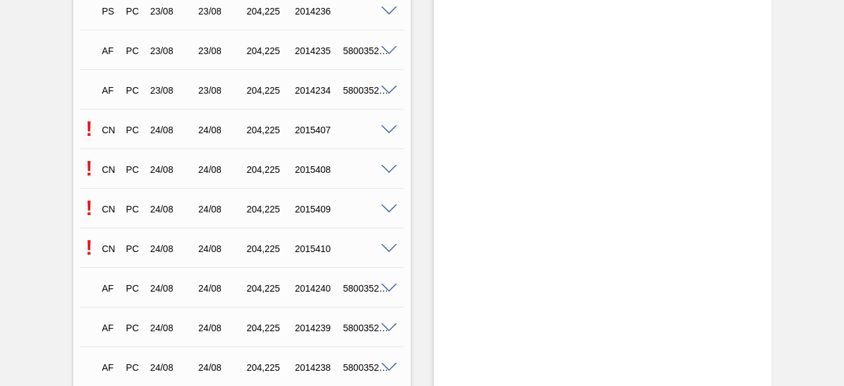
click at [389, 129] on span at bounding box center [389, 130] width 16 height 10
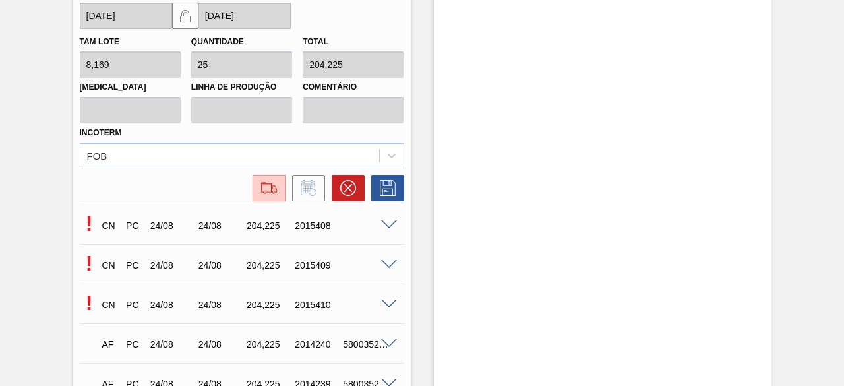
scroll to position [1649, 0]
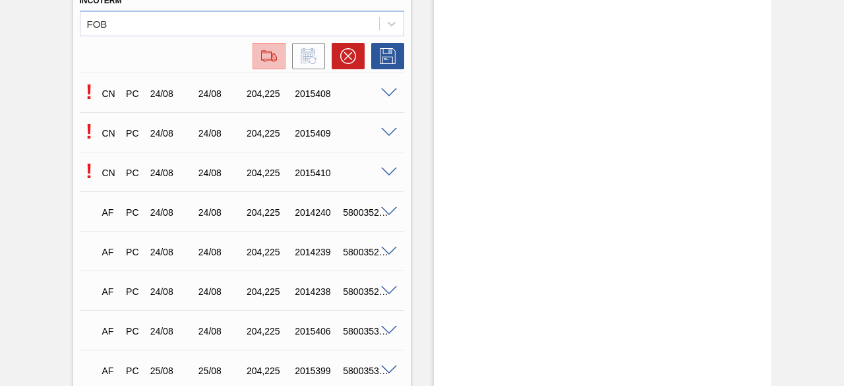
click at [268, 64] on img at bounding box center [269, 56] width 21 height 16
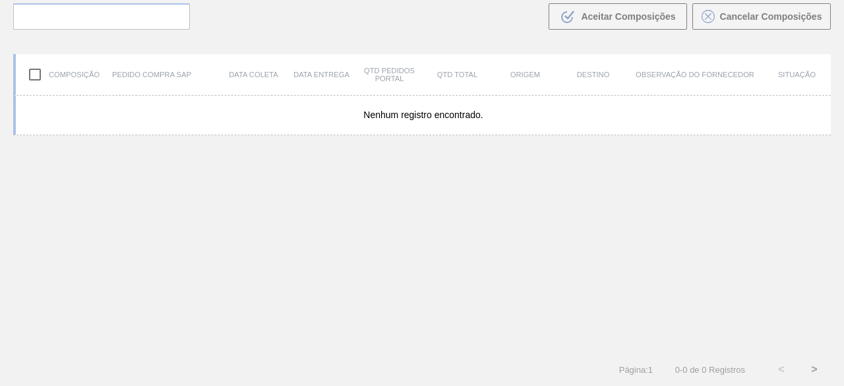
scroll to position [94, 0]
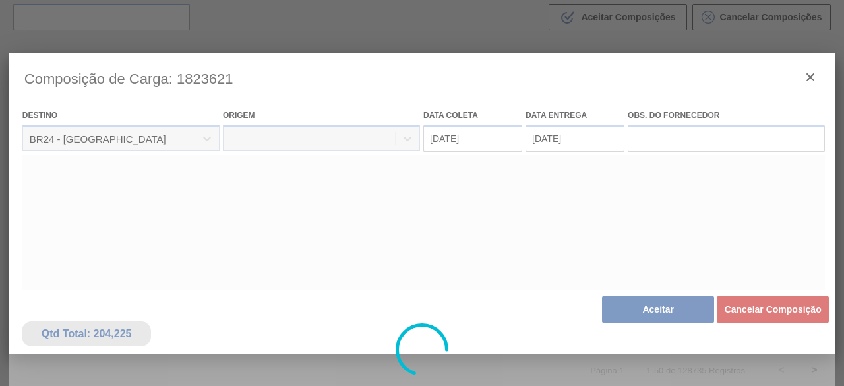
type coleta "[DATE]"
type entrega "[DATE]"
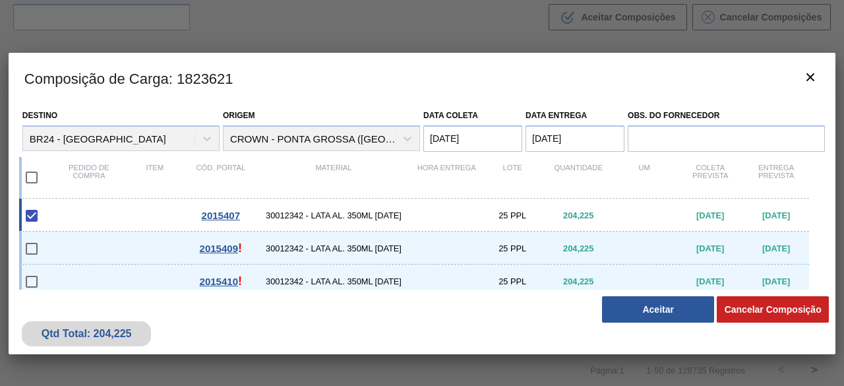
click at [635, 307] on button "Aceitar" at bounding box center [658, 309] width 112 height 26
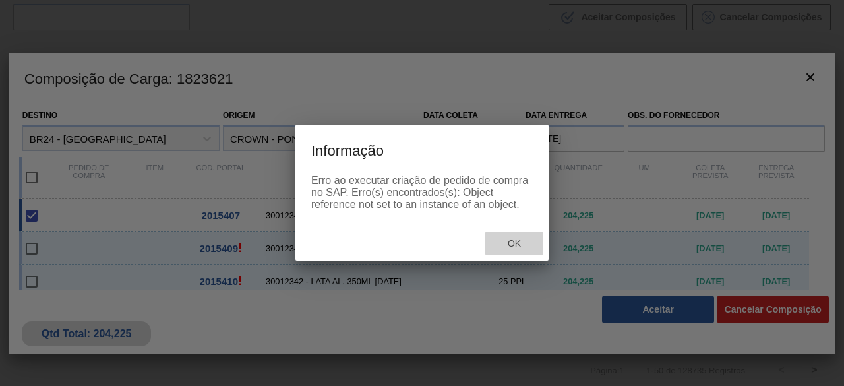
click at [514, 245] on span "Ok" at bounding box center [514, 243] width 34 height 11
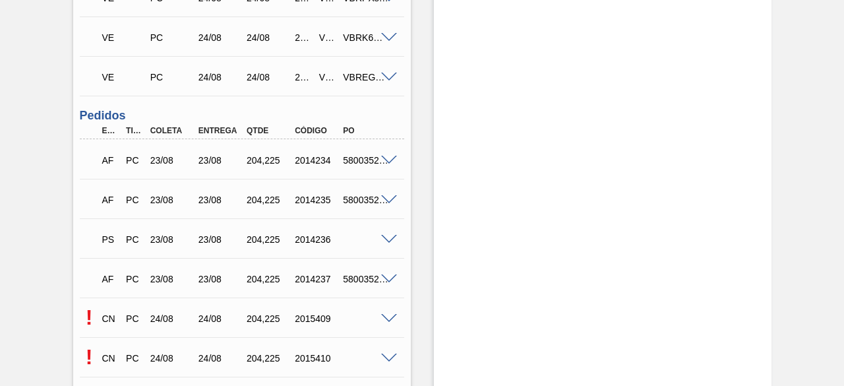
scroll to position [1187, 0]
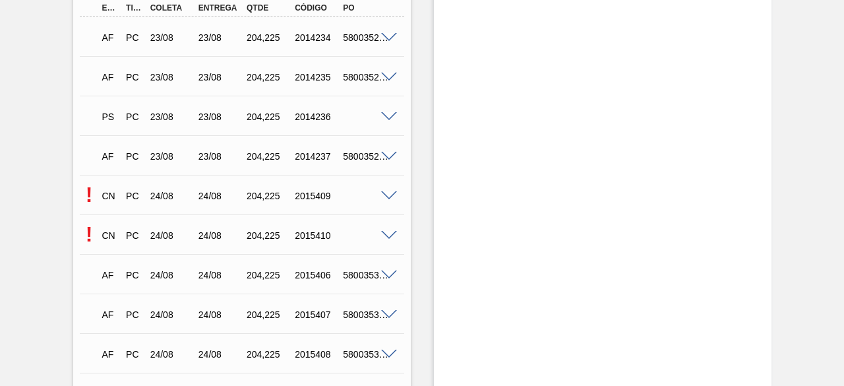
click at [390, 199] on span at bounding box center [389, 196] width 16 height 10
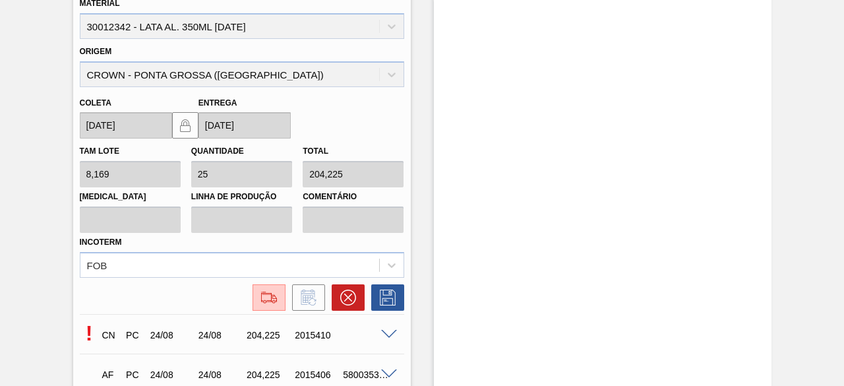
scroll to position [1451, 0]
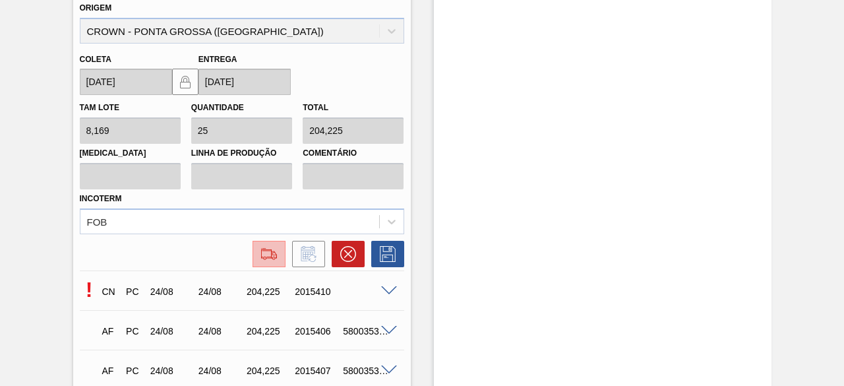
click at [261, 254] on img at bounding box center [269, 254] width 21 height 16
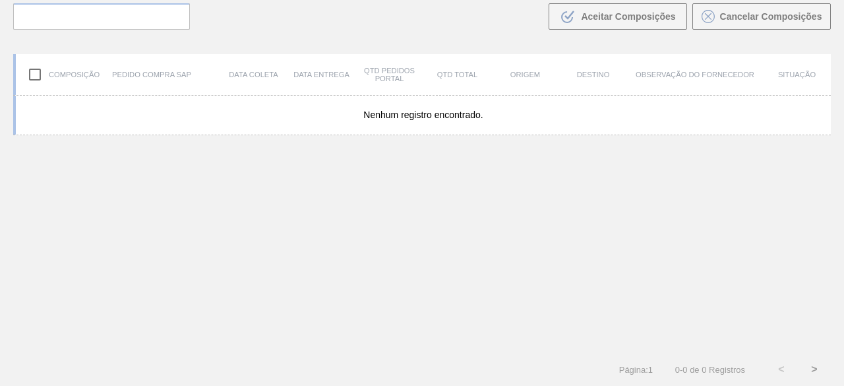
scroll to position [94, 0]
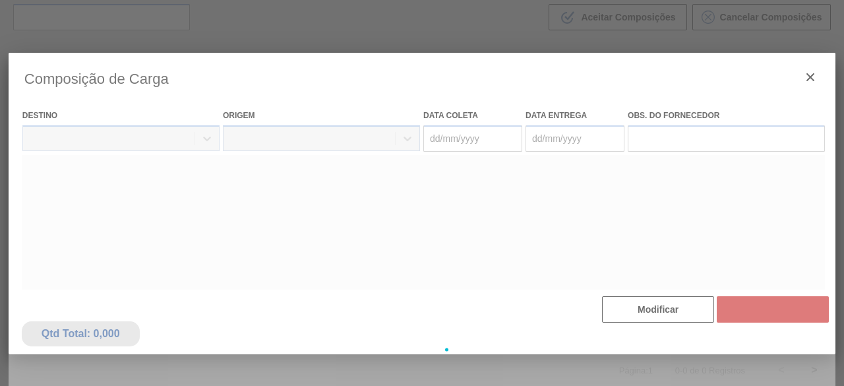
type coleta "[DATE]"
type entrega "[DATE]"
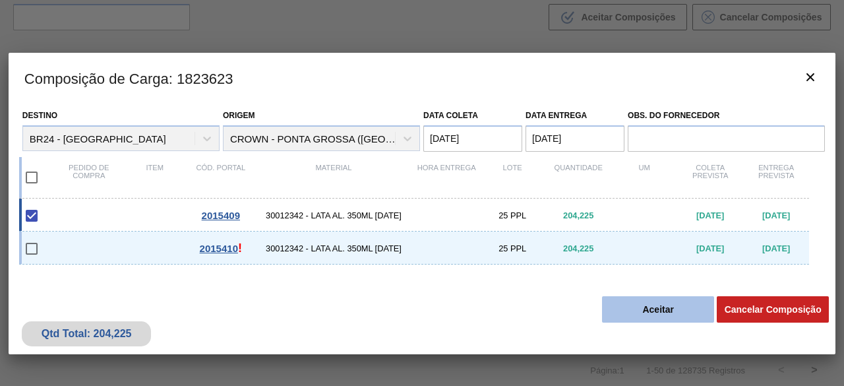
click at [666, 311] on button "Aceitar" at bounding box center [658, 309] width 112 height 26
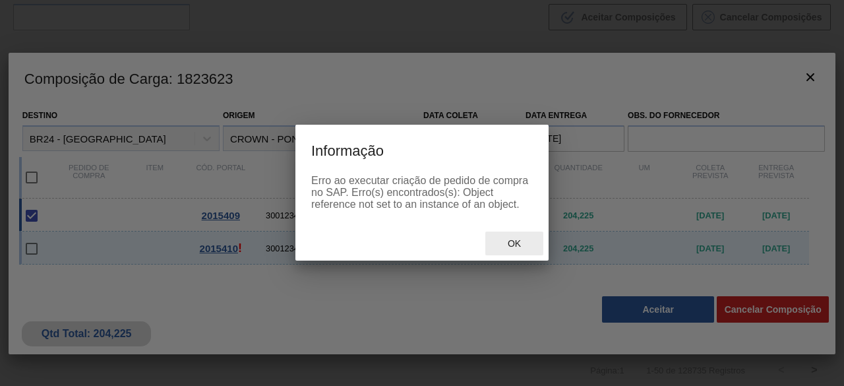
click at [526, 249] on span "Ok" at bounding box center [514, 243] width 34 height 11
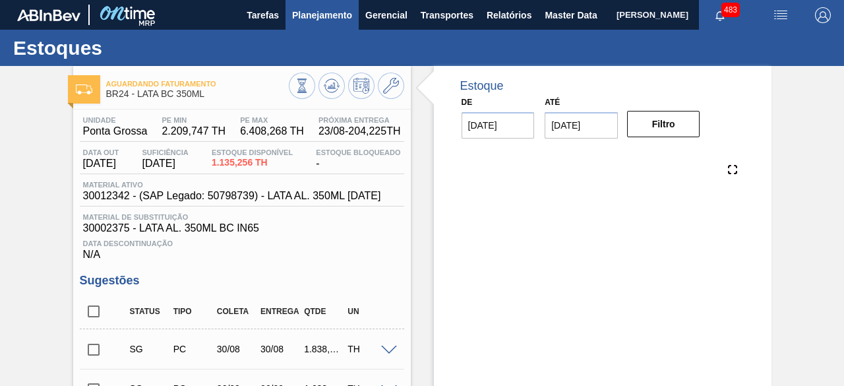
click at [327, 19] on span "Planejamento" at bounding box center [322, 15] width 60 height 16
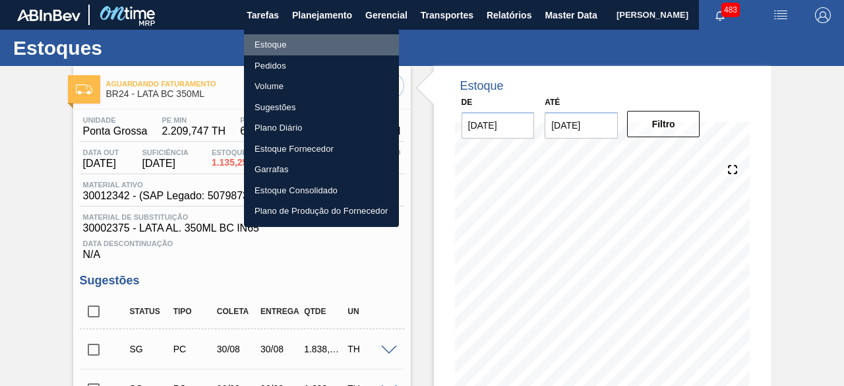
click at [284, 44] on li "Estoque" at bounding box center [321, 44] width 155 height 21
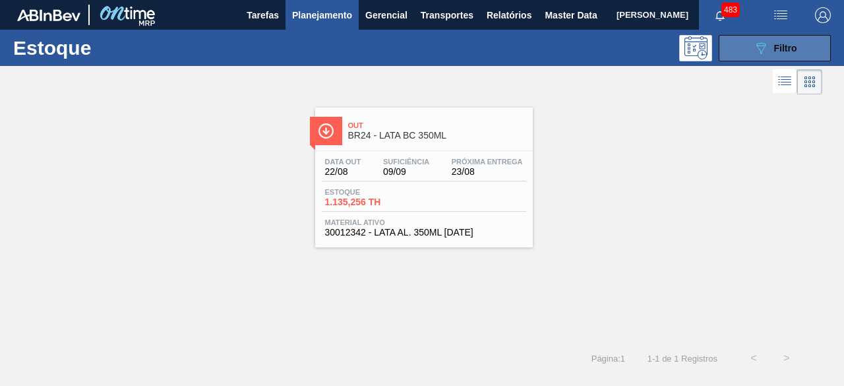
click at [755, 44] on icon "089F7B8B-B2A5-4AFE-B5C0-19BA573D28AC" at bounding box center [761, 48] width 16 height 16
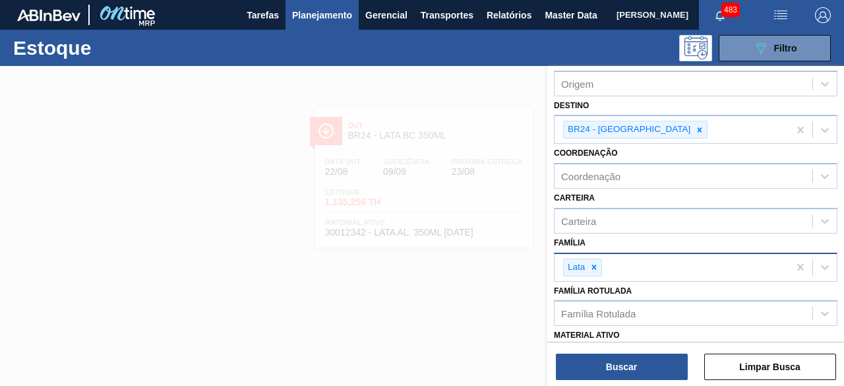
scroll to position [198, 0]
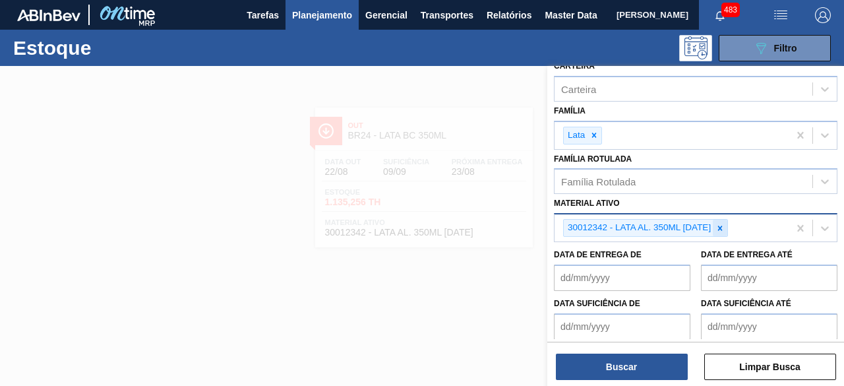
click at [722, 226] on icon at bounding box center [720, 228] width 5 height 5
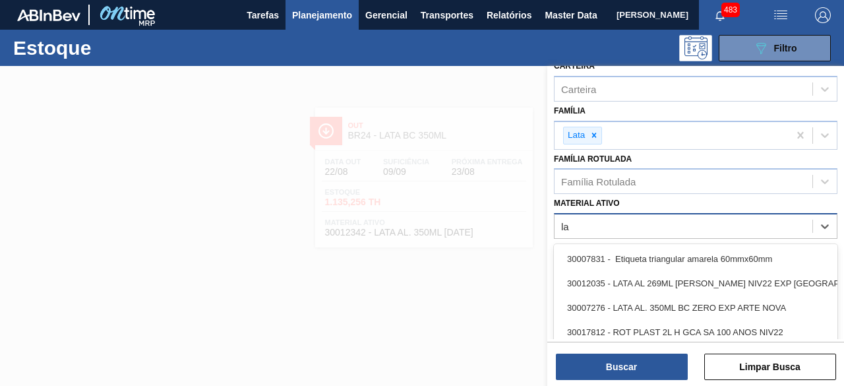
type ativo "l"
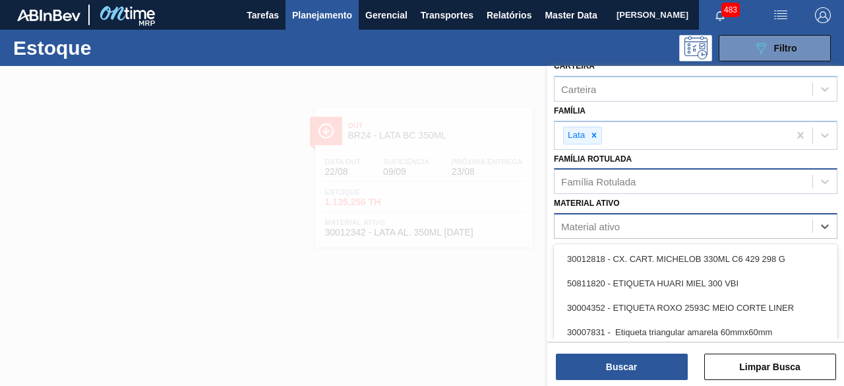
click at [567, 176] on div "Família Rotulada" at bounding box center [598, 181] width 75 height 11
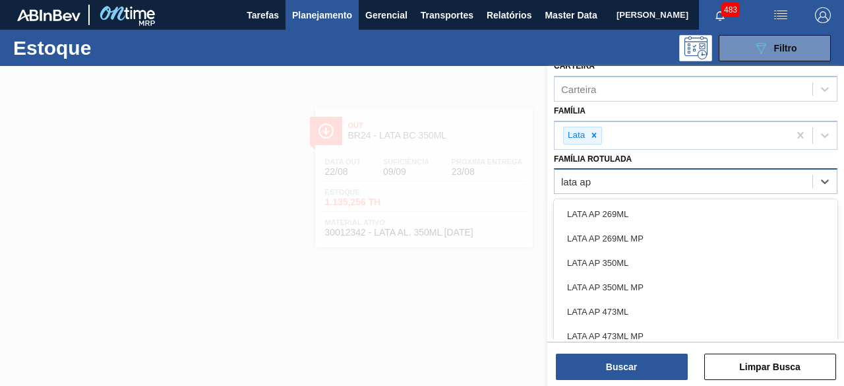
type Rotulada "lata ap 4"
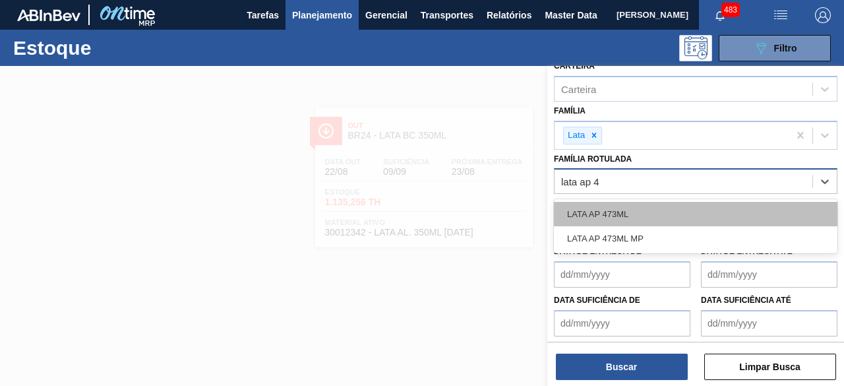
click at [604, 212] on div "LATA AP 473ML" at bounding box center [696, 214] width 284 height 24
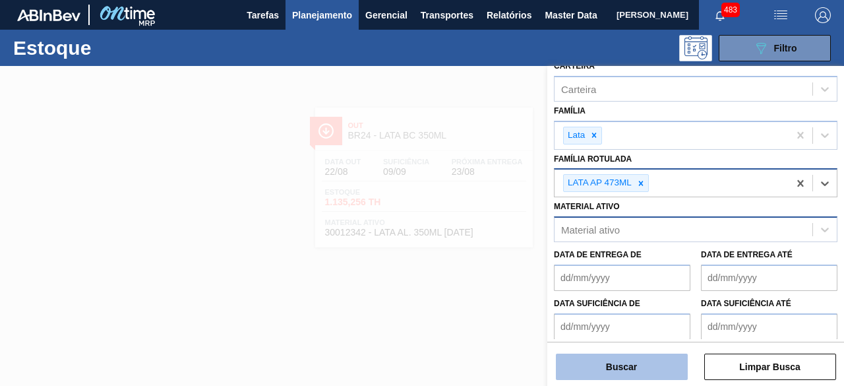
click at [640, 369] on button "Buscar" at bounding box center [622, 367] width 132 height 26
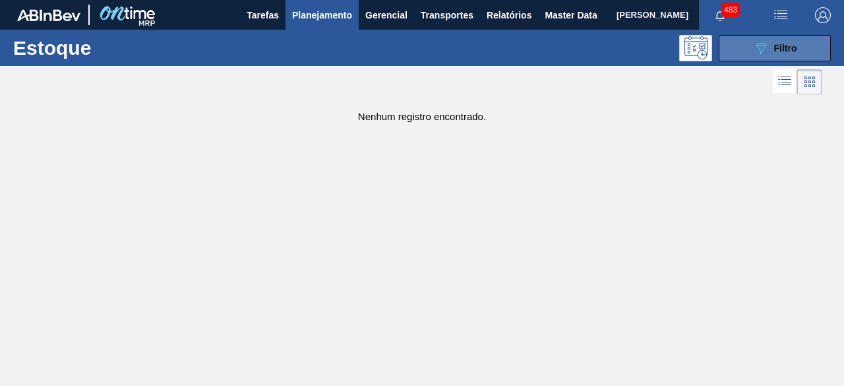
click at [785, 51] on span "Filtro" at bounding box center [785, 48] width 23 height 11
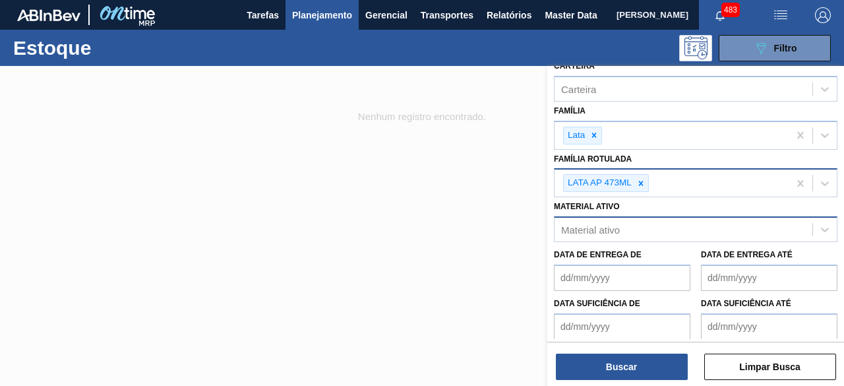
scroll to position [66, 0]
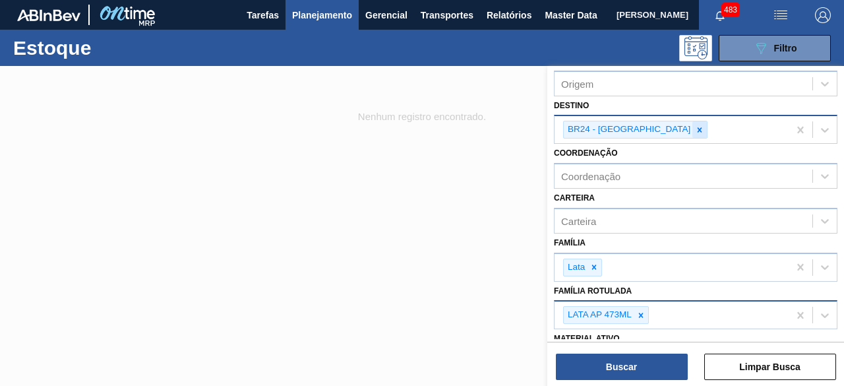
click at [695, 133] on icon at bounding box center [699, 129] width 9 height 9
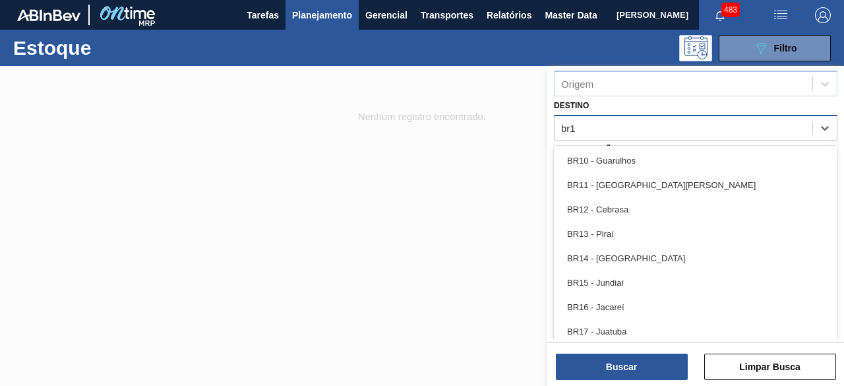
type input "br13"
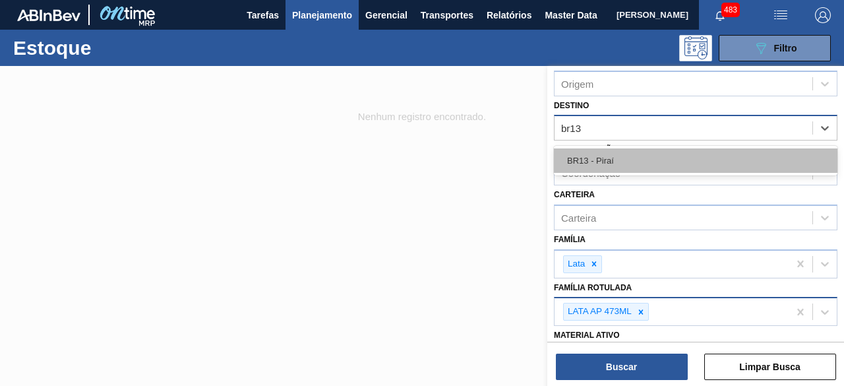
click at [642, 162] on div "BR13 - Piraí" at bounding box center [696, 160] width 284 height 24
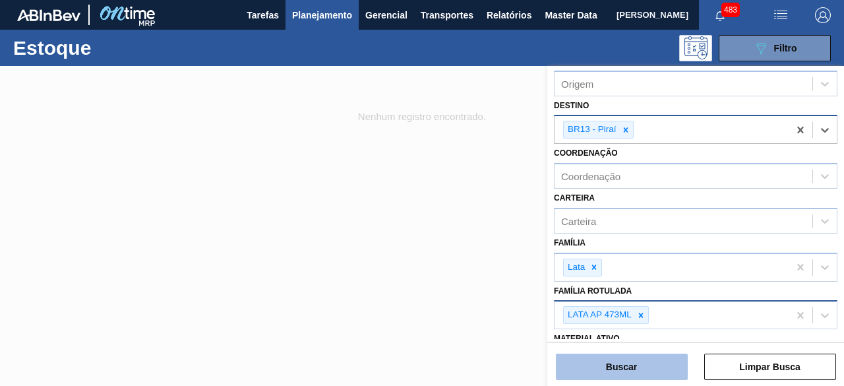
click at [669, 370] on button "Buscar" at bounding box center [622, 367] width 132 height 26
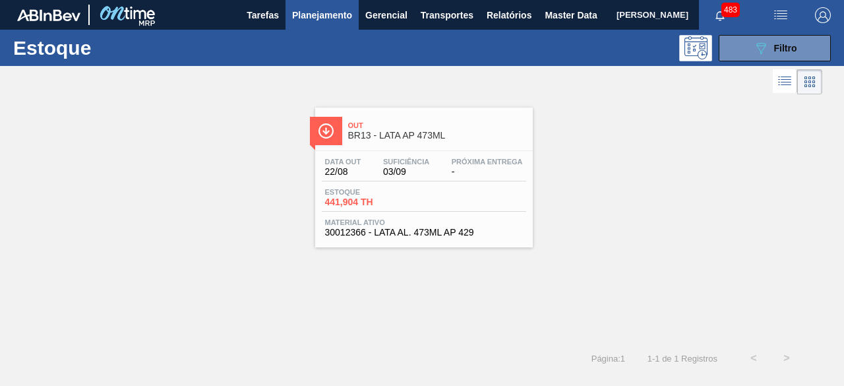
click at [406, 198] on span "441,904 TH" at bounding box center [371, 202] width 92 height 10
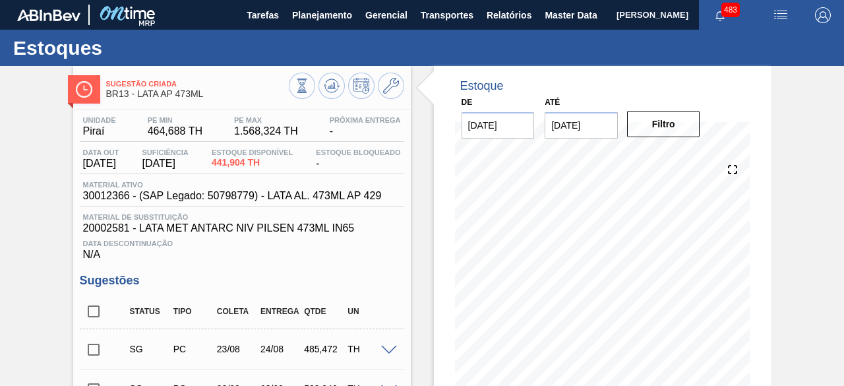
click at [785, 10] on img "button" at bounding box center [781, 15] width 16 height 16
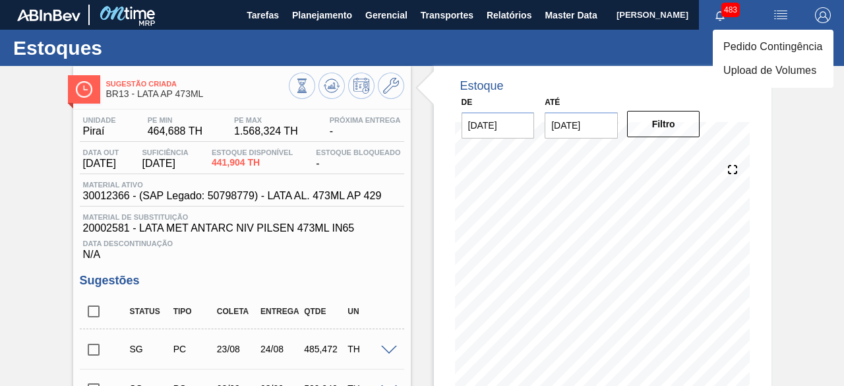
click at [753, 45] on li "Pedido Contingência" at bounding box center [773, 47] width 121 height 24
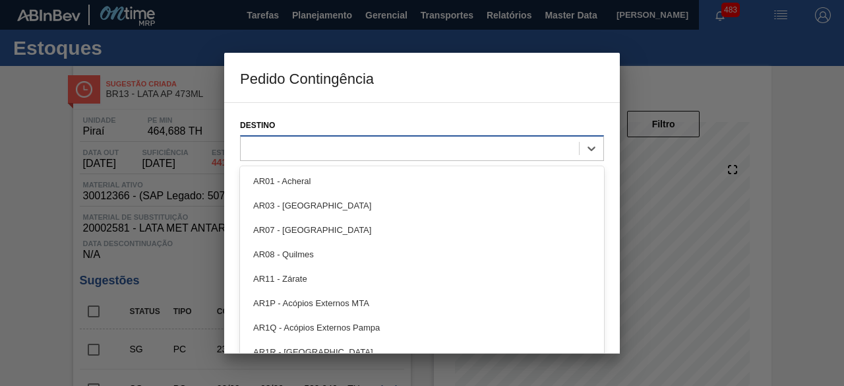
click at [377, 147] on div at bounding box center [410, 148] width 338 height 19
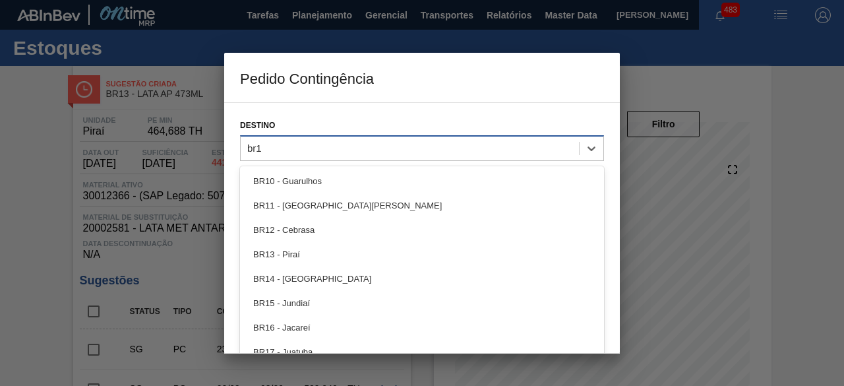
type input "br13"
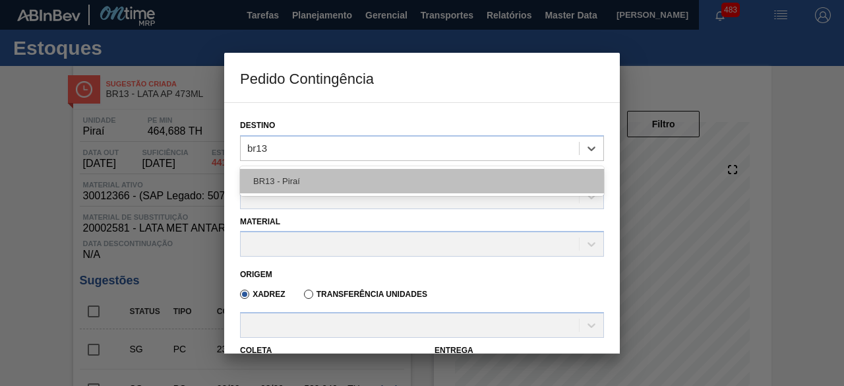
click at [356, 184] on div "BR13 - Piraí" at bounding box center [422, 181] width 364 height 24
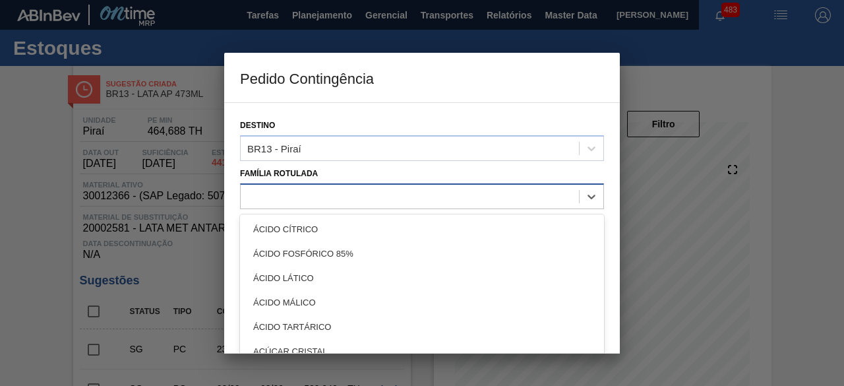
click at [356, 202] on div at bounding box center [410, 196] width 338 height 19
type Rotulada "lata ap 4"
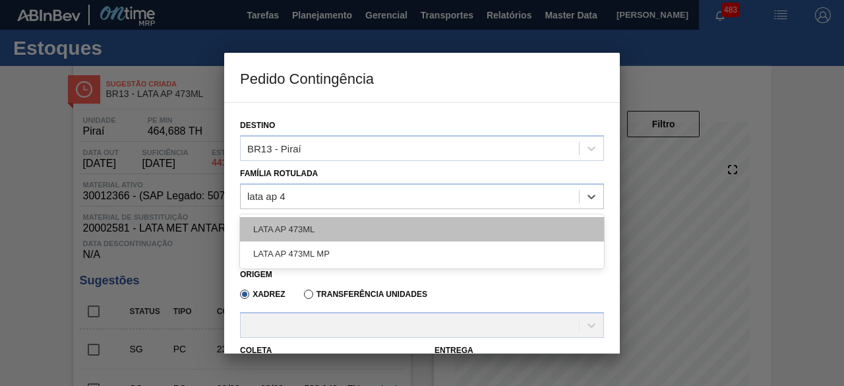
click at [319, 226] on div "LATA AP 473ML" at bounding box center [422, 229] width 364 height 24
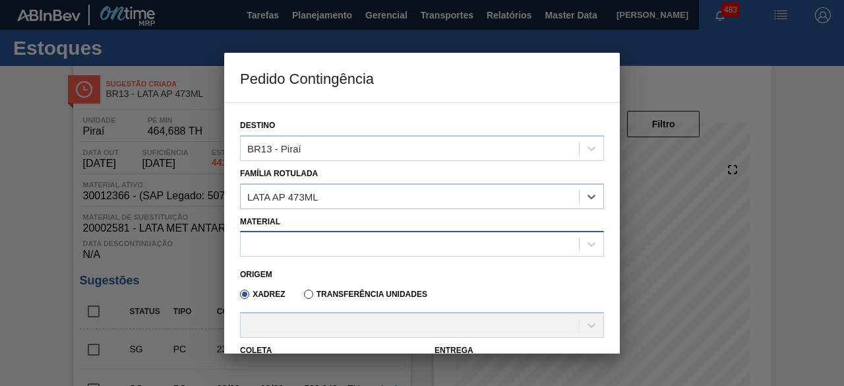
click at [318, 239] on div at bounding box center [410, 244] width 338 height 19
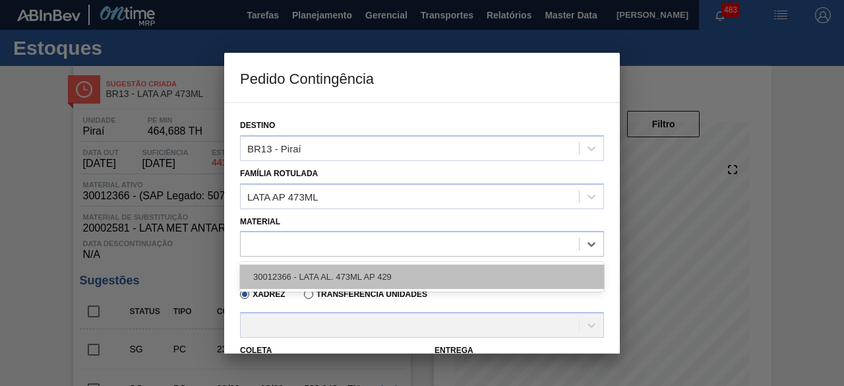
click at [310, 276] on div "30012366 - LATA AL. 473ML AP 429" at bounding box center [422, 276] width 364 height 24
type input "6,224"
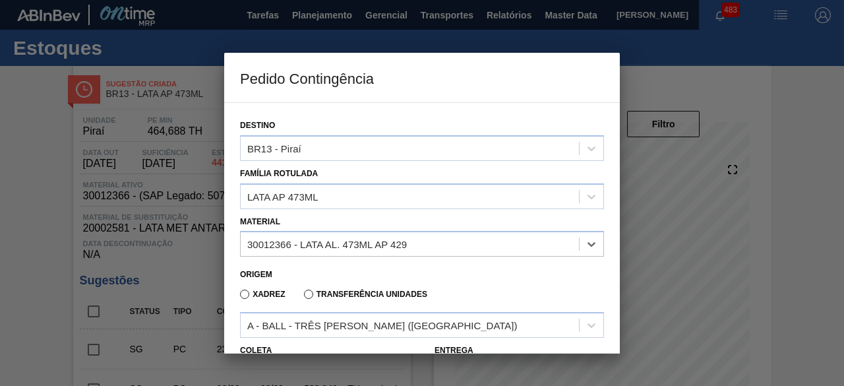
scroll to position [132, 0]
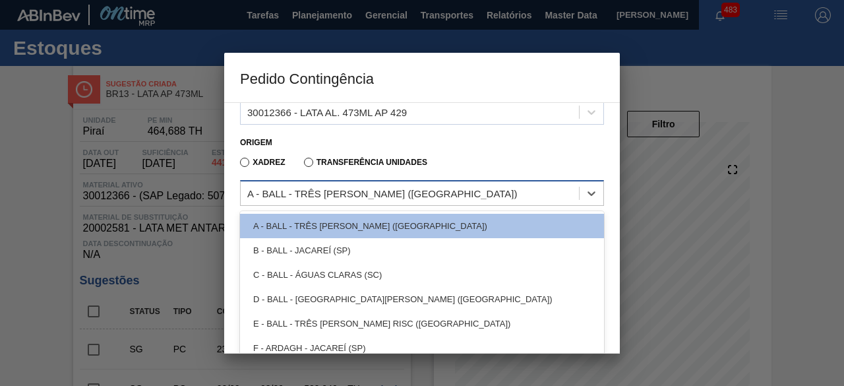
click at [380, 188] on div "A - BALL - TRÊS RIOS (RJ)" at bounding box center [410, 193] width 338 height 19
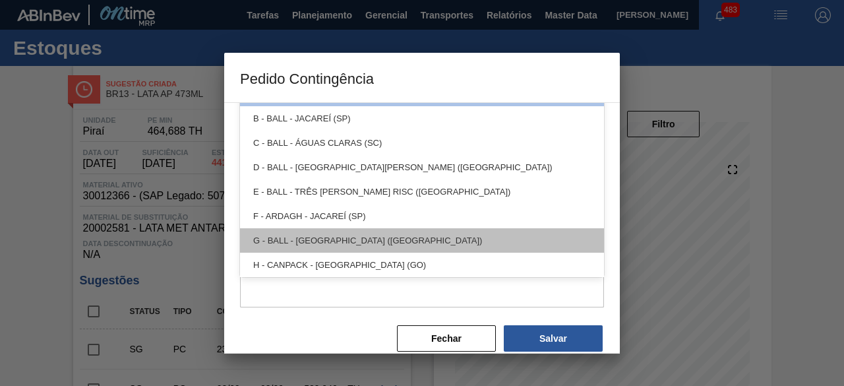
scroll to position [27, 0]
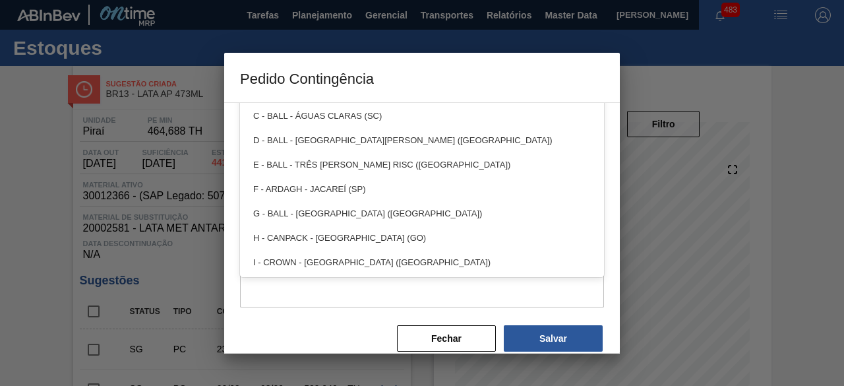
click at [363, 332] on div "Fechar Salvar" at bounding box center [422, 333] width 364 height 39
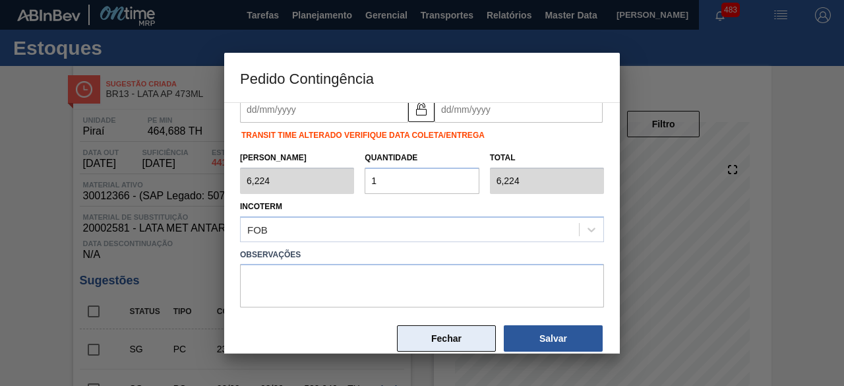
click at [438, 340] on button "Fechar" at bounding box center [446, 338] width 99 height 26
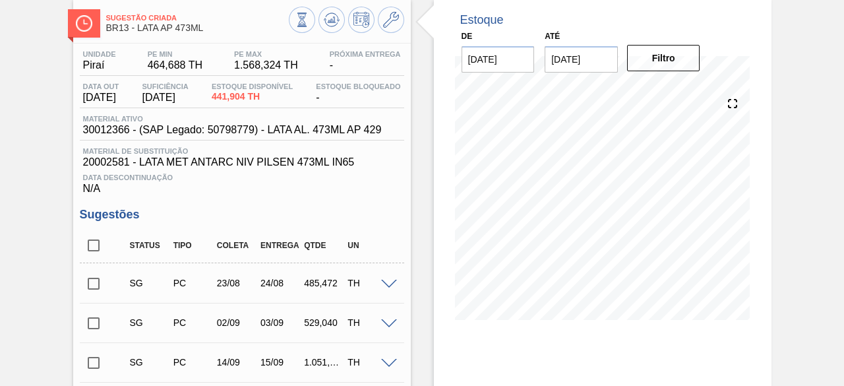
scroll to position [0, 0]
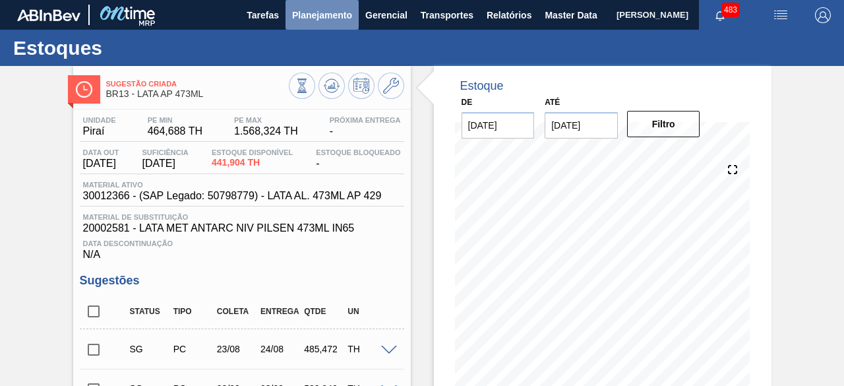
click at [326, 14] on span "Planejamento" at bounding box center [322, 15] width 60 height 16
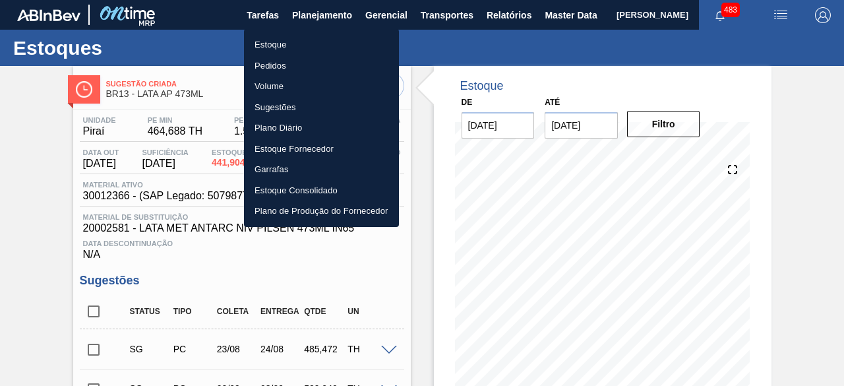
click at [268, 44] on li "Estoque" at bounding box center [321, 44] width 155 height 21
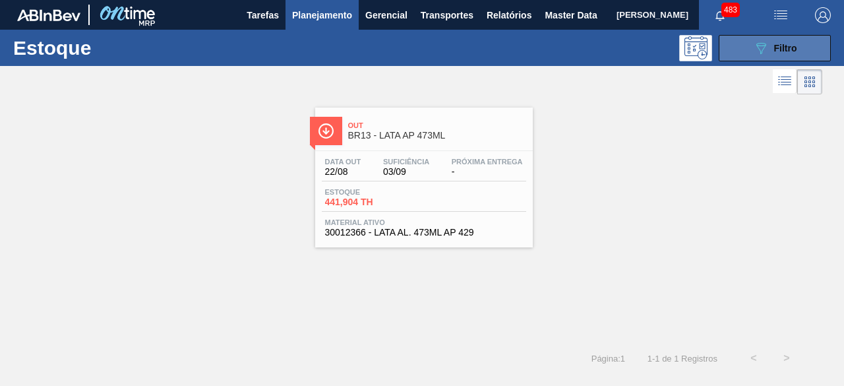
click at [729, 52] on button "089F7B8B-B2A5-4AFE-B5C0-19BA573D28AC Filtro" at bounding box center [775, 48] width 112 height 26
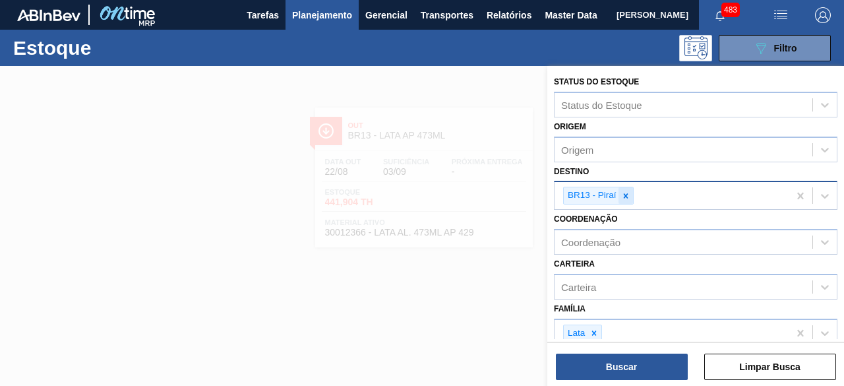
click at [625, 196] on icon at bounding box center [625, 195] width 9 height 9
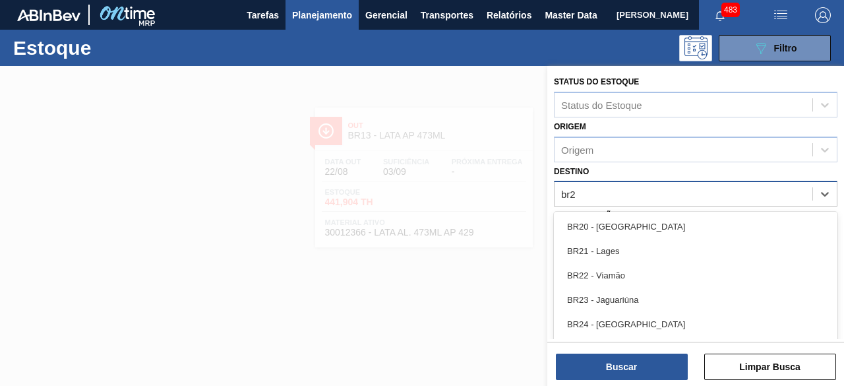
type input "br23"
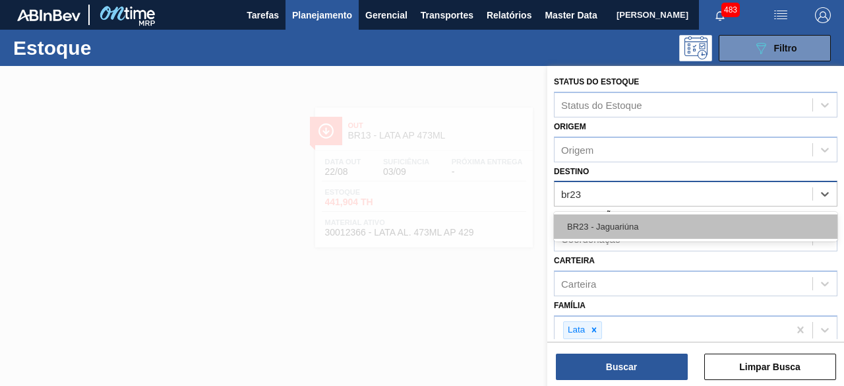
click at [620, 230] on div "BR23 - Jaguariúna" at bounding box center [696, 226] width 284 height 24
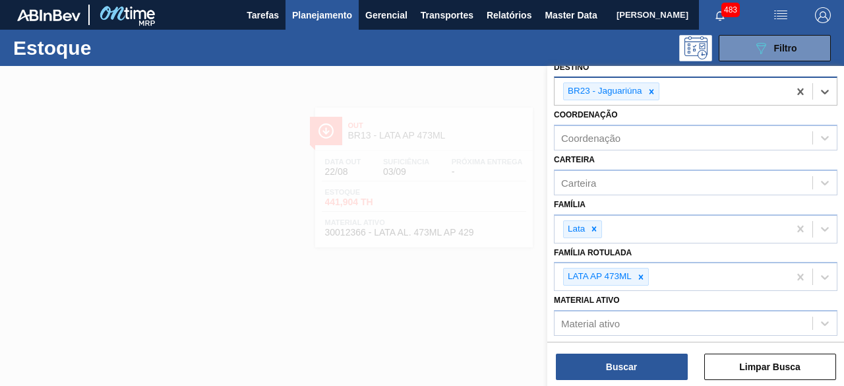
scroll to position [198, 0]
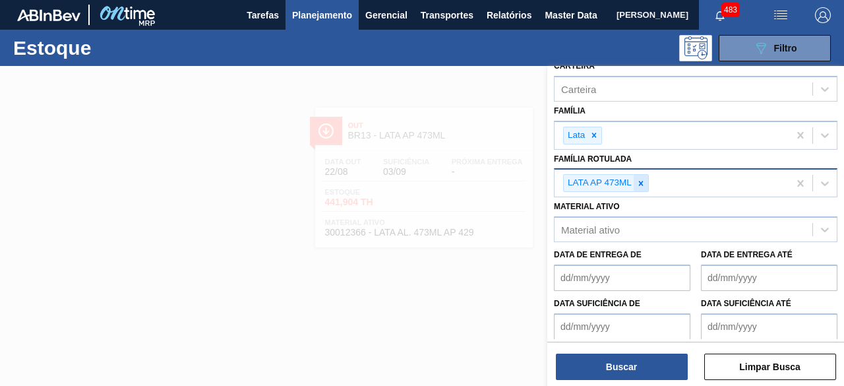
click at [641, 179] on icon at bounding box center [640, 183] width 9 height 9
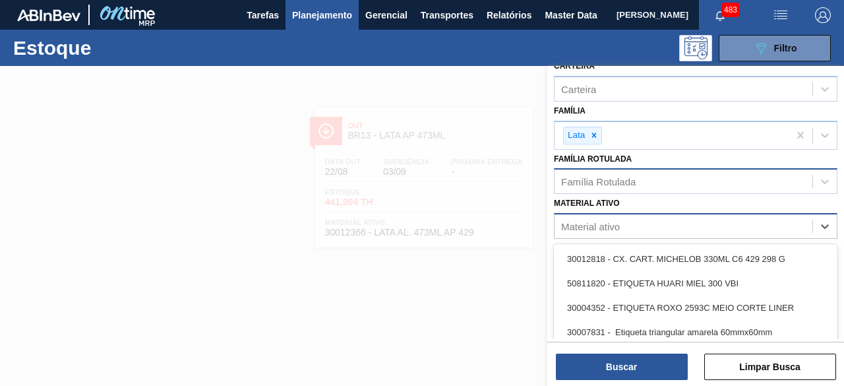
click at [632, 224] on div "Material ativo" at bounding box center [684, 226] width 258 height 19
paste ativo "30012388"
type ativo "30012388"
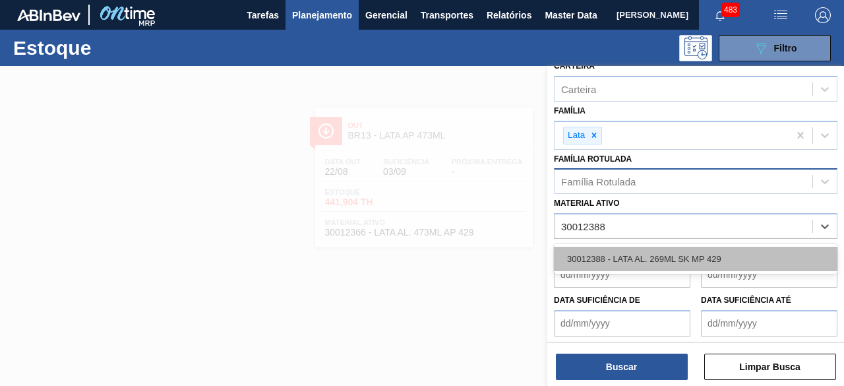
click at [638, 258] on div "30012388 - LATA AL. 269ML SK MP 429" at bounding box center [696, 259] width 284 height 24
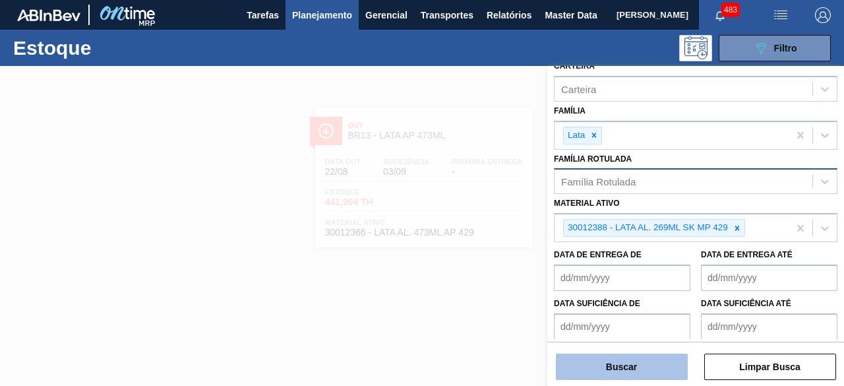
click at [659, 354] on button "Buscar" at bounding box center [622, 367] width 132 height 26
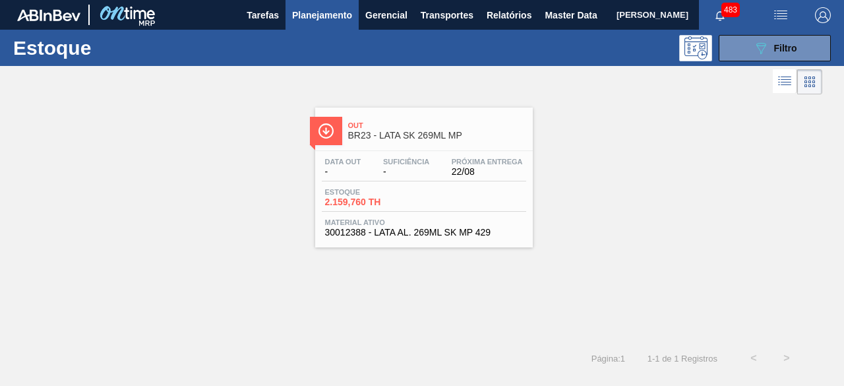
click at [479, 206] on div "Estoque 2.159,760 TH" at bounding box center [424, 200] width 204 height 24
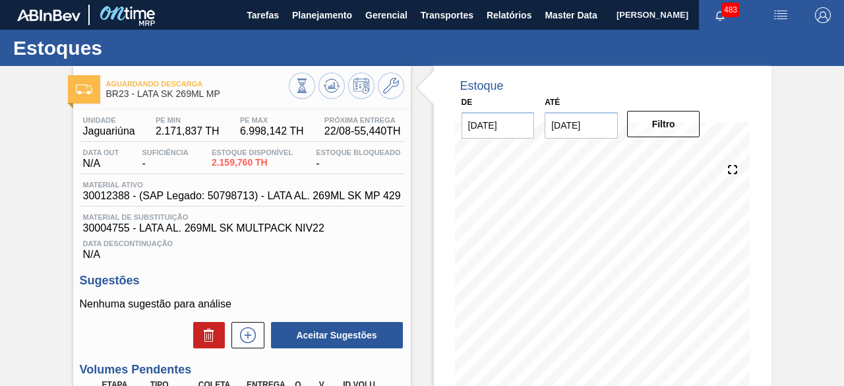
scroll to position [198, 0]
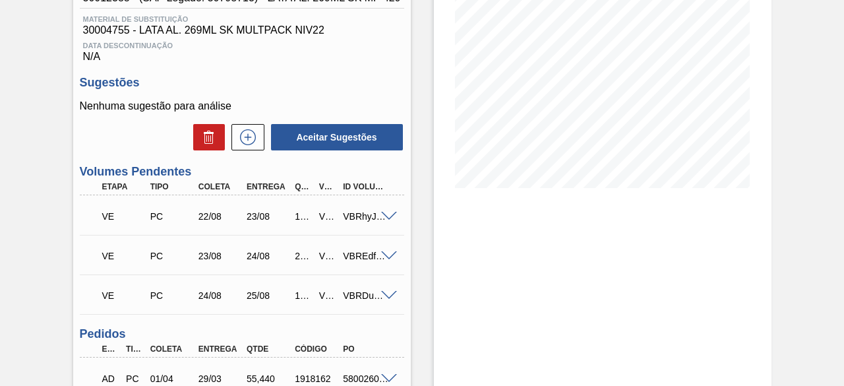
click at [388, 261] on span at bounding box center [389, 256] width 16 height 10
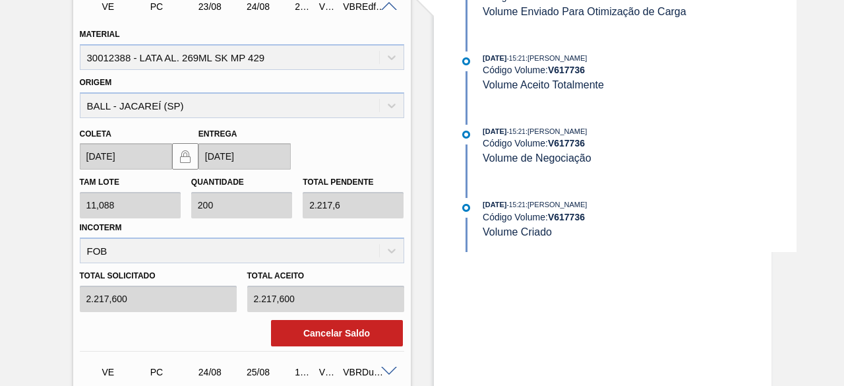
scroll to position [447, 0]
click at [393, 11] on span at bounding box center [389, 7] width 16 height 10
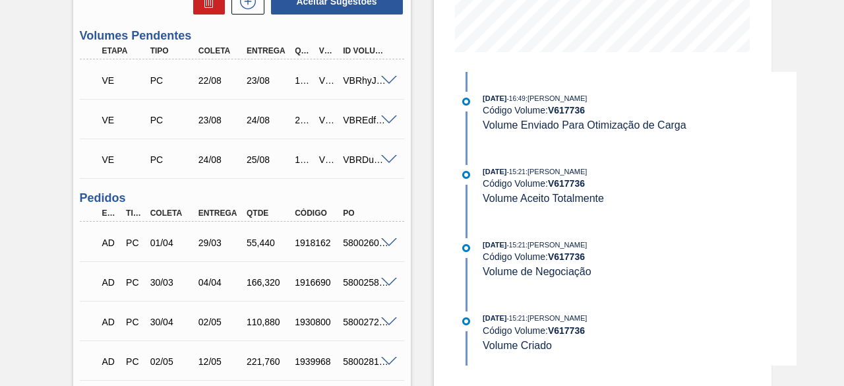
scroll to position [315, 0]
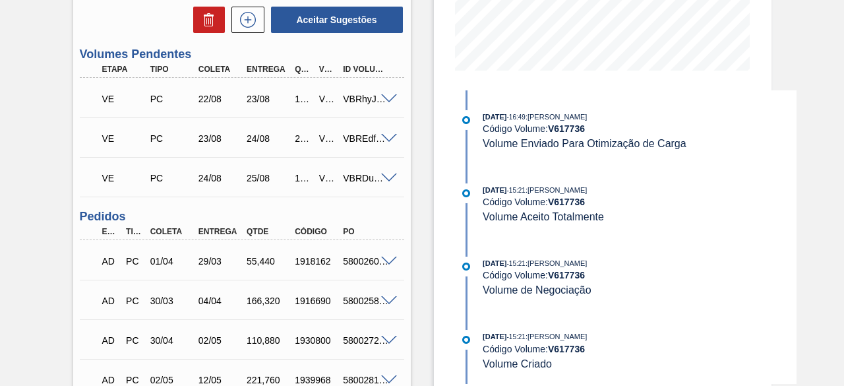
click at [353, 100] on div "VBRhyJVwH" at bounding box center [366, 99] width 52 height 11
copy div "VBRhyJVwH"
click at [365, 142] on div "VBREdf9O9" at bounding box center [366, 138] width 52 height 11
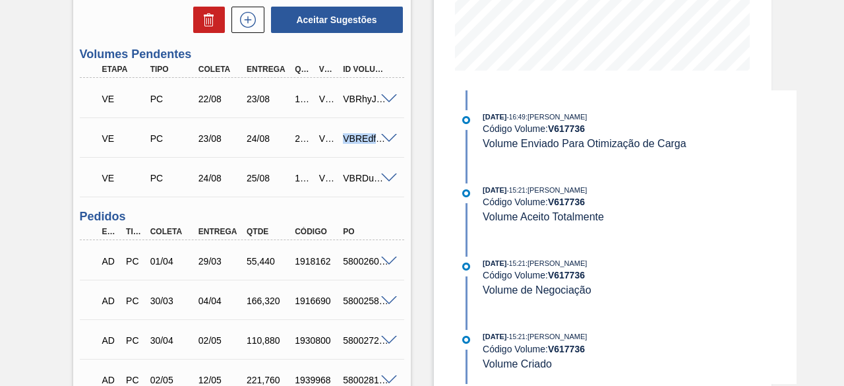
copy div "VBREdf9O9"
click at [357, 179] on div "VBRDuBLUb" at bounding box center [366, 178] width 52 height 11
copy div "VBRDuBLUb"
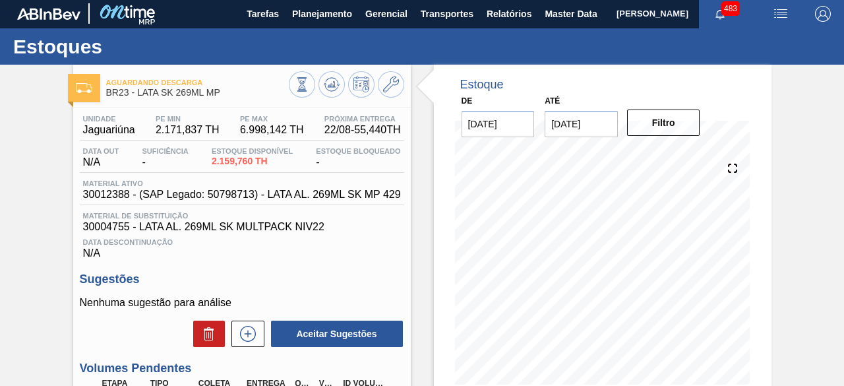
scroll to position [0, 0]
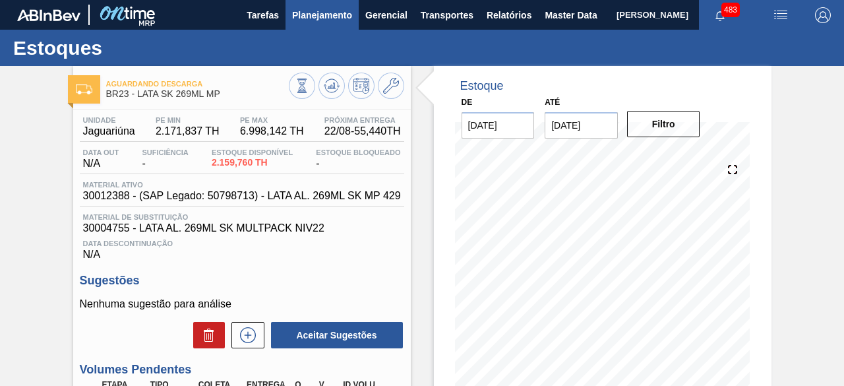
click at [330, 18] on span "Planejamento" at bounding box center [322, 15] width 60 height 16
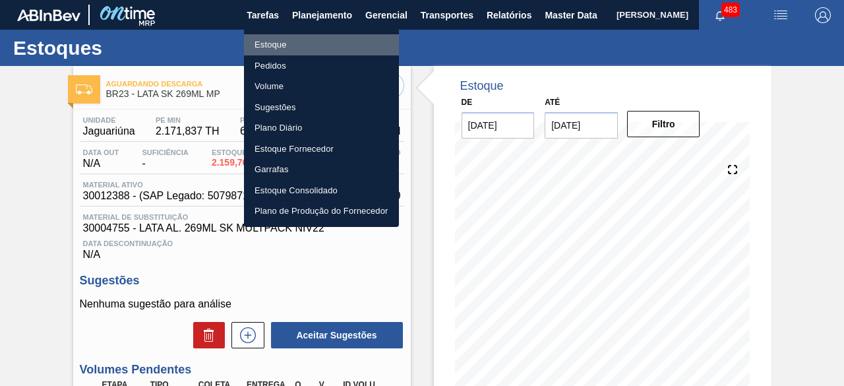
click at [274, 39] on li "Estoque" at bounding box center [321, 44] width 155 height 21
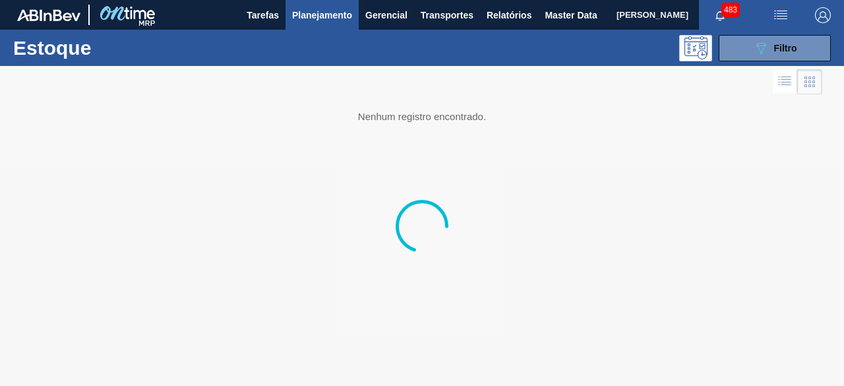
click at [778, 12] on img "button" at bounding box center [781, 15] width 16 height 16
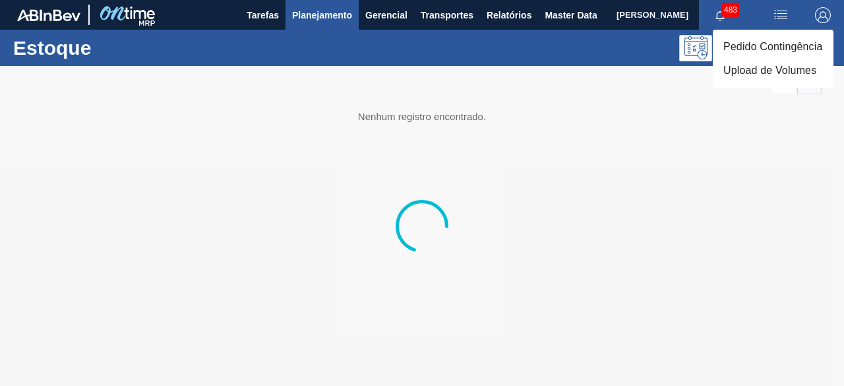
drag, startPoint x: 728, startPoint y: 126, endPoint x: 743, endPoint y: 91, distance: 37.8
click at [729, 127] on div at bounding box center [422, 193] width 844 height 386
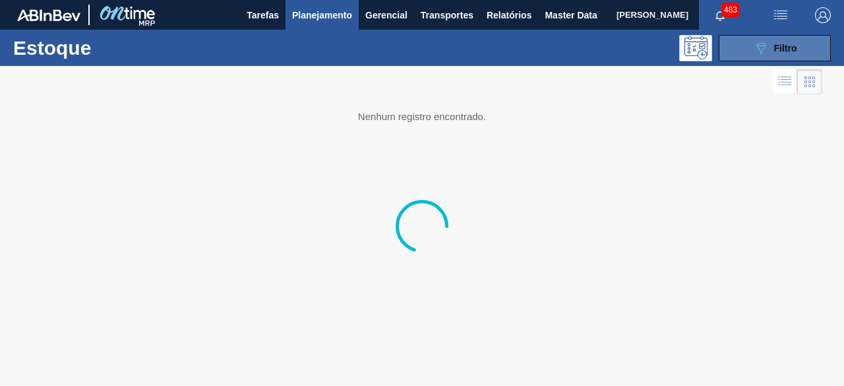
click at [754, 50] on icon "089F7B8B-B2A5-4AFE-B5C0-19BA573D28AC" at bounding box center [761, 48] width 16 height 16
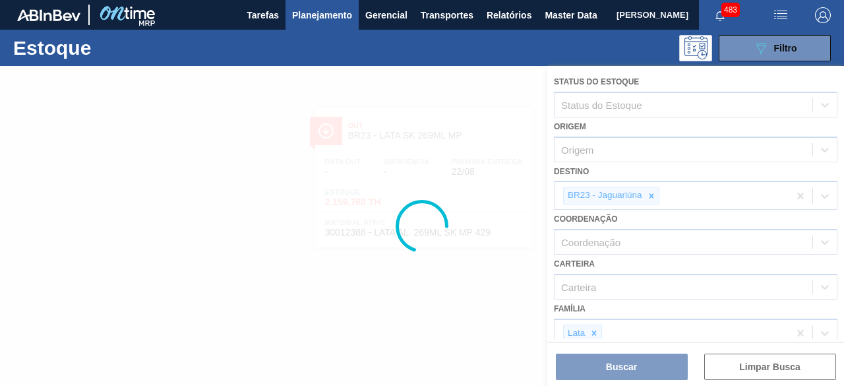
click at [651, 195] on div at bounding box center [422, 226] width 844 height 320
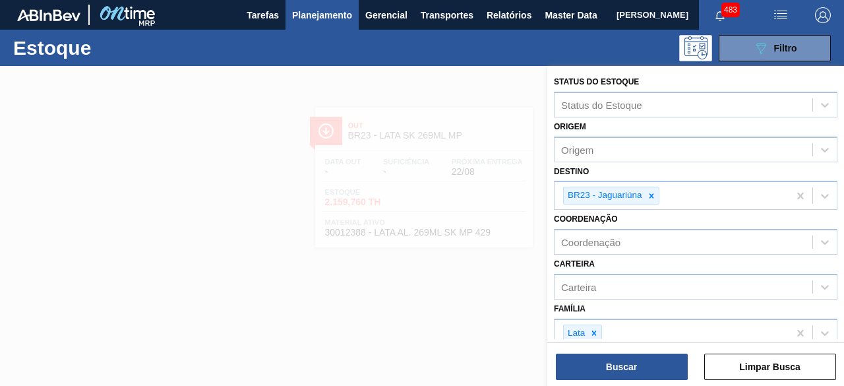
click at [651, 195] on icon at bounding box center [651, 195] width 5 height 5
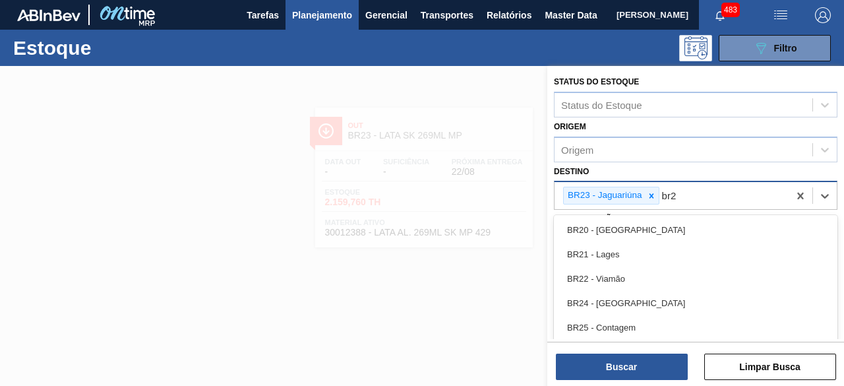
type input "br26"
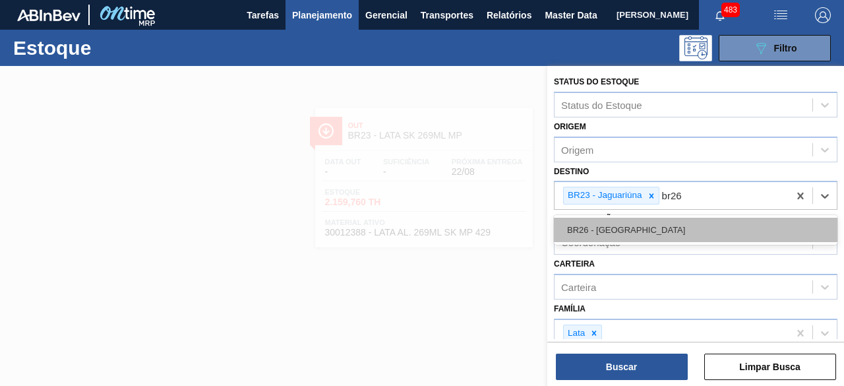
click at [652, 228] on div "BR26 - Uberlândia" at bounding box center [696, 230] width 284 height 24
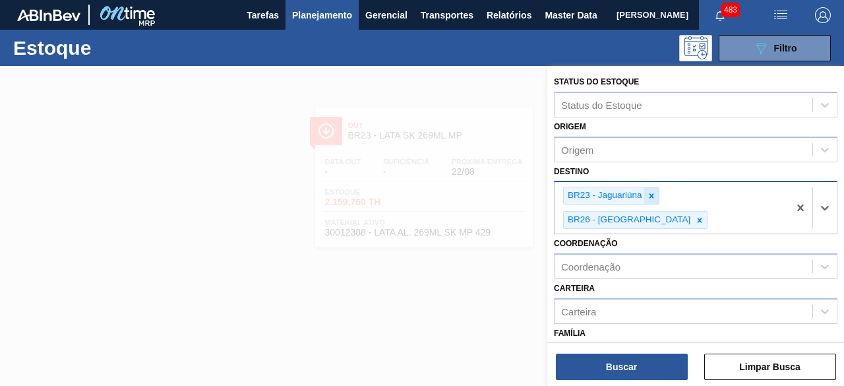
click at [651, 193] on icon at bounding box center [651, 195] width 9 height 9
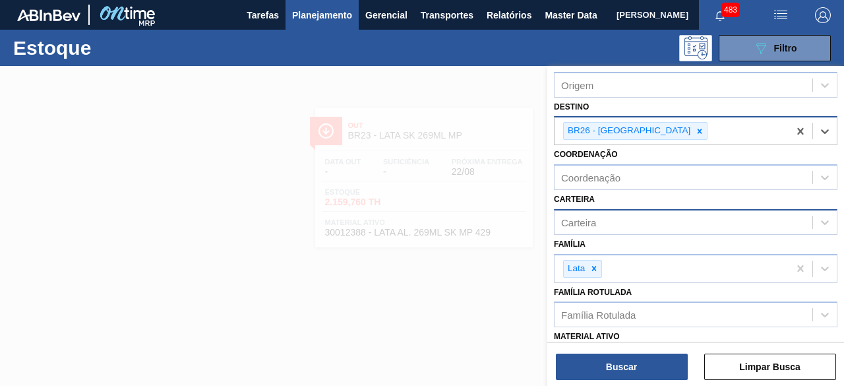
scroll to position [132, 0]
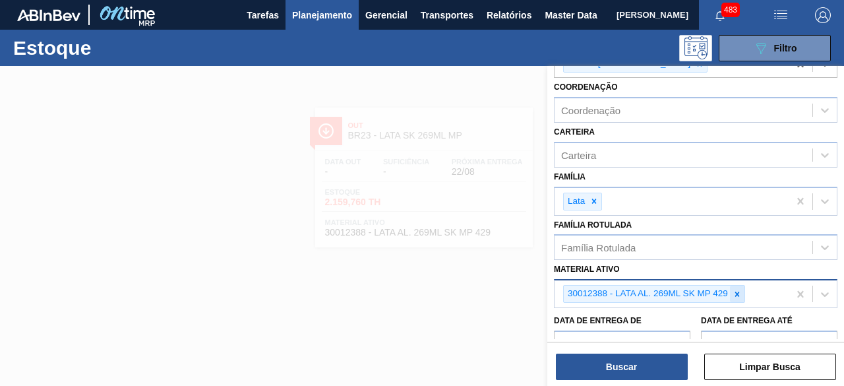
click at [735, 294] on icon at bounding box center [737, 294] width 9 height 9
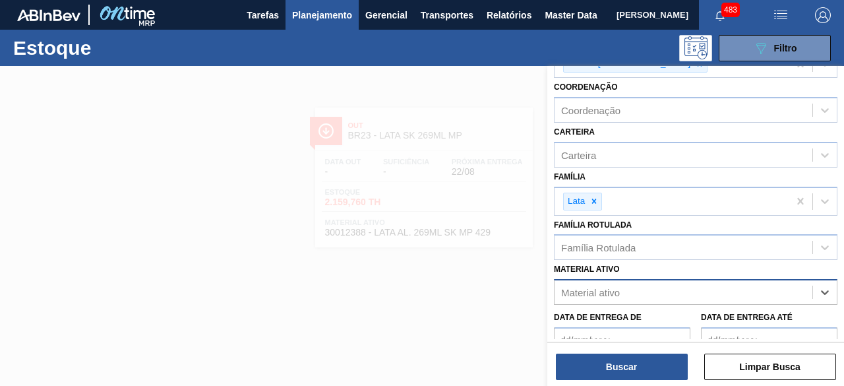
click at [688, 291] on div "Material ativo" at bounding box center [684, 292] width 258 height 19
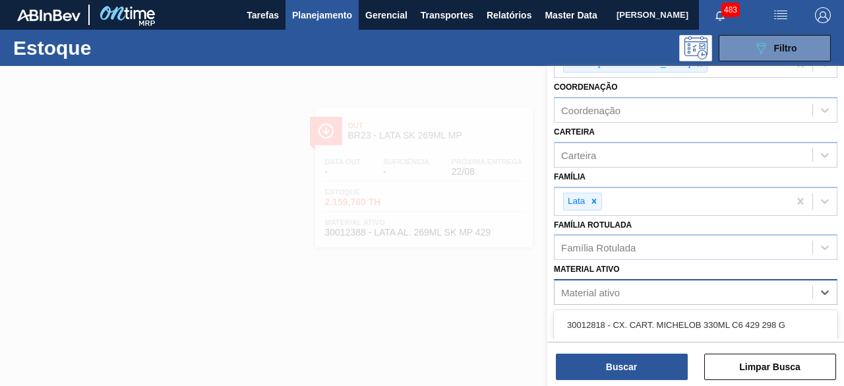
paste ativo "30012329"
type ativo "30012329"
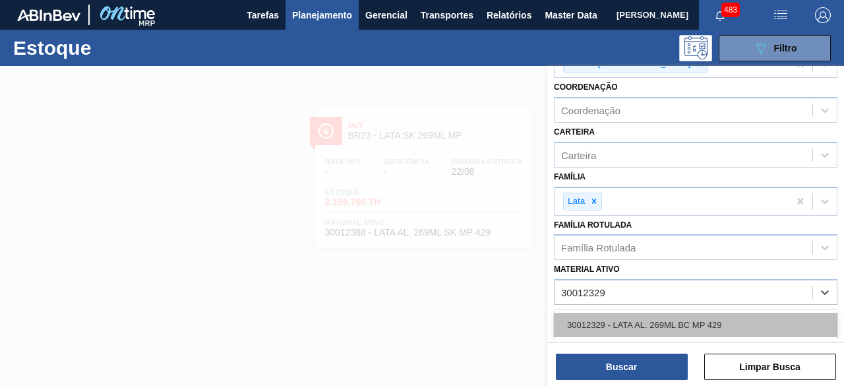
click at [669, 323] on div "30012329 - LATA AL. 269ML BC MP 429" at bounding box center [696, 325] width 284 height 24
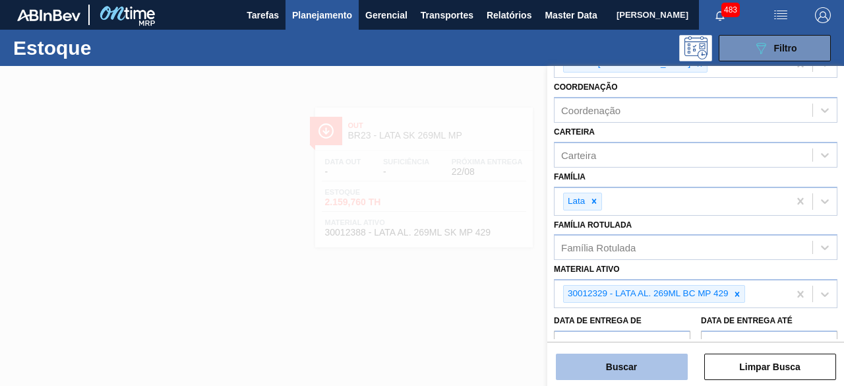
click at [656, 363] on button "Buscar" at bounding box center [622, 367] width 132 height 26
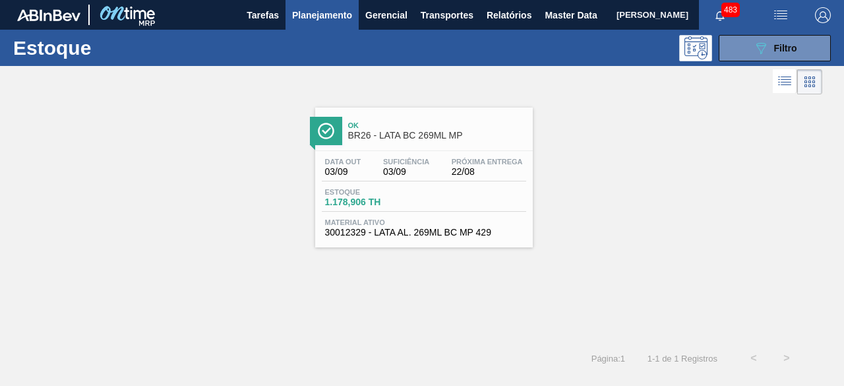
click at [426, 192] on div "Estoque 1.178,906 TH" at bounding box center [424, 200] width 204 height 24
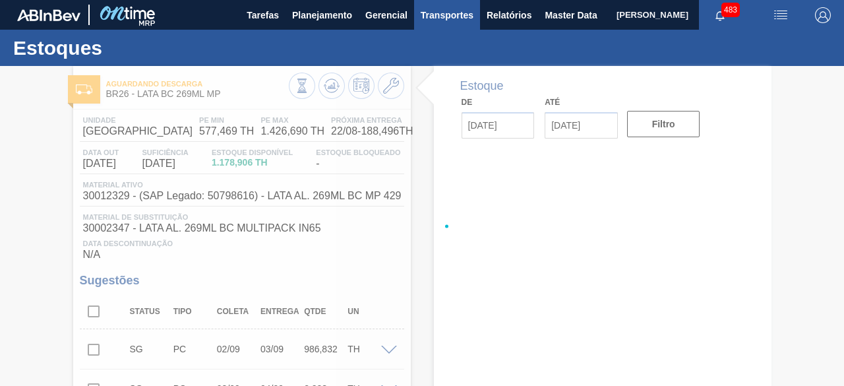
type input "[DATE]"
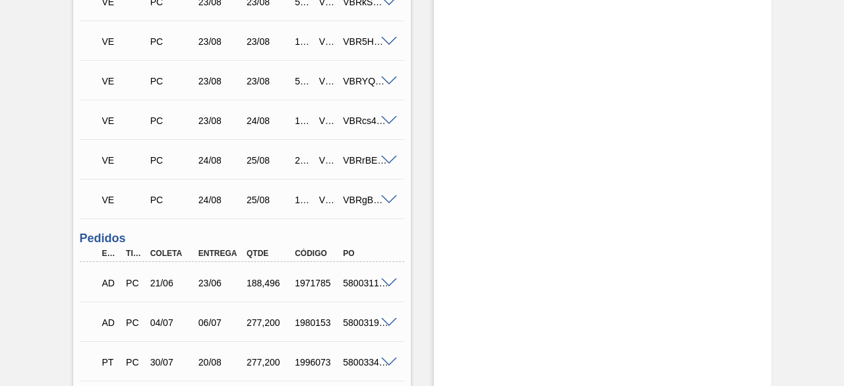
scroll to position [3232, 0]
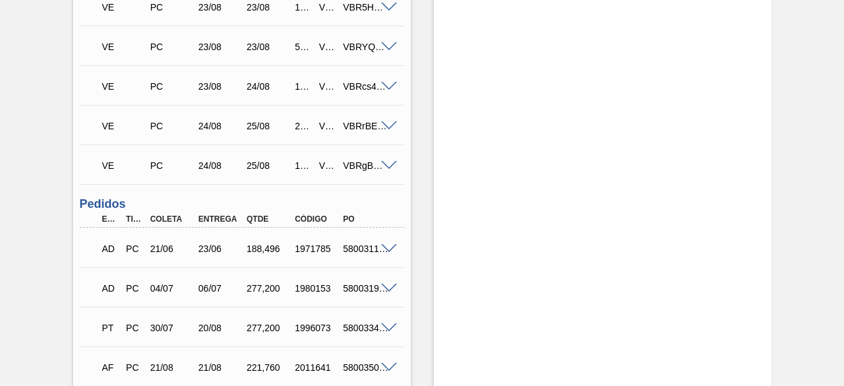
click at [387, 168] on span at bounding box center [389, 166] width 16 height 10
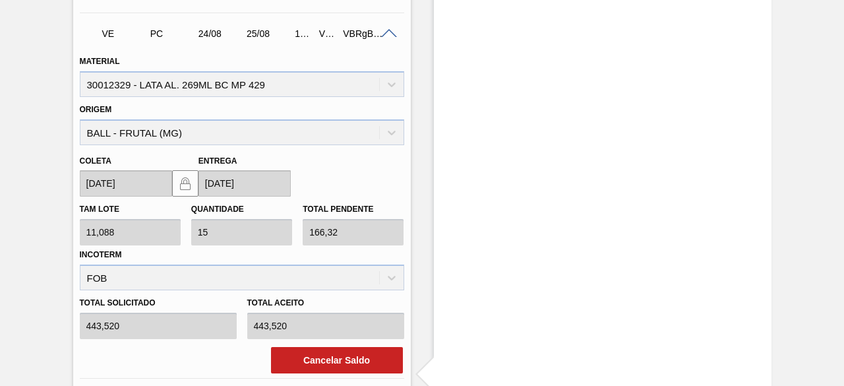
scroll to position [3166, 0]
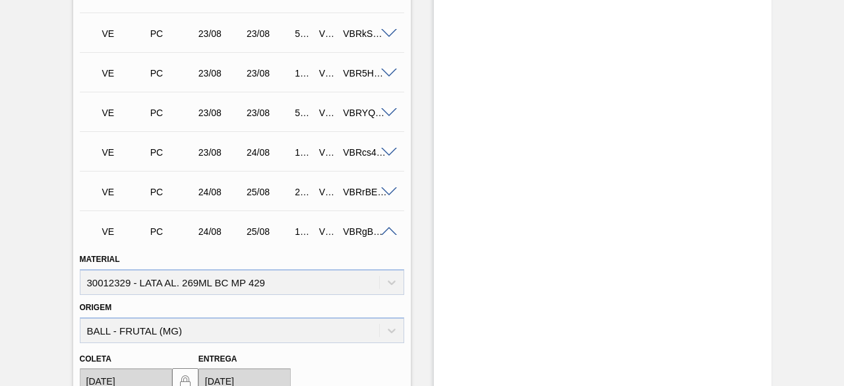
click at [389, 234] on span at bounding box center [389, 232] width 16 height 10
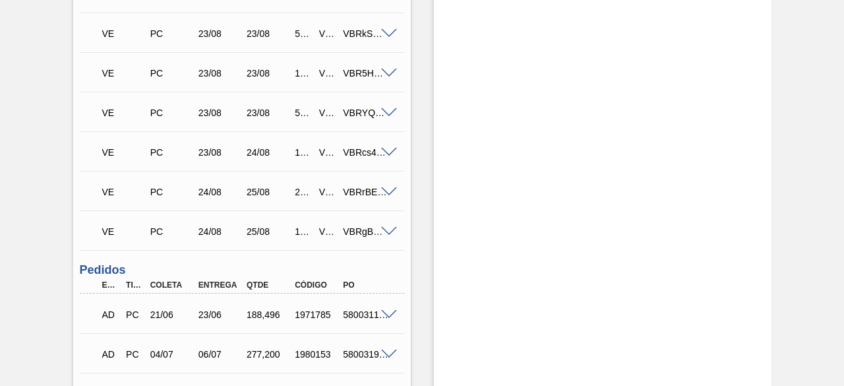
click at [388, 195] on span at bounding box center [389, 192] width 16 height 10
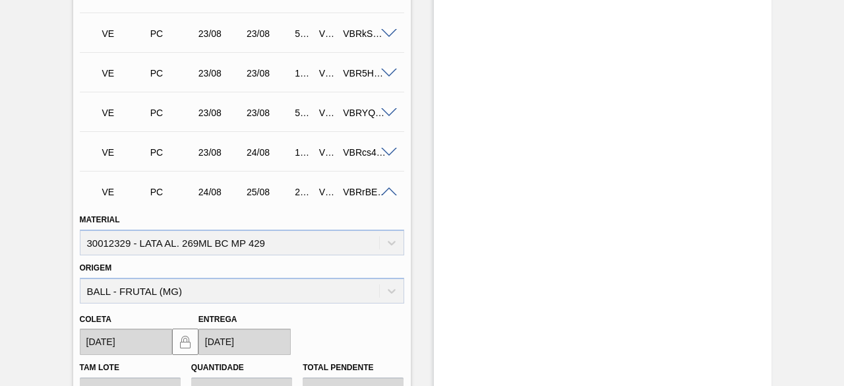
click at [379, 193] on div at bounding box center [391, 191] width 26 height 10
click at [383, 194] on span at bounding box center [389, 192] width 16 height 10
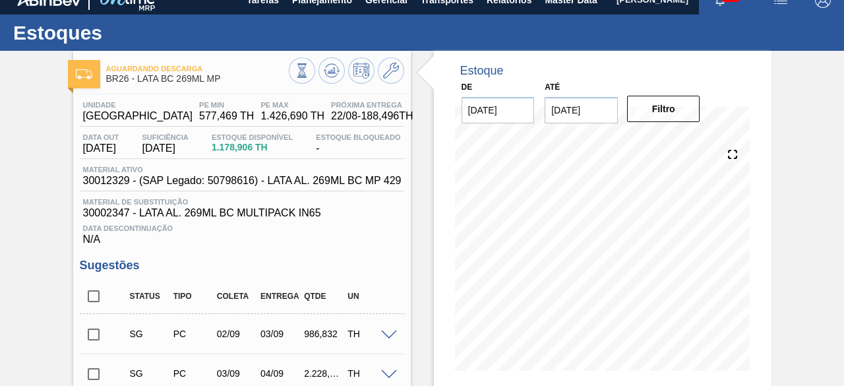
scroll to position [0, 0]
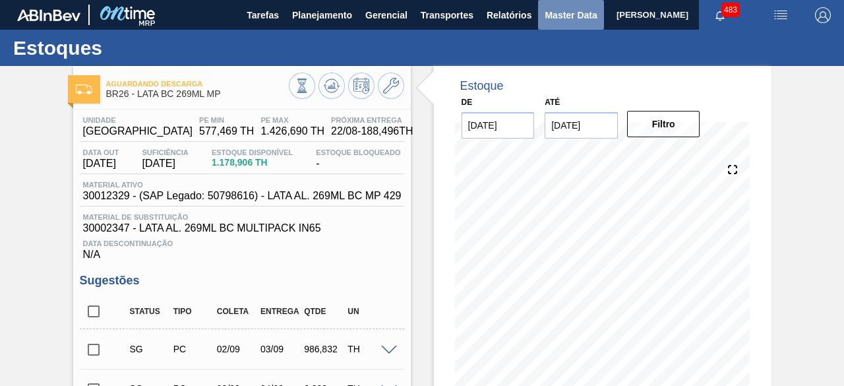
click at [550, 15] on span "Master Data" at bounding box center [571, 15] width 52 height 16
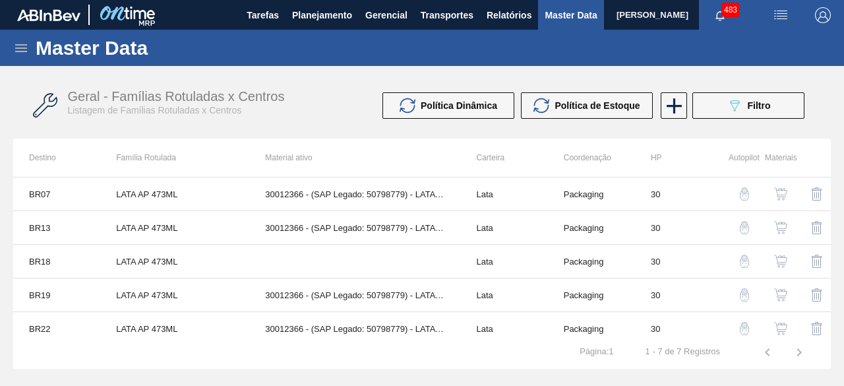
click at [22, 39] on div "Master Data" at bounding box center [422, 48] width 844 height 36
click at [21, 42] on icon at bounding box center [21, 48] width 16 height 16
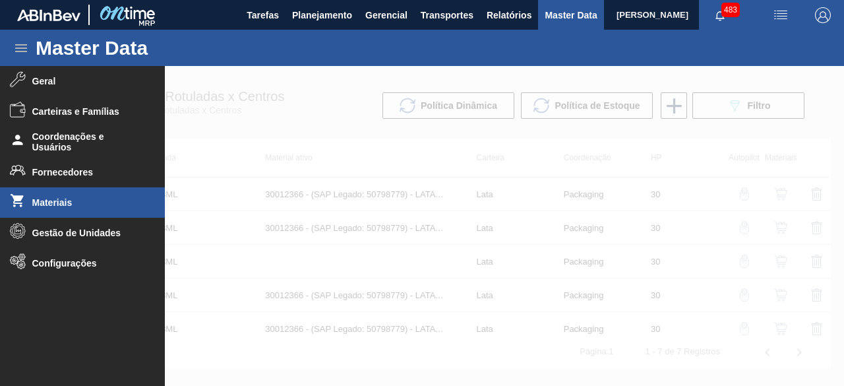
click at [68, 208] on li "Materiais" at bounding box center [82, 202] width 165 height 30
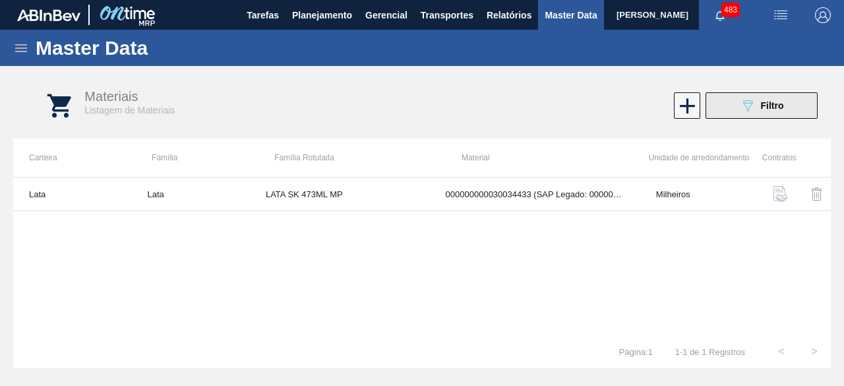
click at [751, 101] on icon "089F7B8B-B2A5-4AFE-B5C0-19BA573D28AC" at bounding box center [748, 106] width 16 height 16
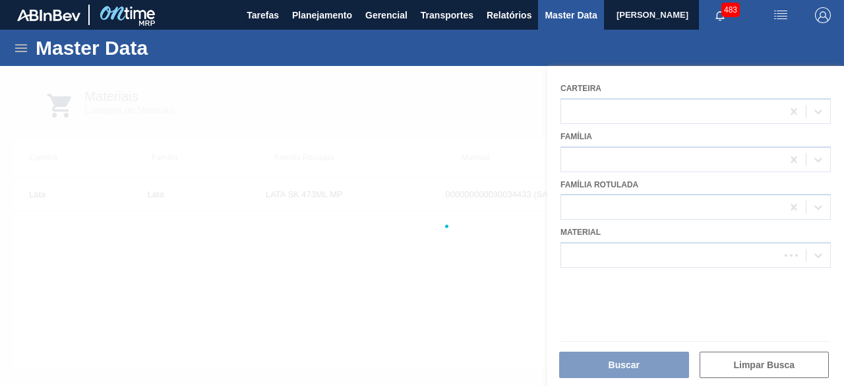
click at [605, 251] on div at bounding box center [422, 226] width 844 height 320
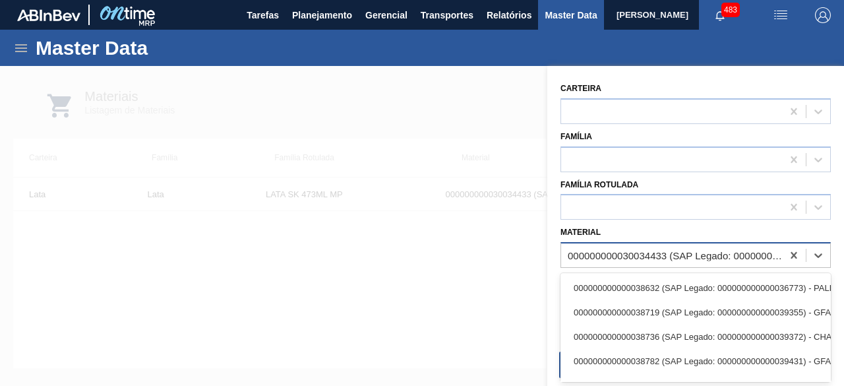
click at [646, 259] on div "000000000030034433 (SAP Legado: 000000000050851116) - LATA 473ML SKOL MP" at bounding box center [676, 255] width 216 height 11
paste input "30012388"
type input "30012388"
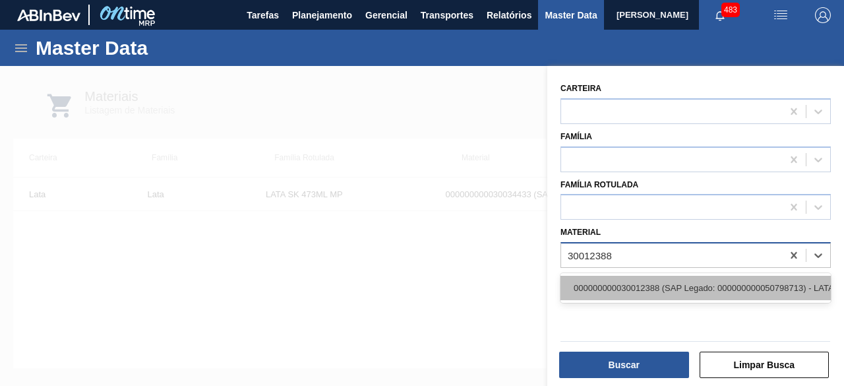
click at [635, 291] on div "000000000030012388 (SAP Legado: 000000000050798713) - LATA AL. 269ML SK MP 429" at bounding box center [696, 288] width 270 height 24
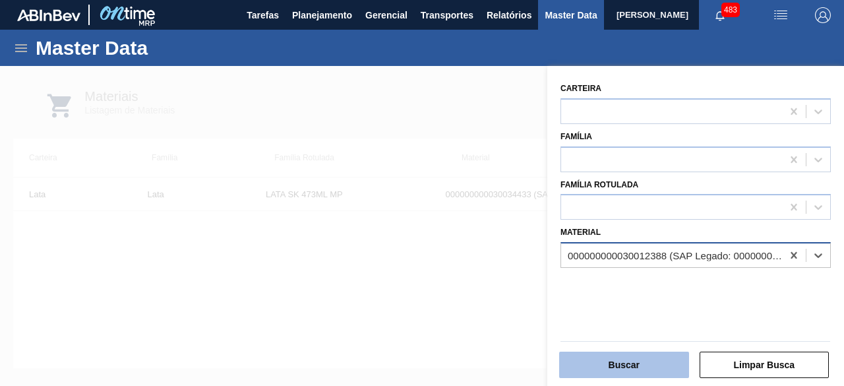
click at [628, 371] on button "Buscar" at bounding box center [624, 365] width 130 height 26
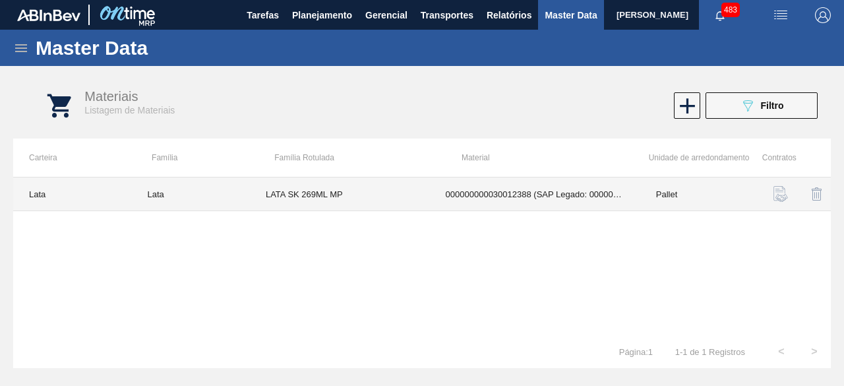
click at [328, 191] on td "LATA SK 269ML MP" at bounding box center [340, 194] width 180 height 34
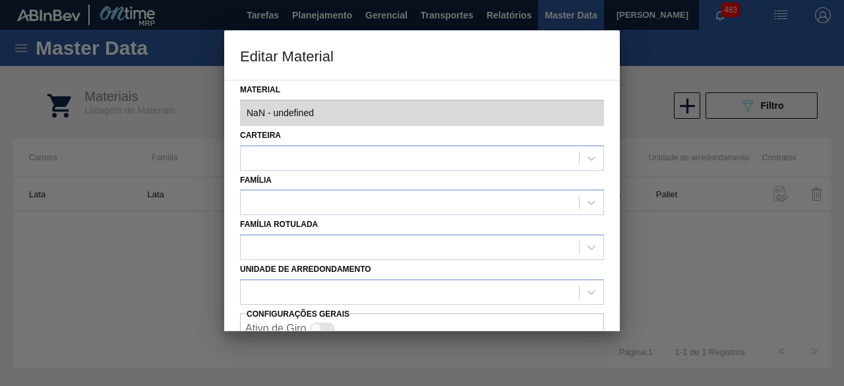
type input "30012388 - 000000000030012388 (SAP Legado: 000000000050798713) - LATA AL. 269ML…"
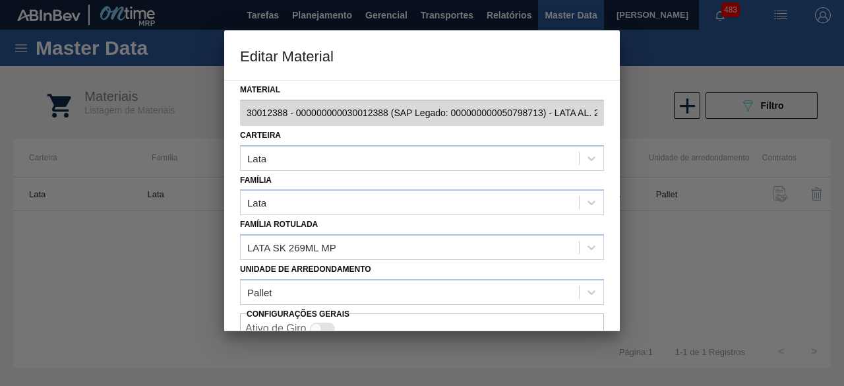
scroll to position [55, 0]
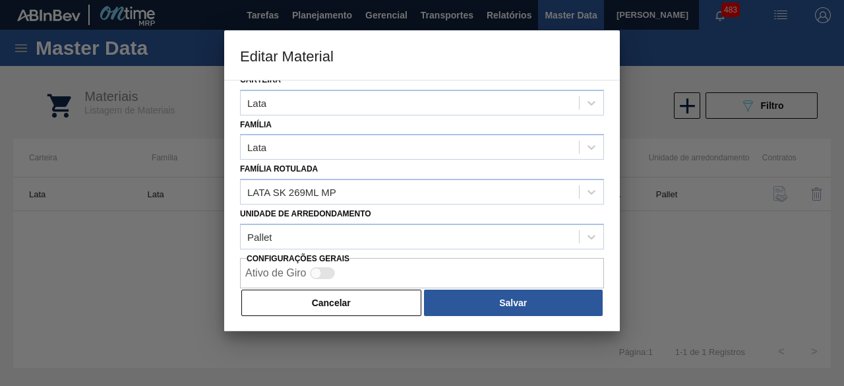
drag, startPoint x: 364, startPoint y: 308, endPoint x: 401, endPoint y: 261, distance: 60.2
click at [374, 291] on button "Cancelar" at bounding box center [331, 303] width 180 height 26
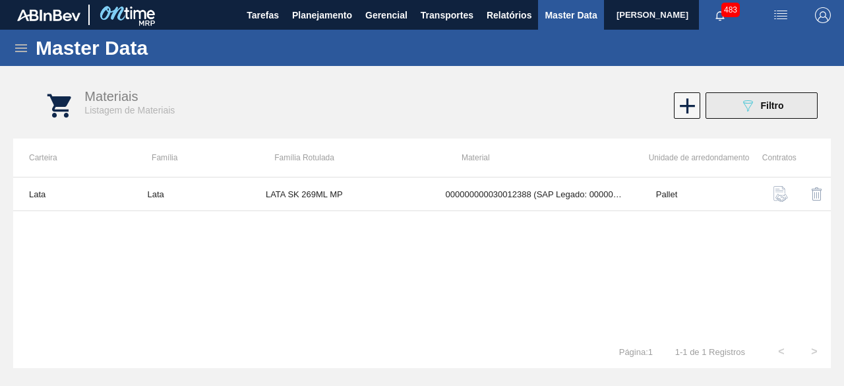
click at [715, 109] on button "089F7B8B-B2A5-4AFE-B5C0-19BA573D28AC Filtro" at bounding box center [762, 105] width 112 height 26
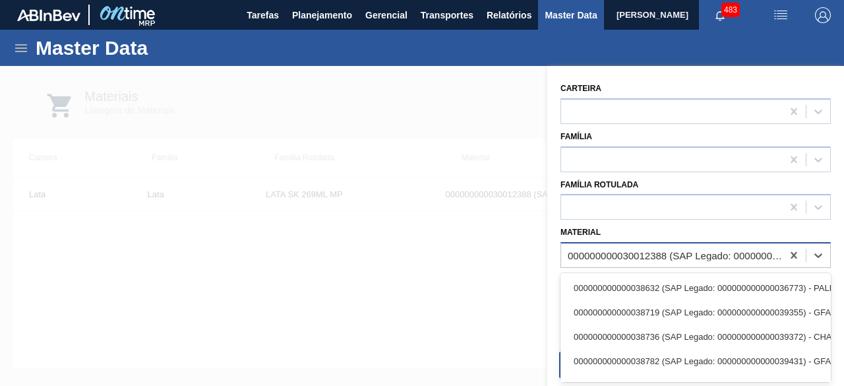
click at [669, 250] on div "000000000030012388 (SAP Legado: 000000000050798713) - LATA AL. 269ML SK MP 429" at bounding box center [676, 255] width 216 height 11
paste input "30012350"
type input "30012350"
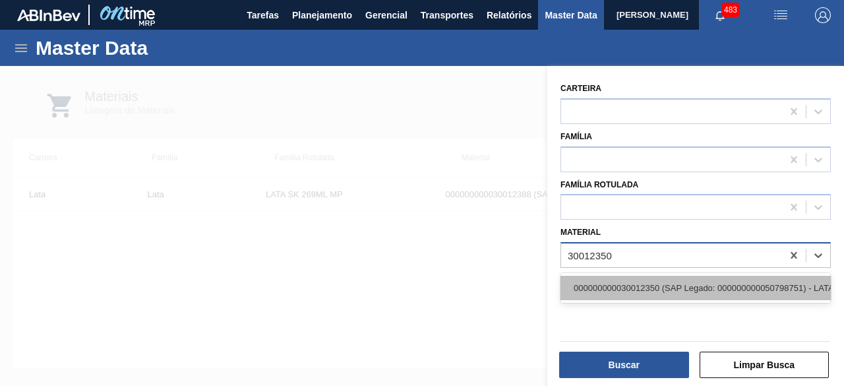
click at [658, 291] on div "000000000030012350 (SAP Legado: 000000000050798751) - LATA AL. 350ML BUD SLK 429" at bounding box center [696, 288] width 270 height 24
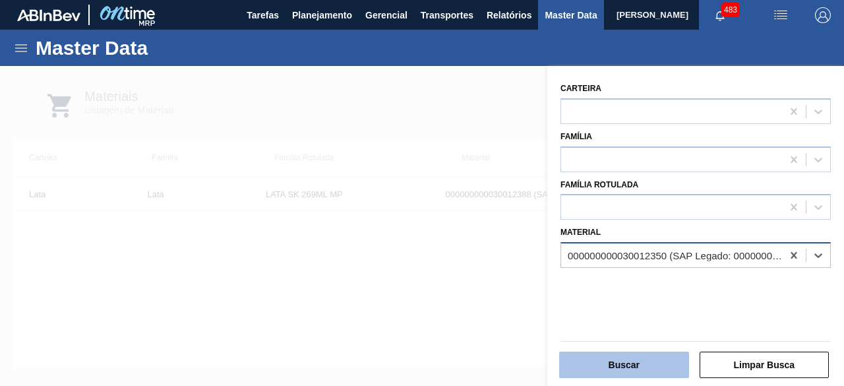
click at [642, 359] on button "Buscar" at bounding box center [624, 365] width 130 height 26
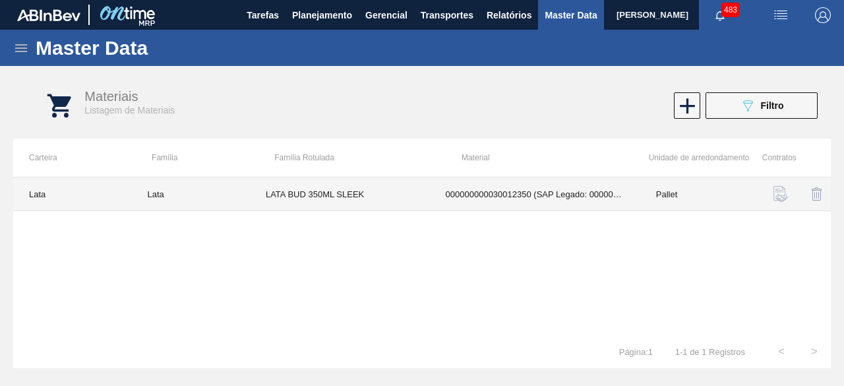
click at [309, 205] on td "LATA BUD 350ML SLEEK" at bounding box center [340, 194] width 180 height 34
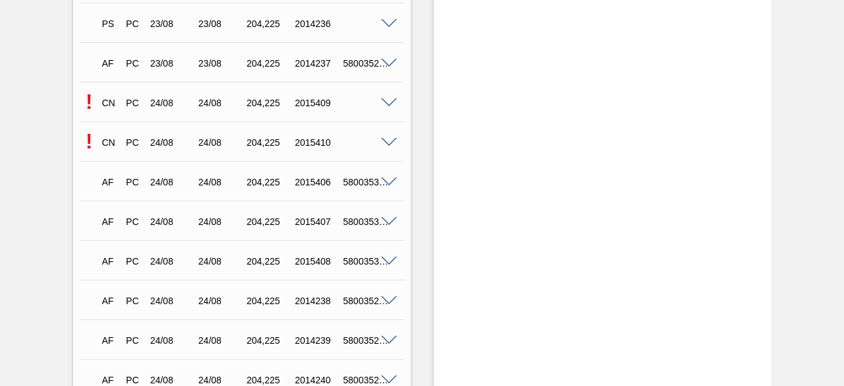
scroll to position [1205, 0]
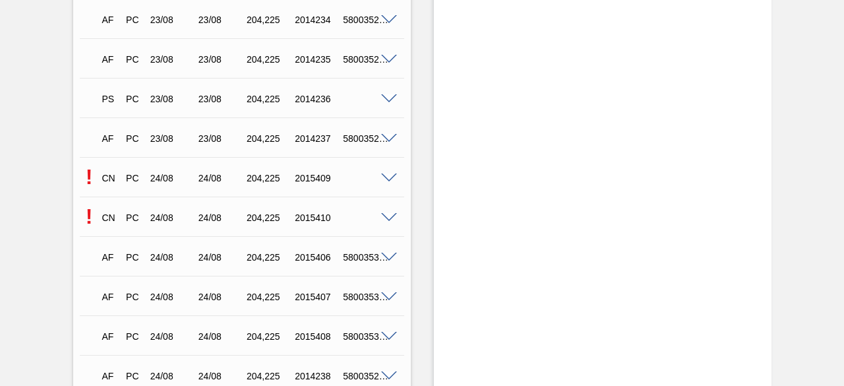
click at [387, 217] on span at bounding box center [389, 218] width 16 height 10
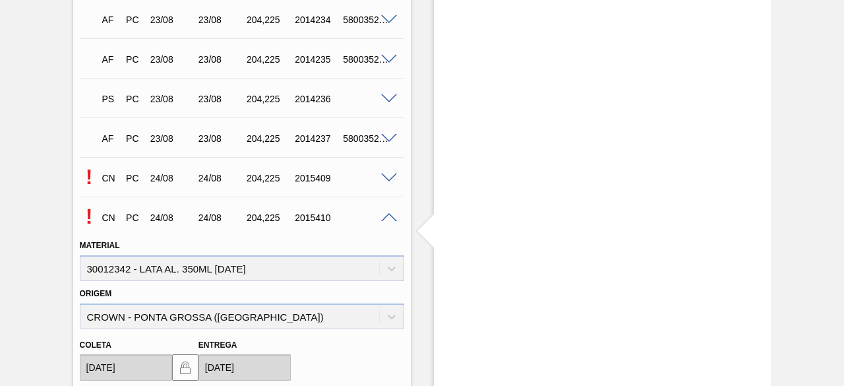
scroll to position [1403, 0]
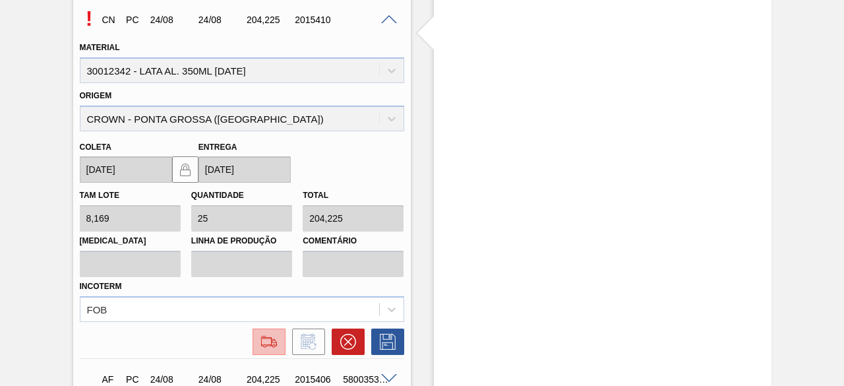
click at [272, 350] on img at bounding box center [269, 342] width 21 height 16
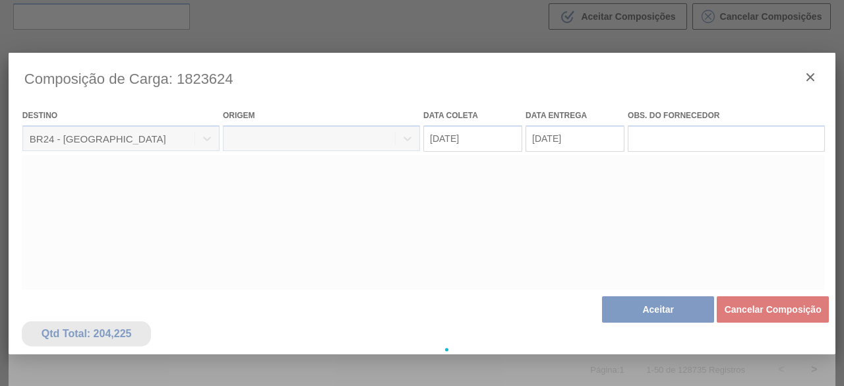
scroll to position [94, 0]
type coleta "[DATE]"
type entrega "[DATE]"
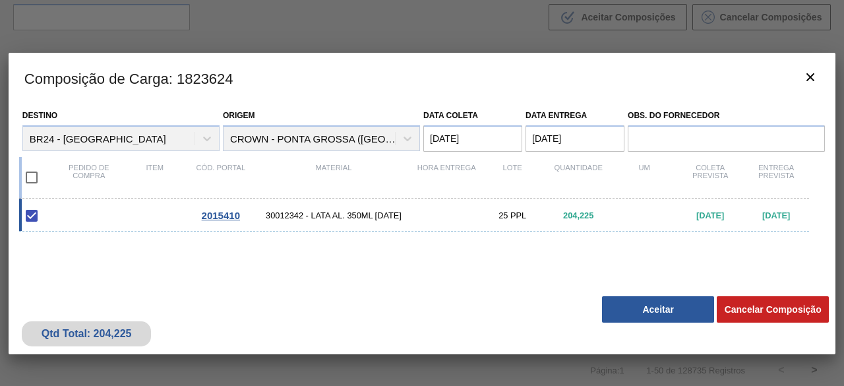
click at [678, 311] on button "Aceitar" at bounding box center [658, 309] width 112 height 26
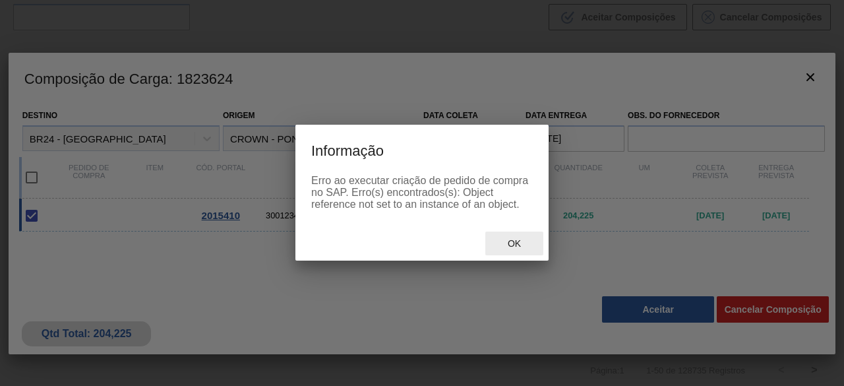
click at [524, 238] on div "Ok" at bounding box center [514, 244] width 58 height 24
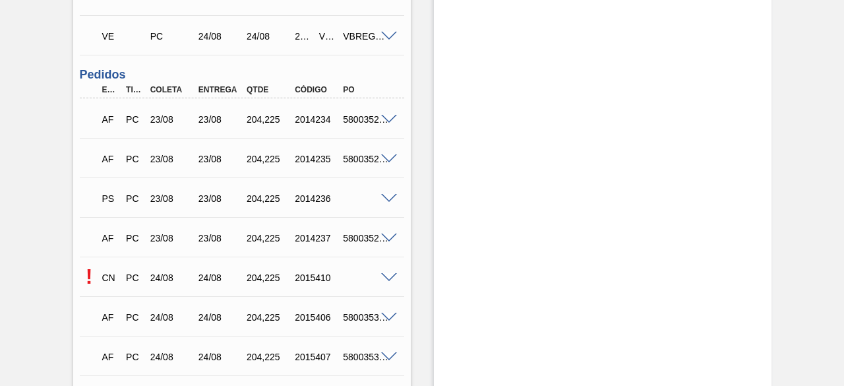
scroll to position [1187, 0]
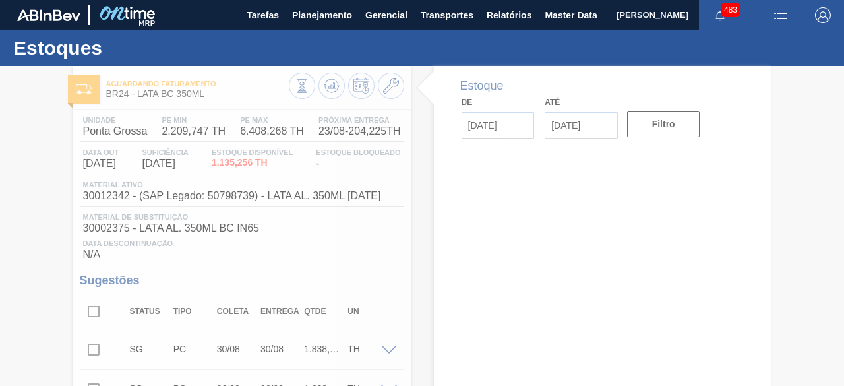
type input "[DATE]"
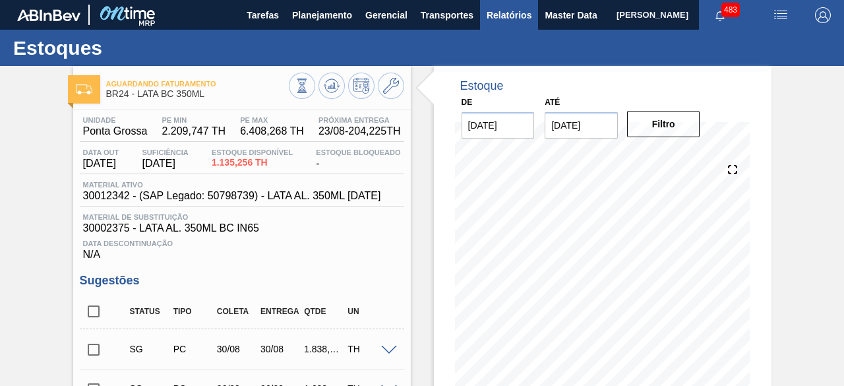
click at [514, 14] on span "Relatórios" at bounding box center [509, 15] width 45 height 16
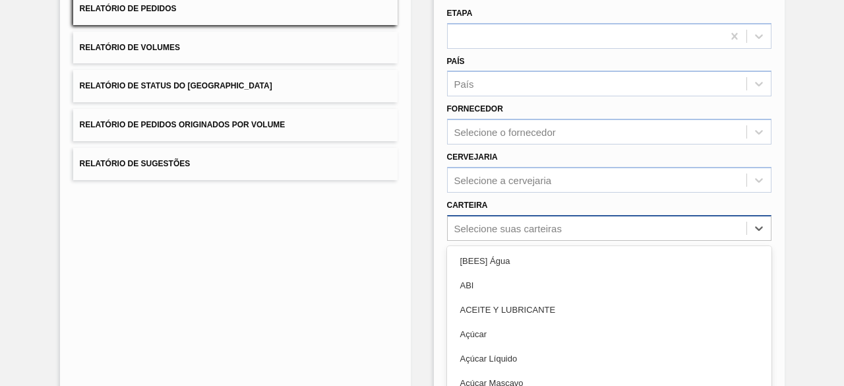
scroll to position [194, 0]
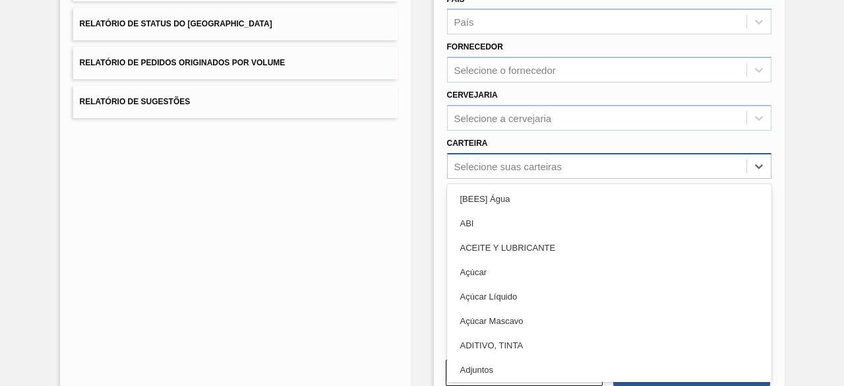
click at [559, 179] on div "option ABI focused, 2 of 101. 101 results available. Use Up and Down to choose …" at bounding box center [609, 166] width 325 height 26
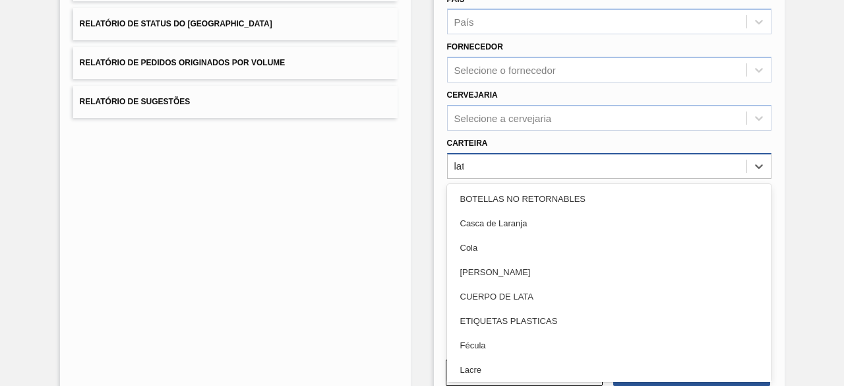
type input "lata"
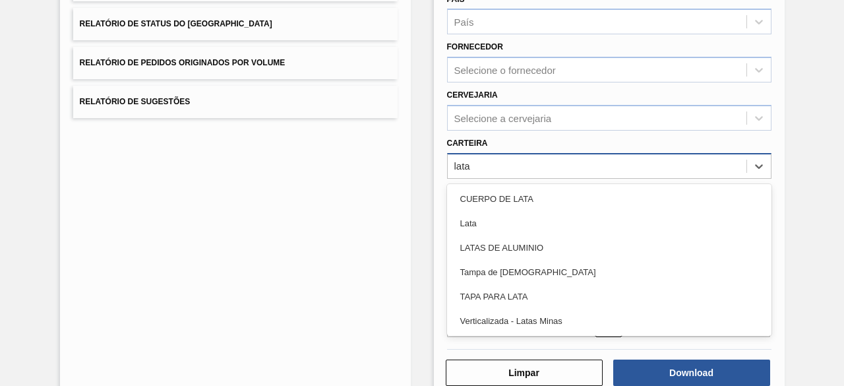
click at [559, 230] on div "Lata" at bounding box center [609, 223] width 325 height 24
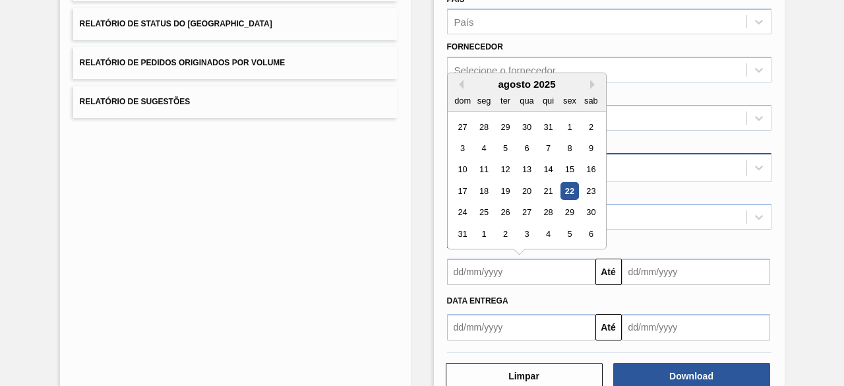
click at [543, 281] on input "text" at bounding box center [521, 272] width 148 height 26
click at [570, 187] on div "22" at bounding box center [570, 191] width 18 height 18
type input "[DATE]"
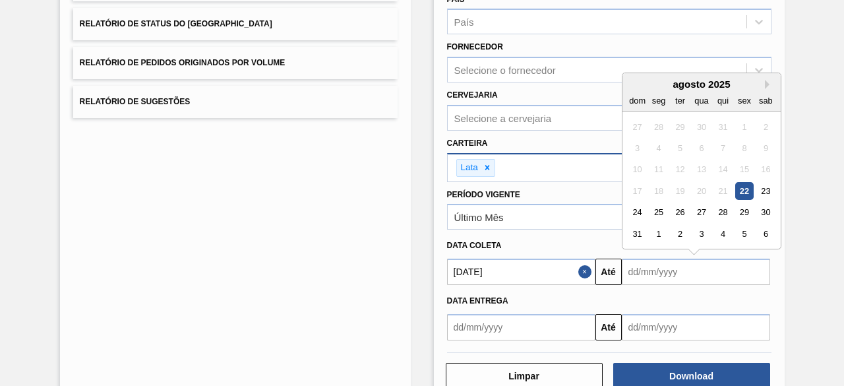
click at [650, 267] on input "text" at bounding box center [696, 272] width 148 height 26
click at [678, 208] on div "26" at bounding box center [680, 213] width 18 height 18
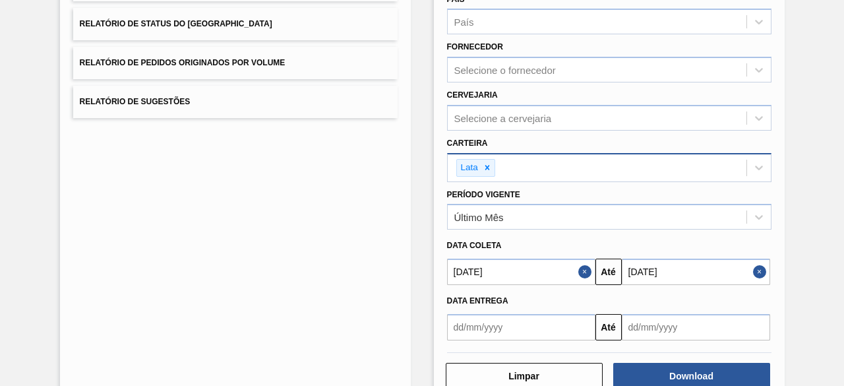
type input "[DATE]"
click at [701, 377] on button "Download" at bounding box center [691, 376] width 157 height 26
